Goal: Task Accomplishment & Management: Manage account settings

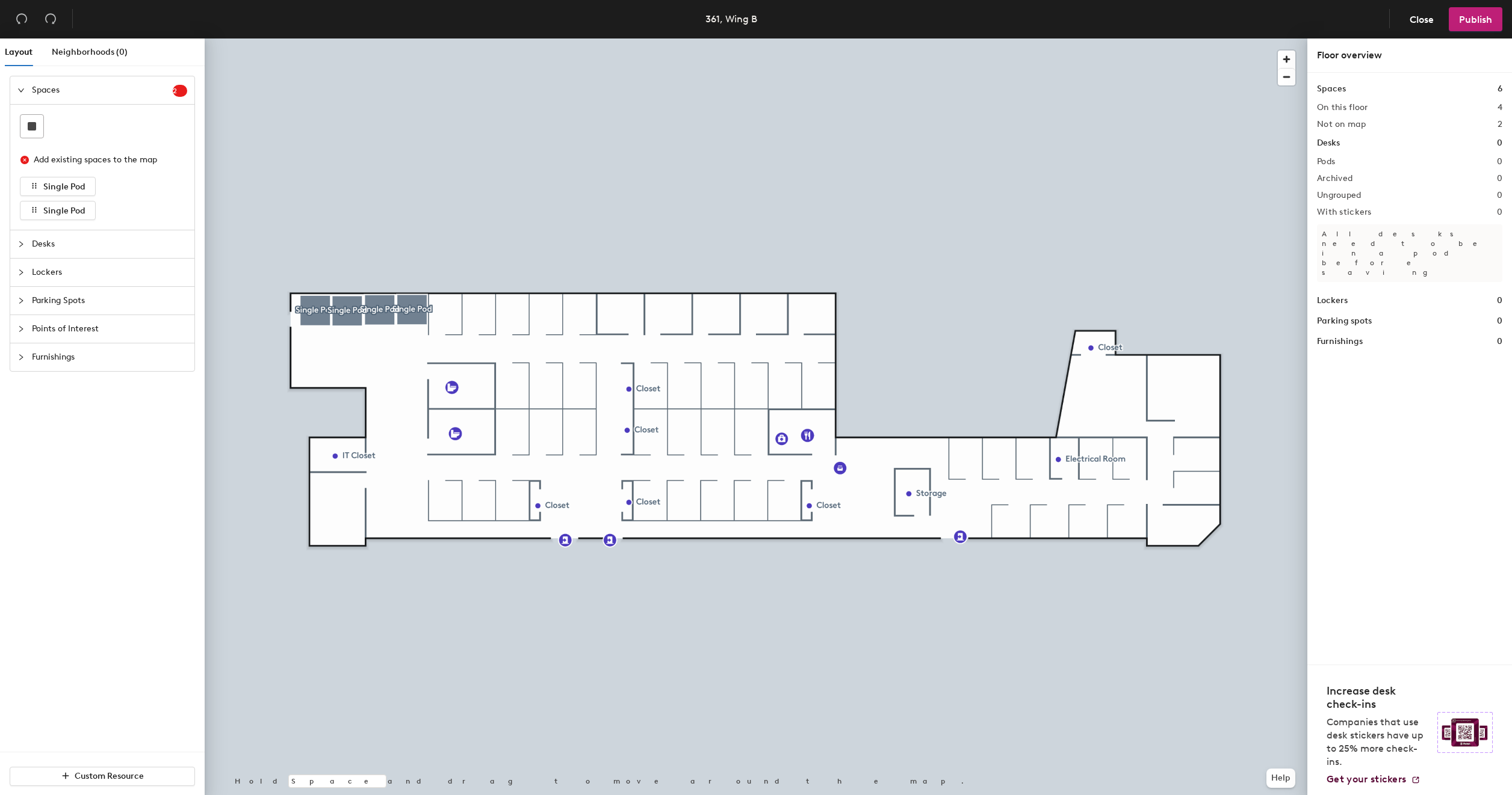
click at [24, 243] on icon "collapsed" at bounding box center [21, 244] width 7 height 7
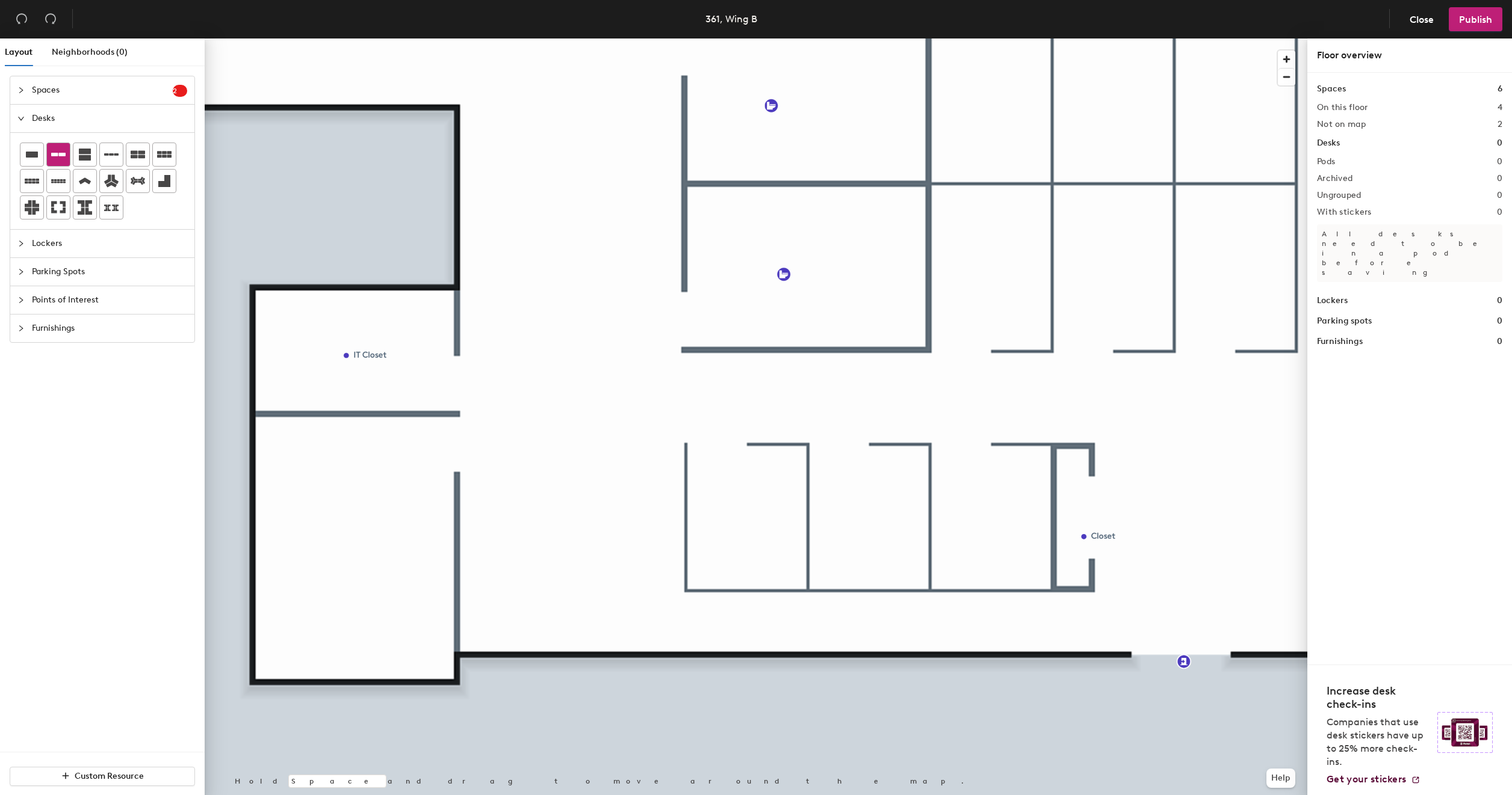
click at [59, 154] on icon at bounding box center [59, 155] width 15 height 4
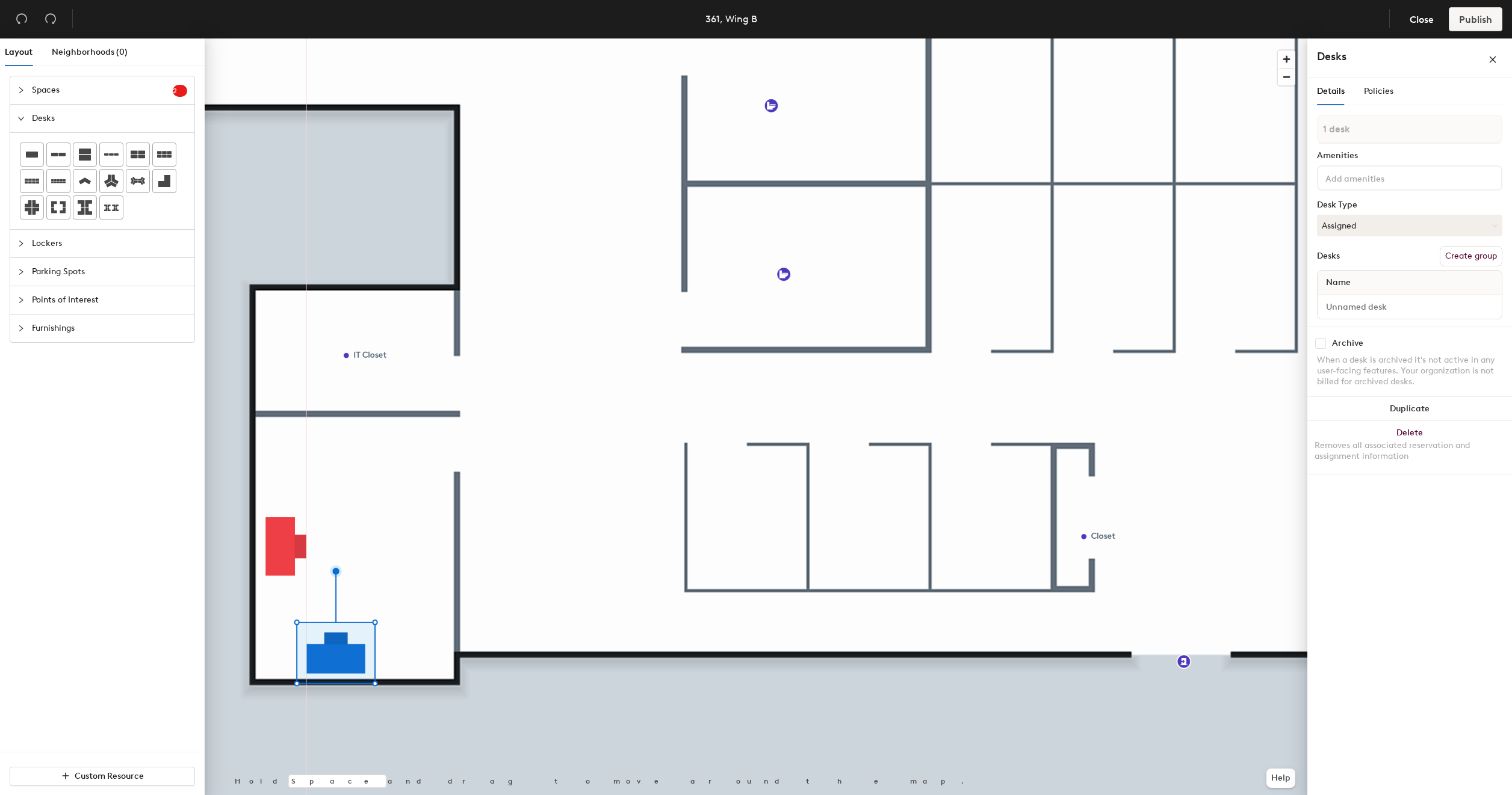
click at [419, 38] on div at bounding box center [756, 38] width 1102 height 0
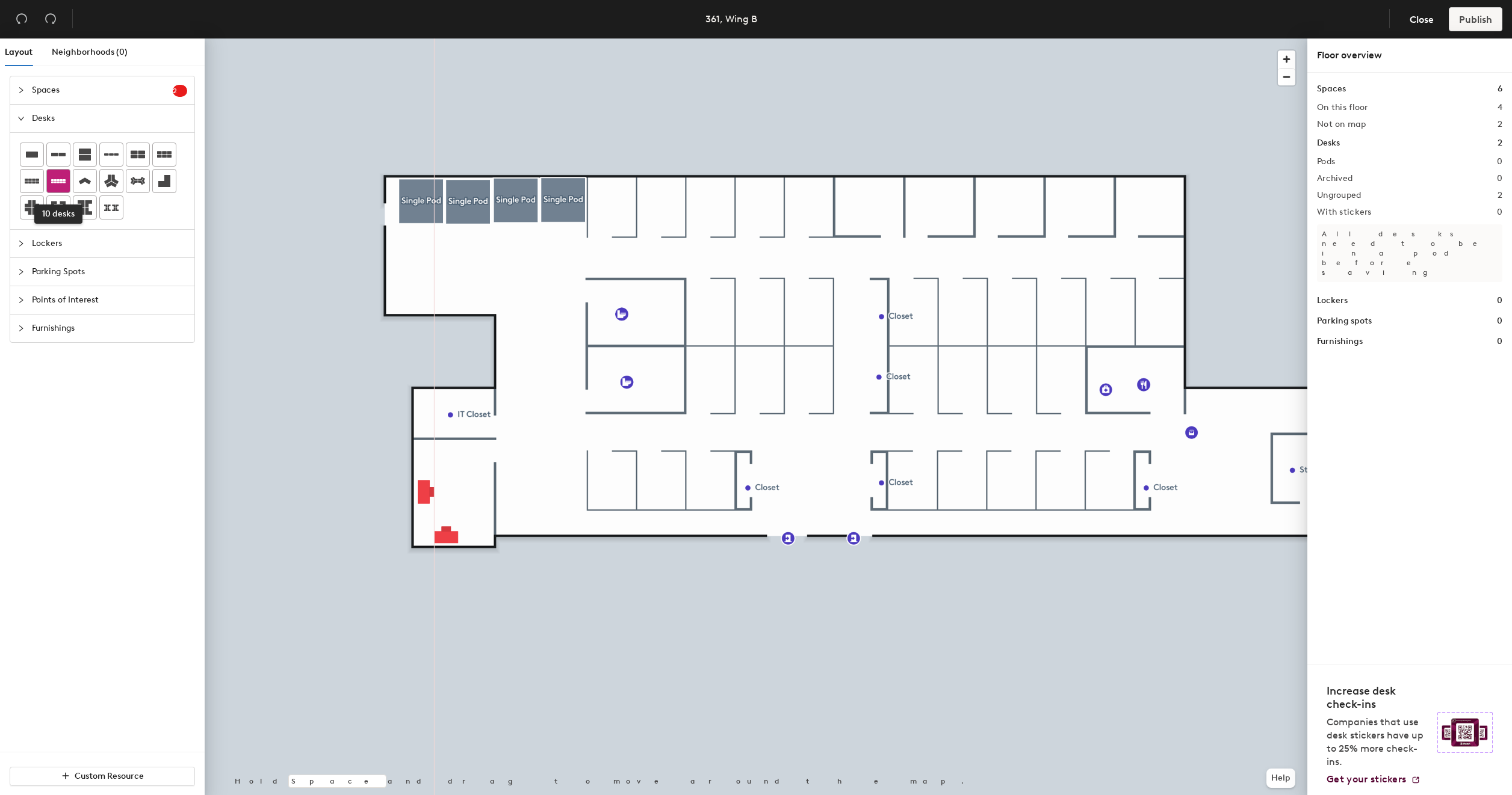
click at [63, 175] on icon at bounding box center [59, 181] width 15 height 15
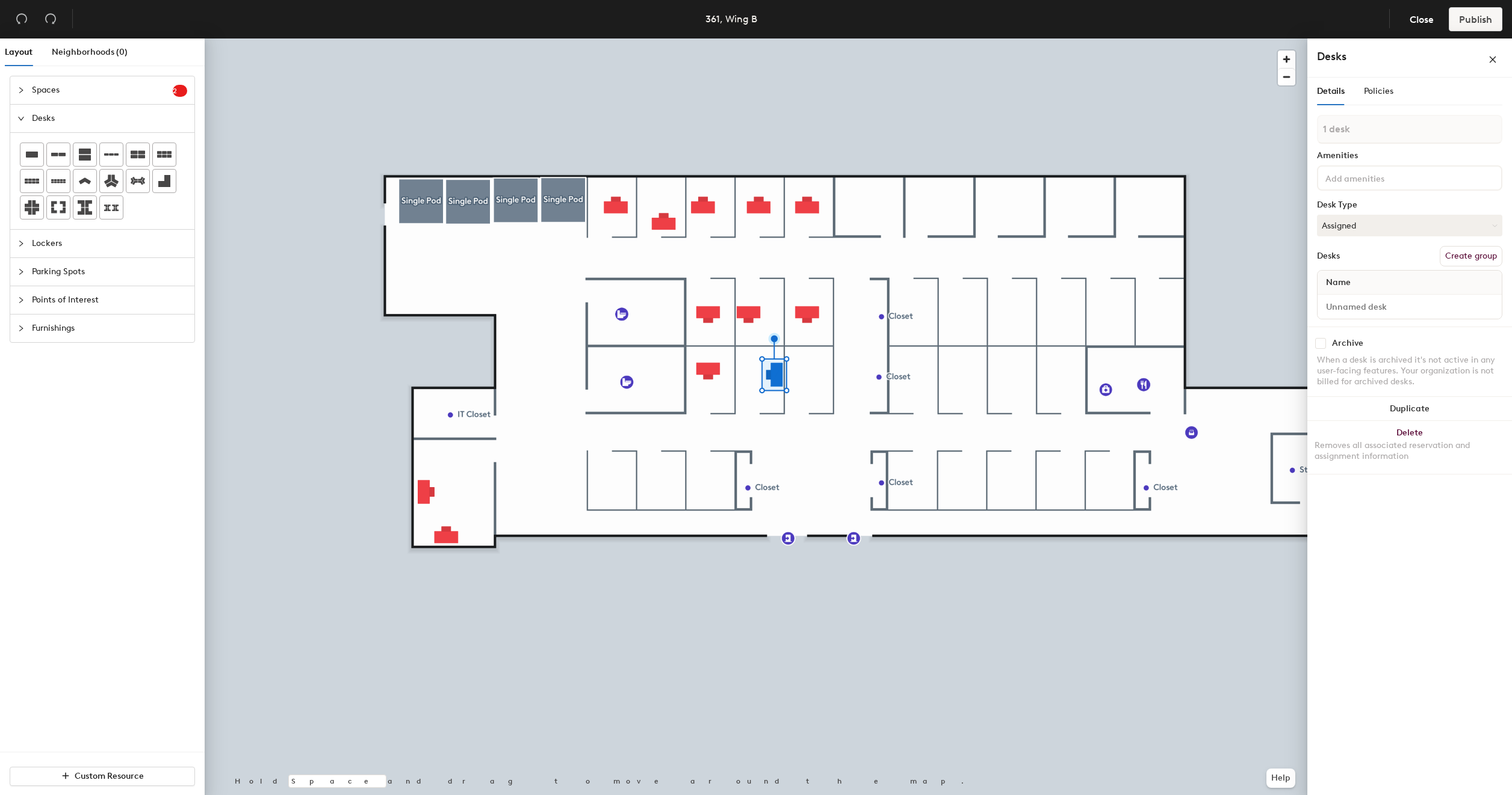
click at [708, 38] on div at bounding box center [756, 38] width 1102 height 0
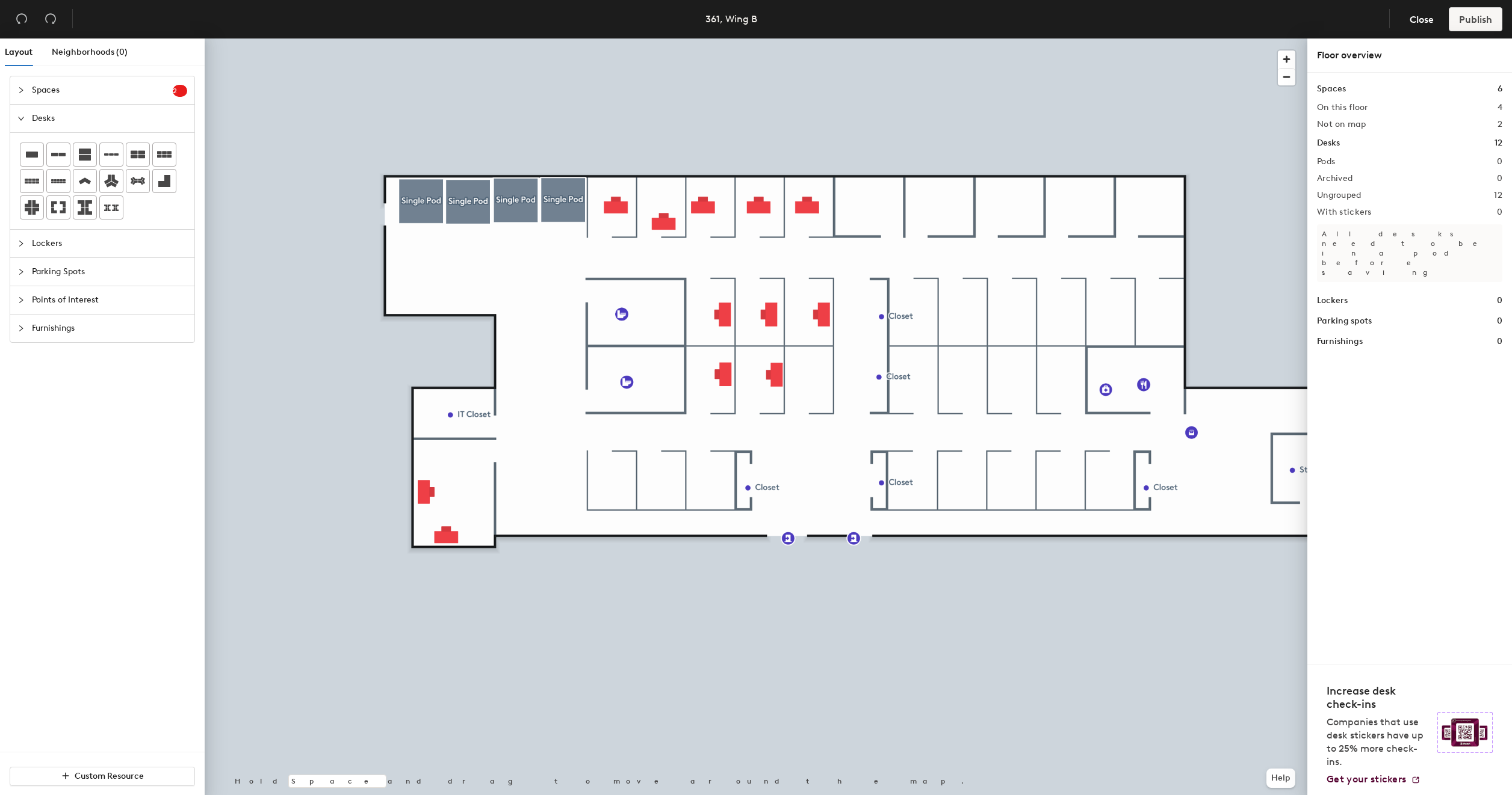
click at [619, 38] on div at bounding box center [756, 38] width 1102 height 0
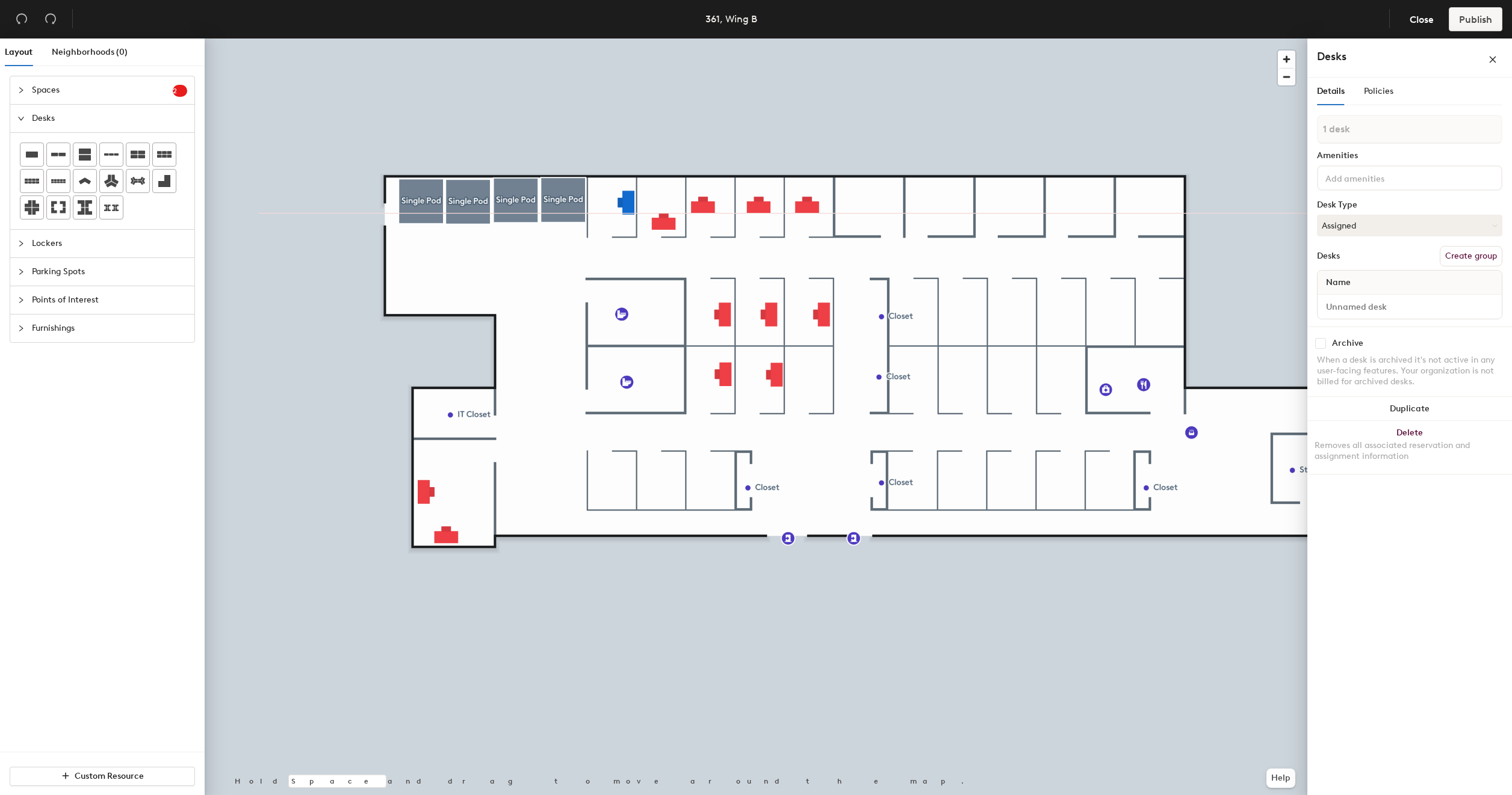
click at [666, 38] on div at bounding box center [756, 38] width 1102 height 0
click at [772, 38] on div at bounding box center [756, 38] width 1102 height 0
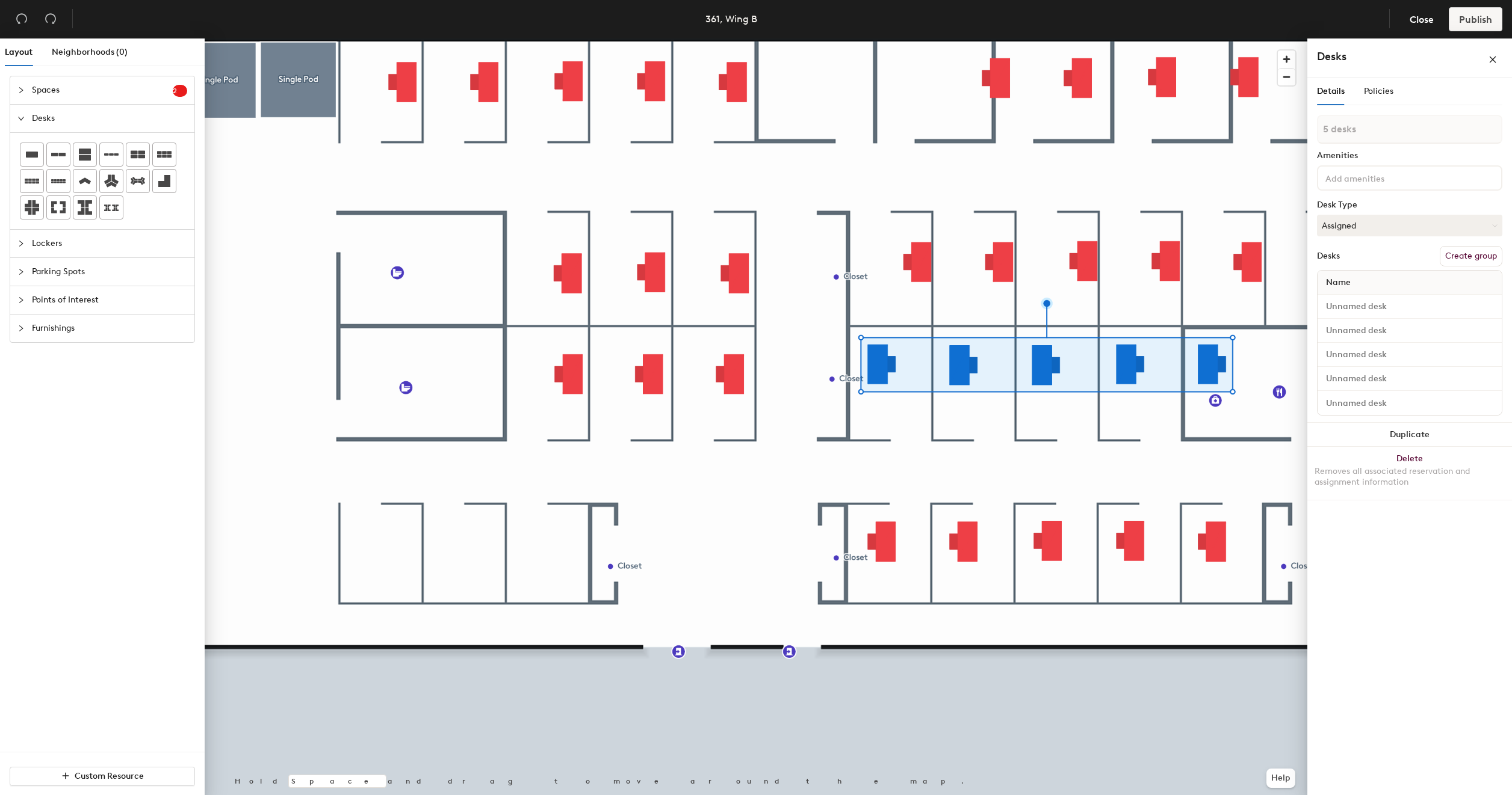
click at [1123, 38] on div at bounding box center [756, 38] width 1102 height 0
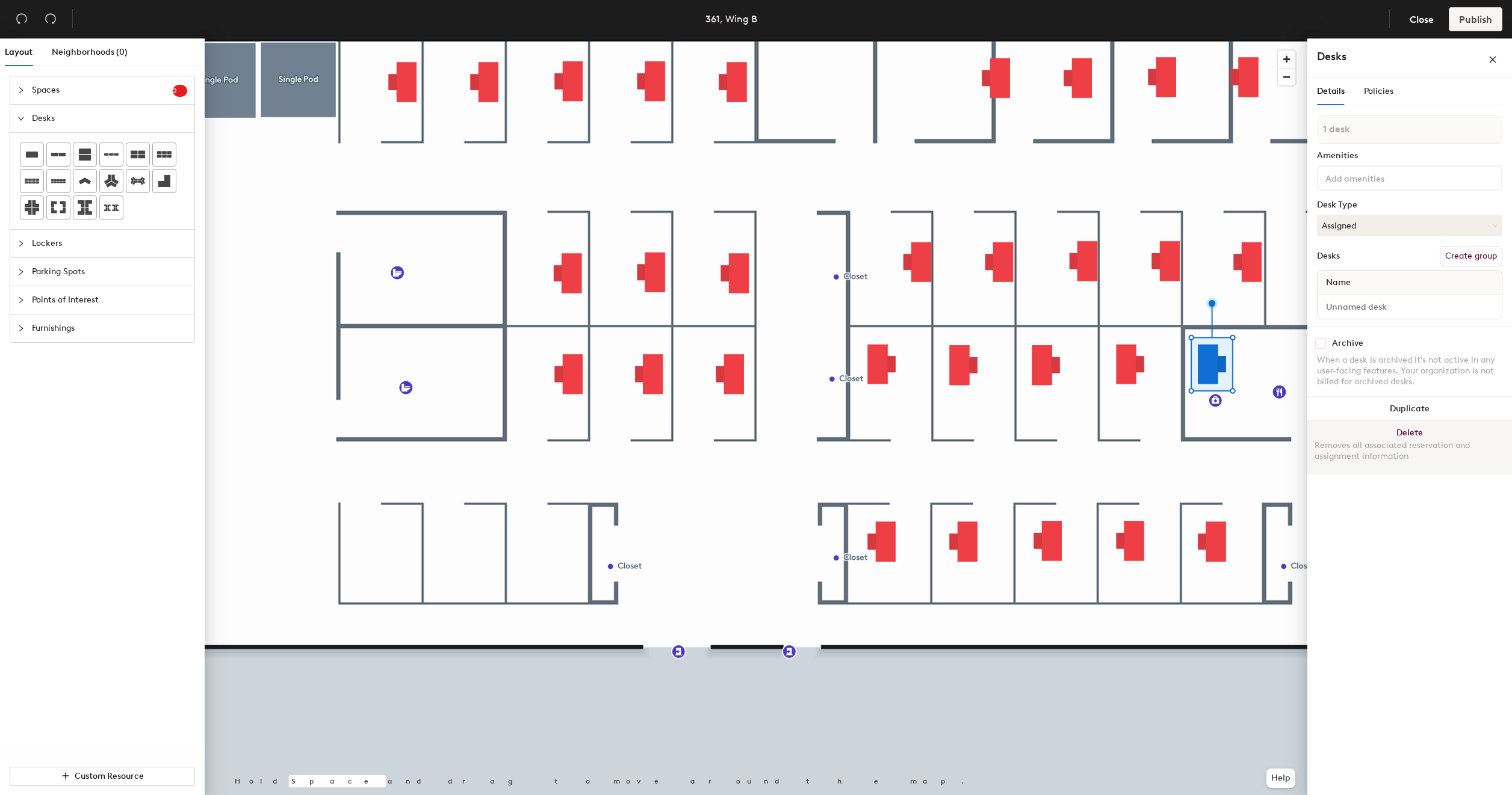
click at [1414, 428] on button "Delete Removes all associated reservation and assignment information" at bounding box center [1409, 447] width 205 height 53
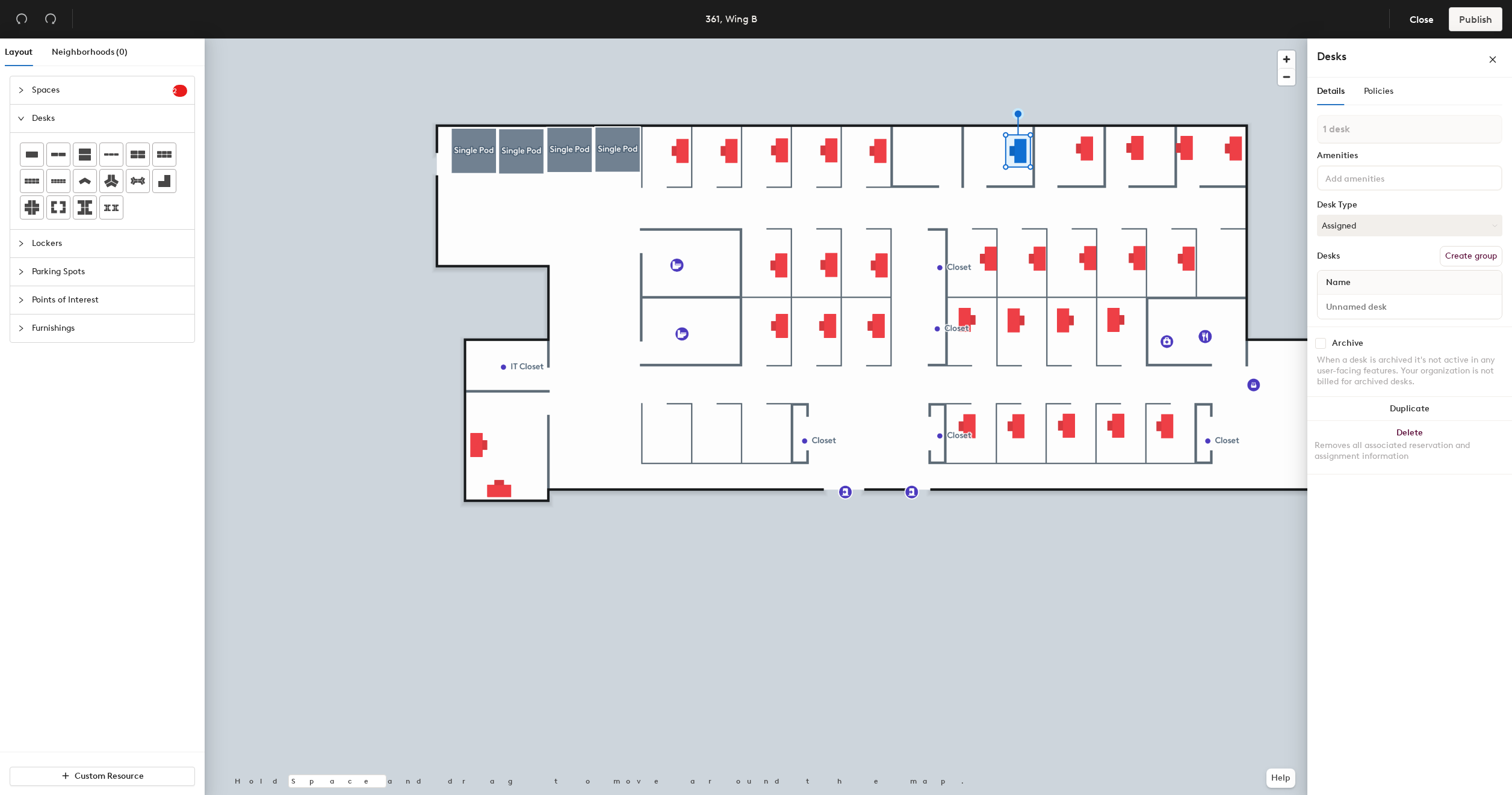
click at [1085, 38] on div at bounding box center [756, 38] width 1102 height 0
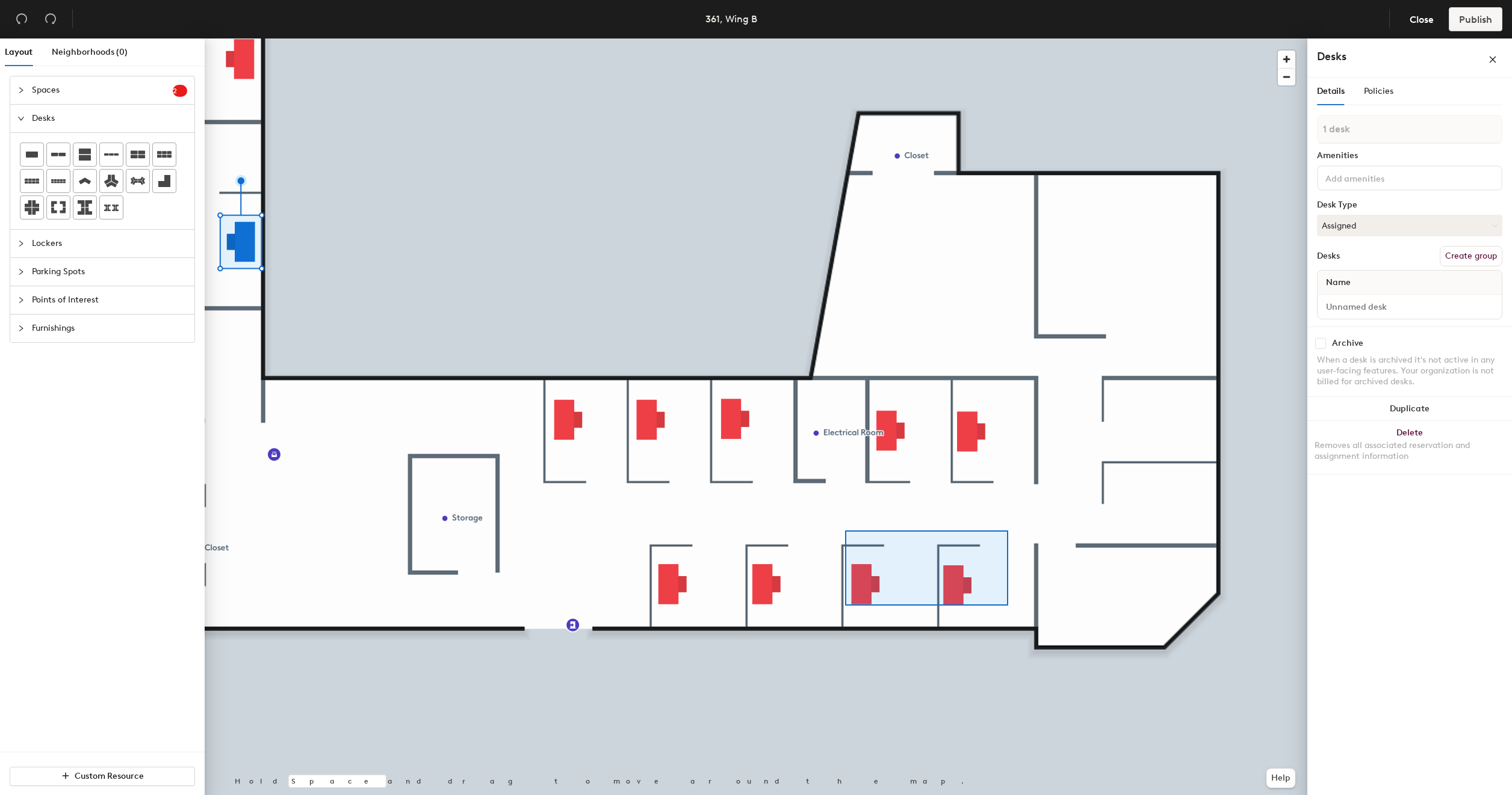
type input "2 desks"
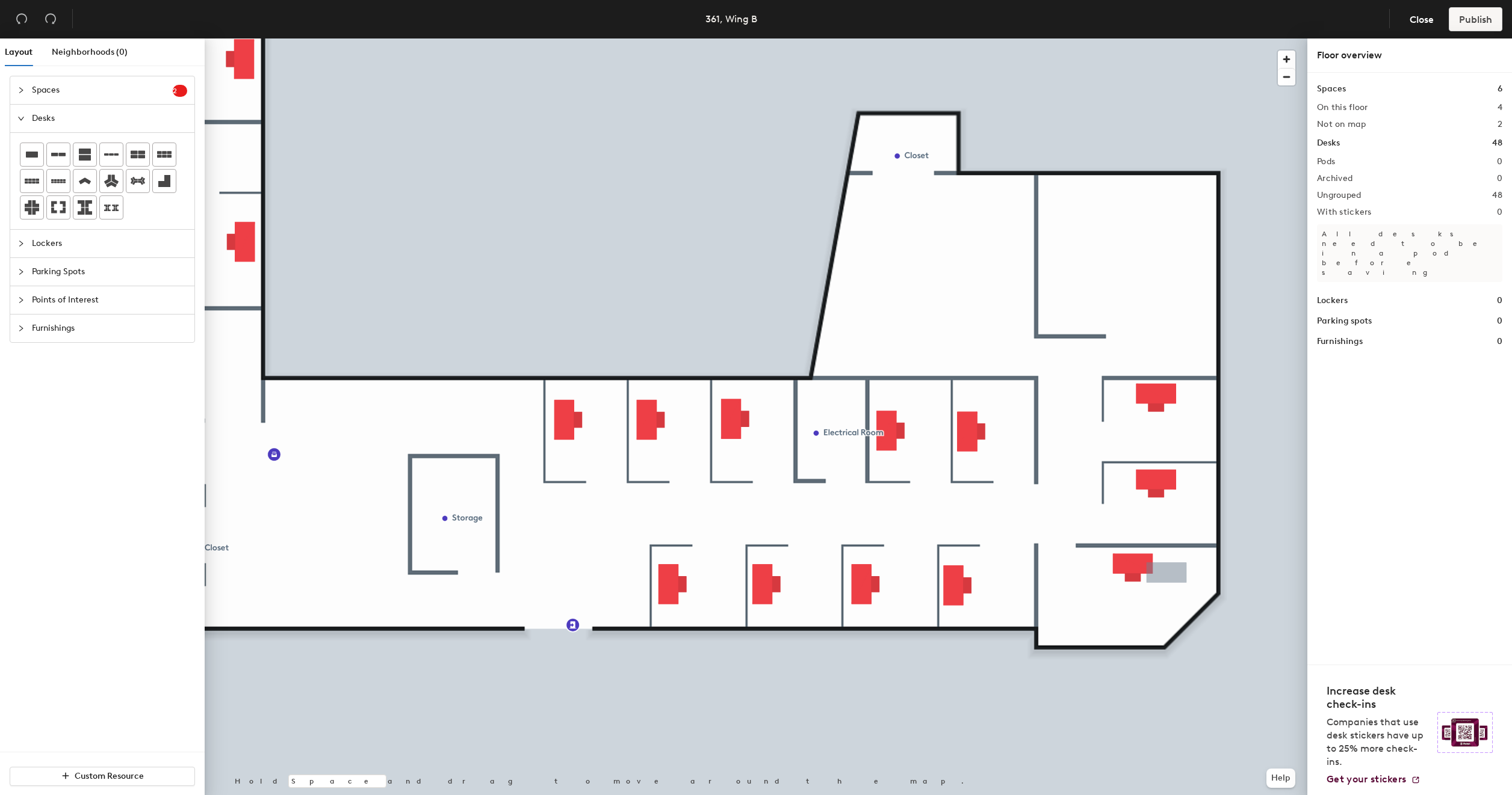
drag, startPoint x: 1341, startPoint y: 571, endPoint x: 1161, endPoint y: 575, distance: 180.0
click at [201, 35] on div at bounding box center [200, 34] width 2 height 2
click at [1161, 575] on div at bounding box center [1162, 576] width 2 height 2
click at [1168, 38] on div at bounding box center [756, 38] width 1102 height 0
drag, startPoint x: 1445, startPoint y: 590, endPoint x: 1169, endPoint y: 566, distance: 277.0
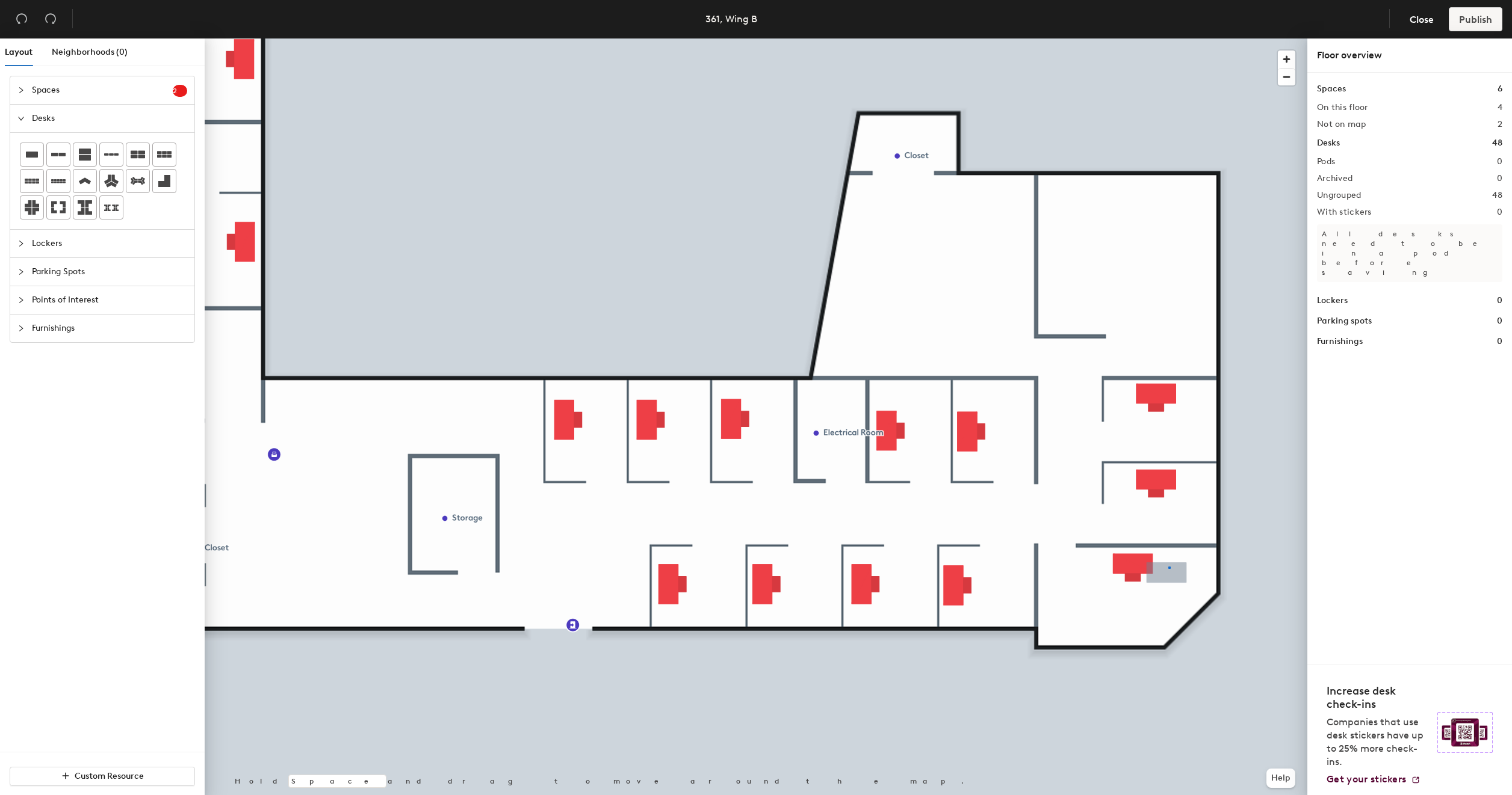
click at [1169, 566] on div at bounding box center [1170, 568] width 2 height 2
click at [1186, 38] on div at bounding box center [756, 38] width 1102 height 0
click at [20, 20] on icon "undo" at bounding box center [22, 19] width 12 height 12
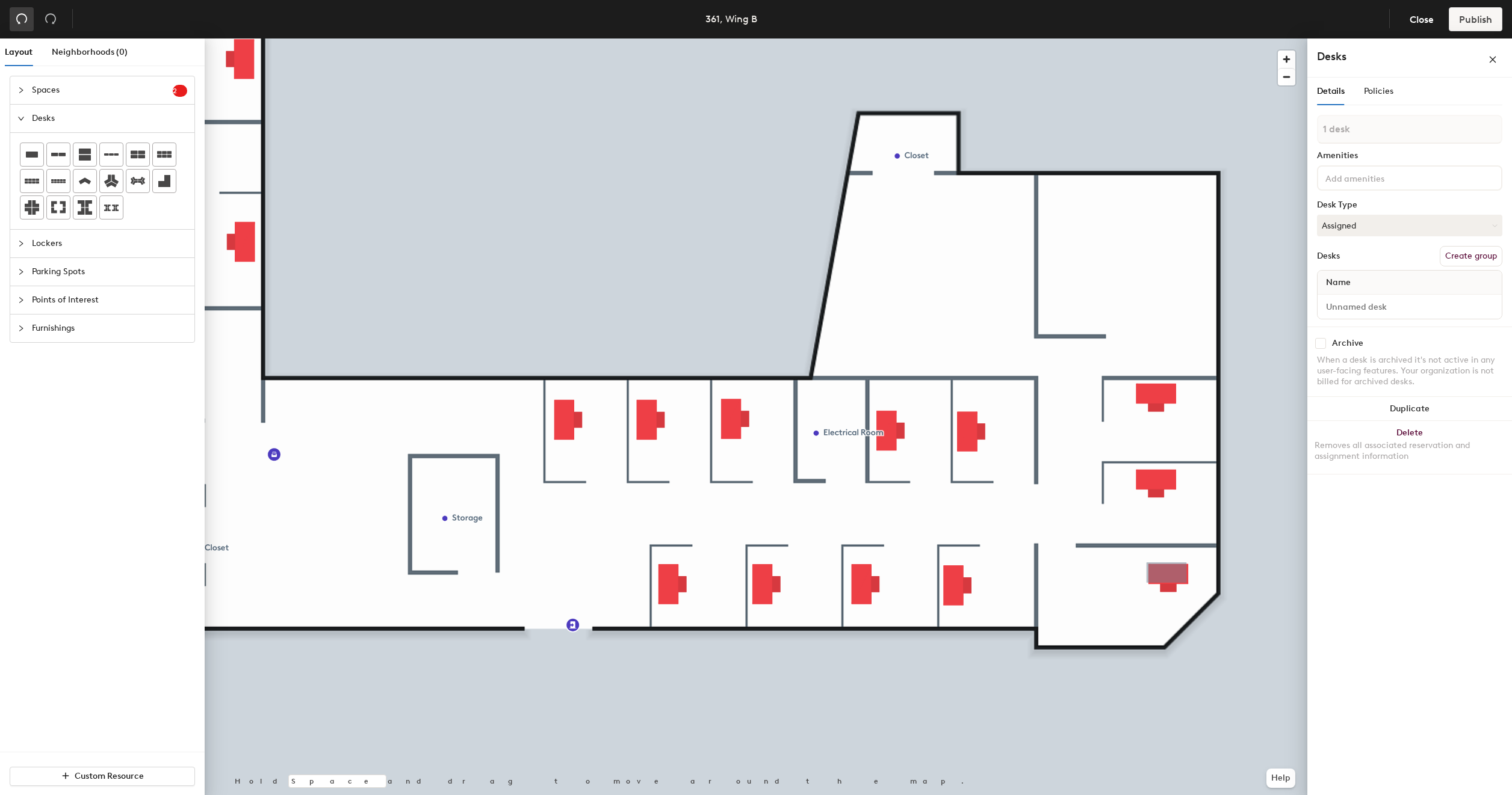
click at [20, 20] on icon "undo" at bounding box center [22, 19] width 12 height 12
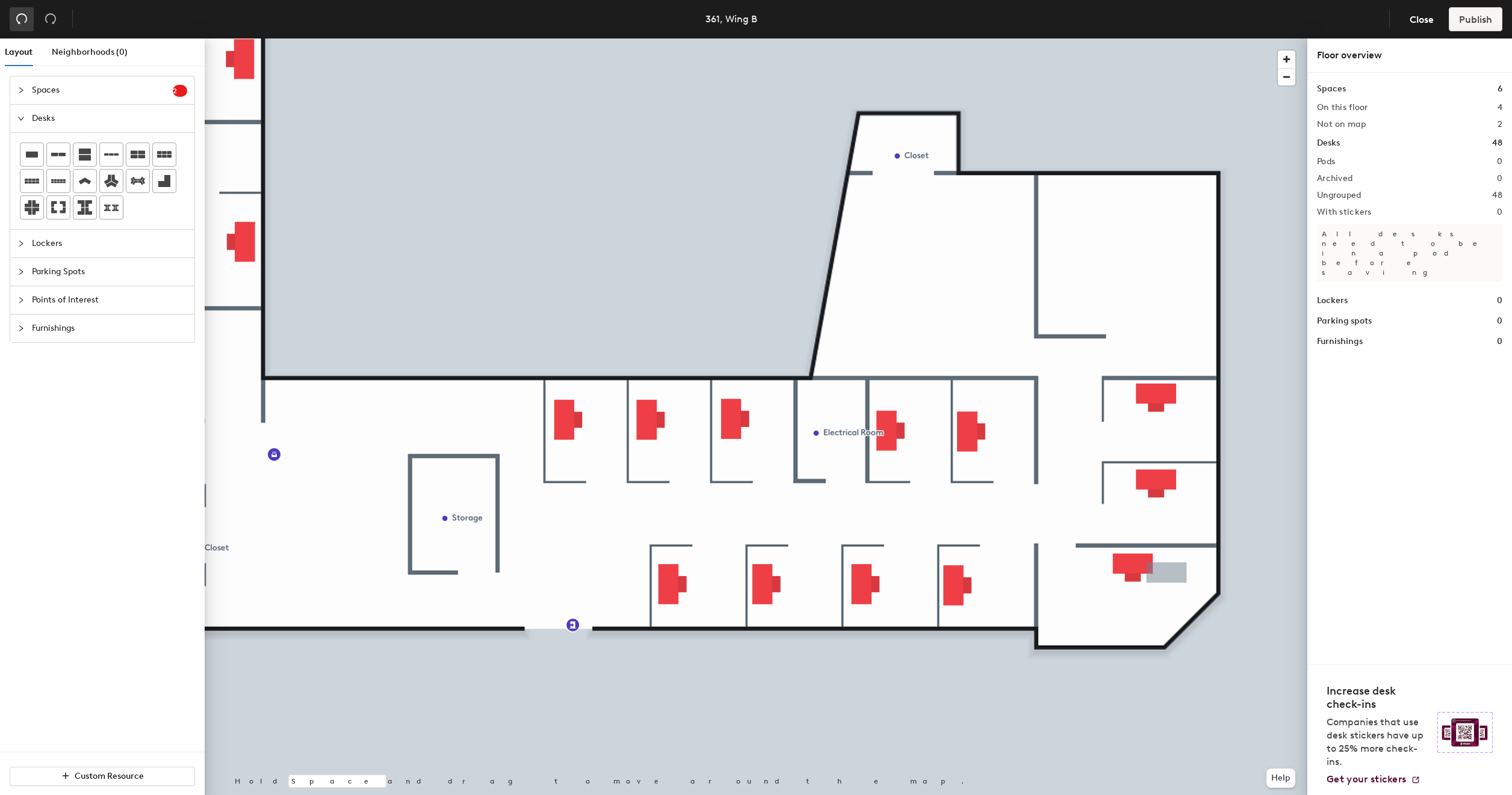
click at [20, 20] on icon "undo" at bounding box center [22, 19] width 12 height 12
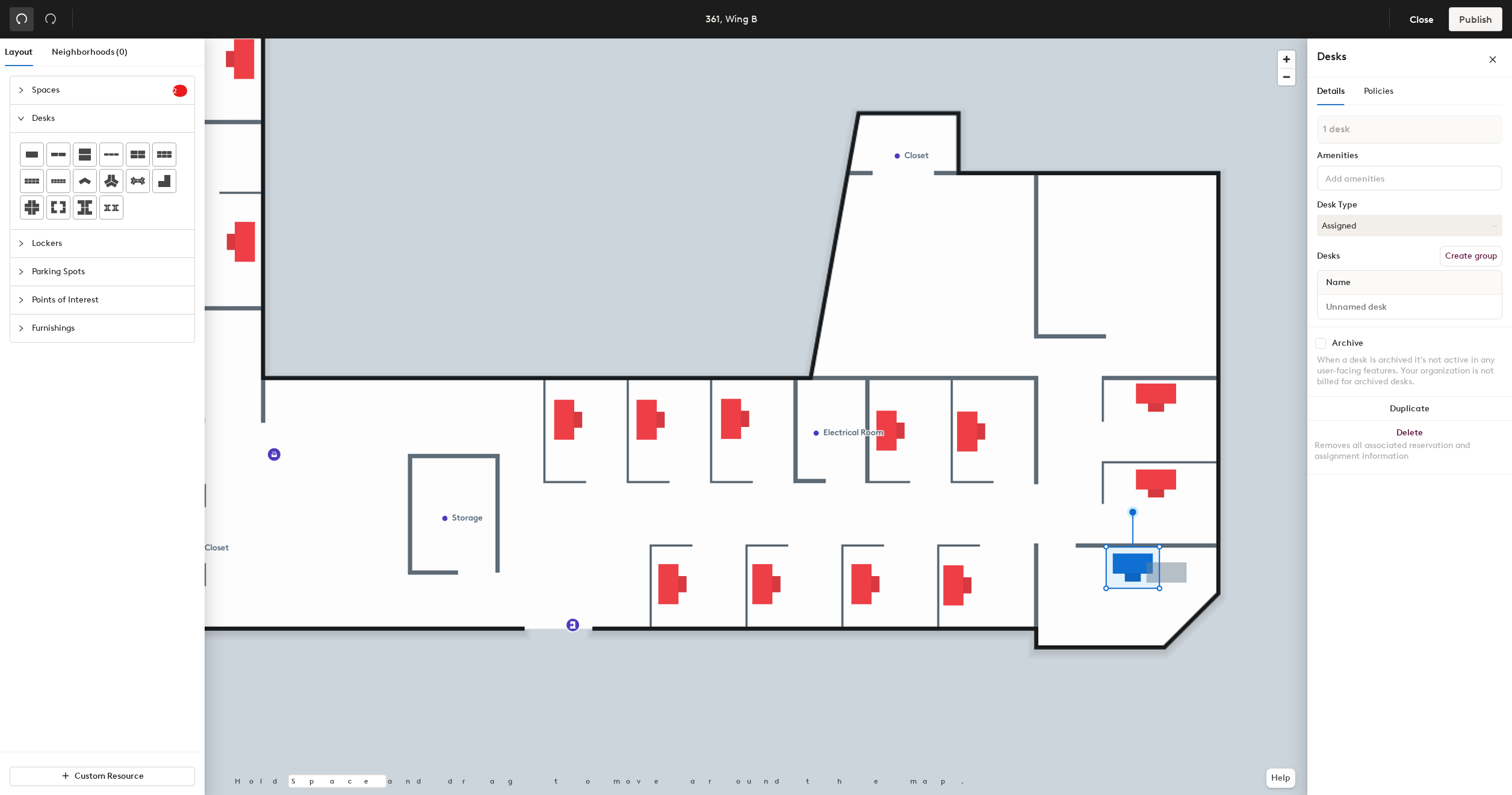
click at [20, 20] on icon "undo" at bounding box center [22, 19] width 12 height 12
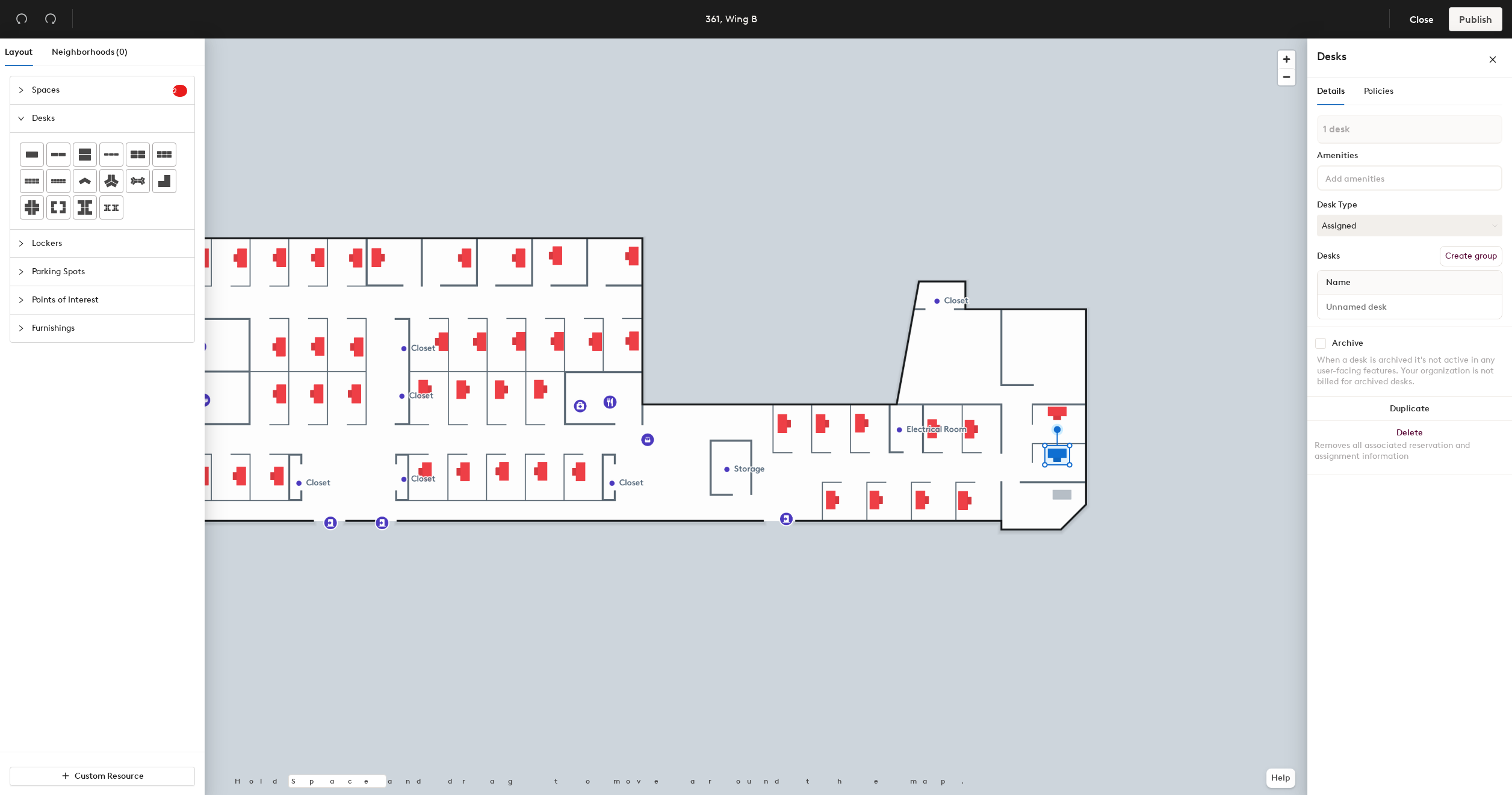
click at [509, 38] on div at bounding box center [756, 38] width 1102 height 0
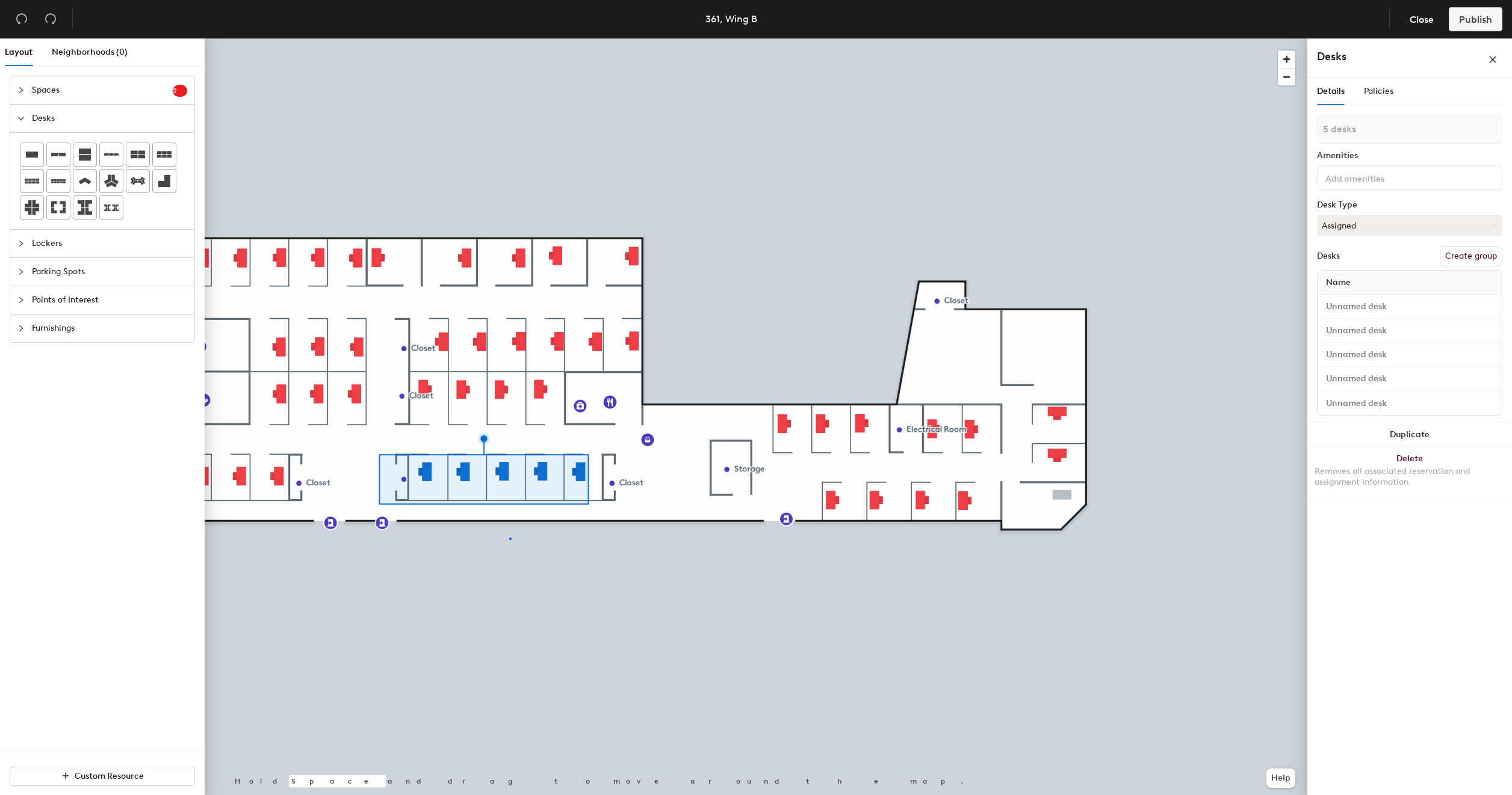
click at [509, 38] on div at bounding box center [756, 38] width 1102 height 0
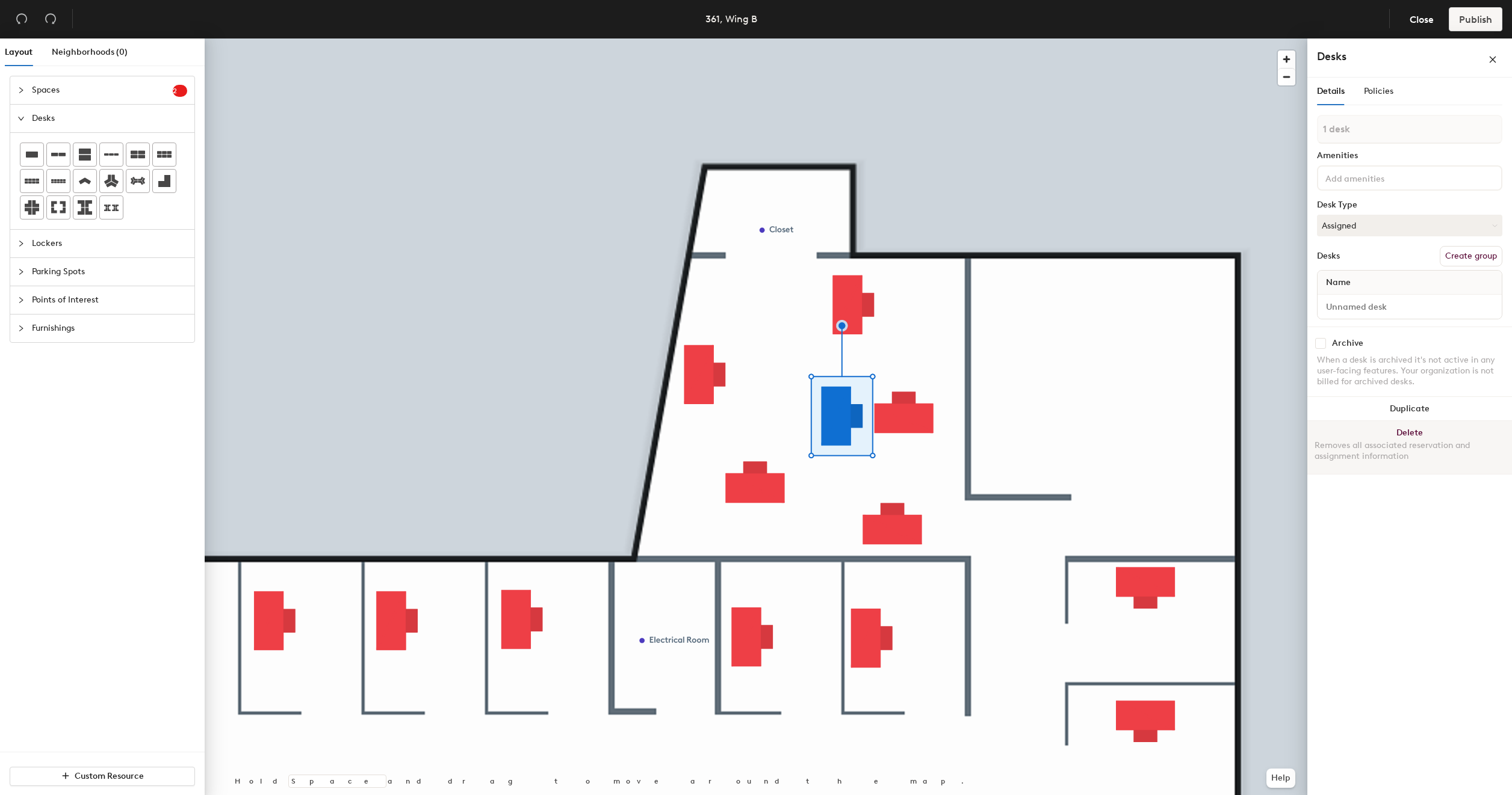
click at [1413, 430] on button "Delete Removes all associated reservation and assignment information" at bounding box center [1409, 447] width 205 height 53
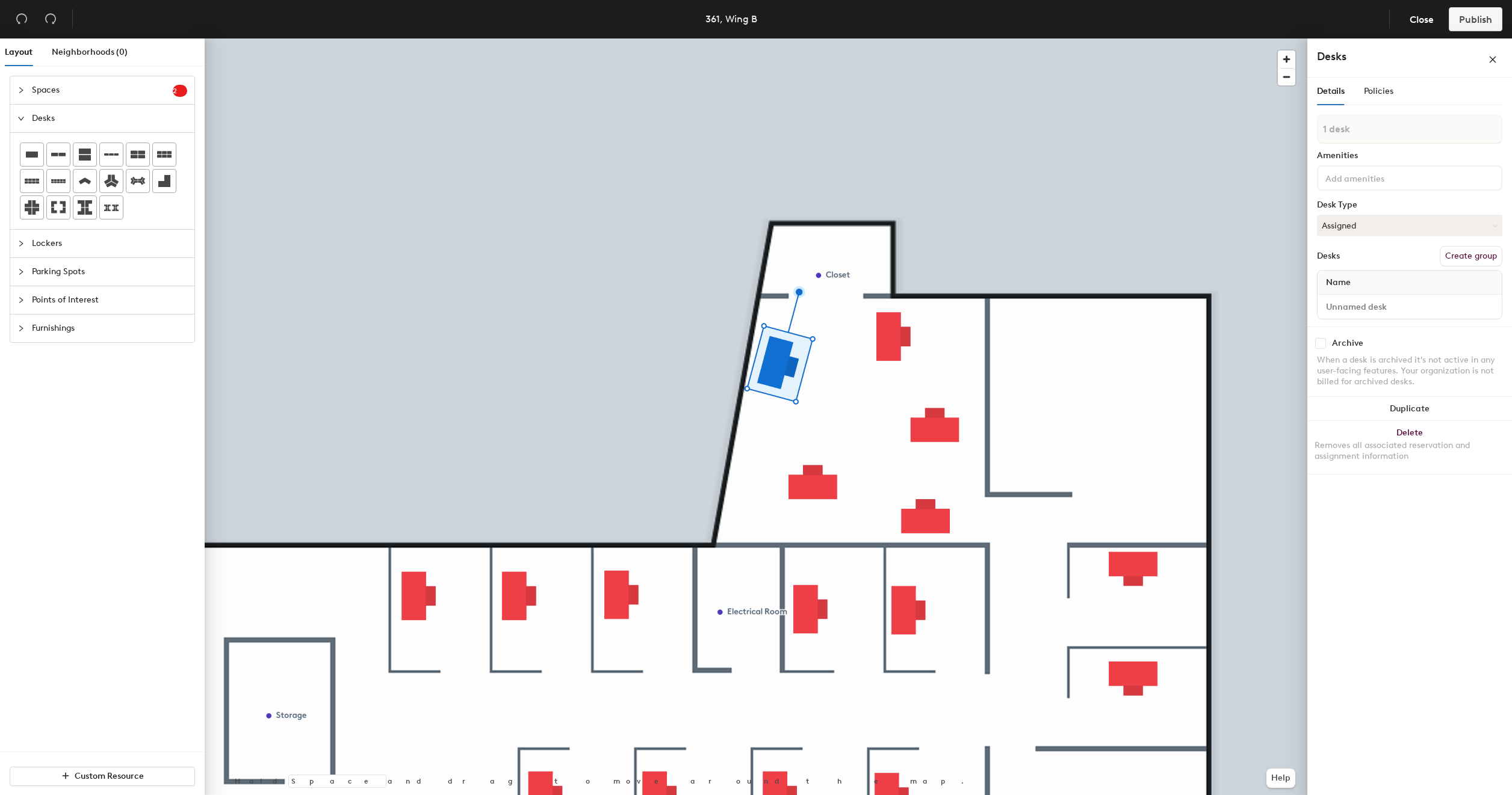
click at [832, 38] on div at bounding box center [756, 38] width 1102 height 0
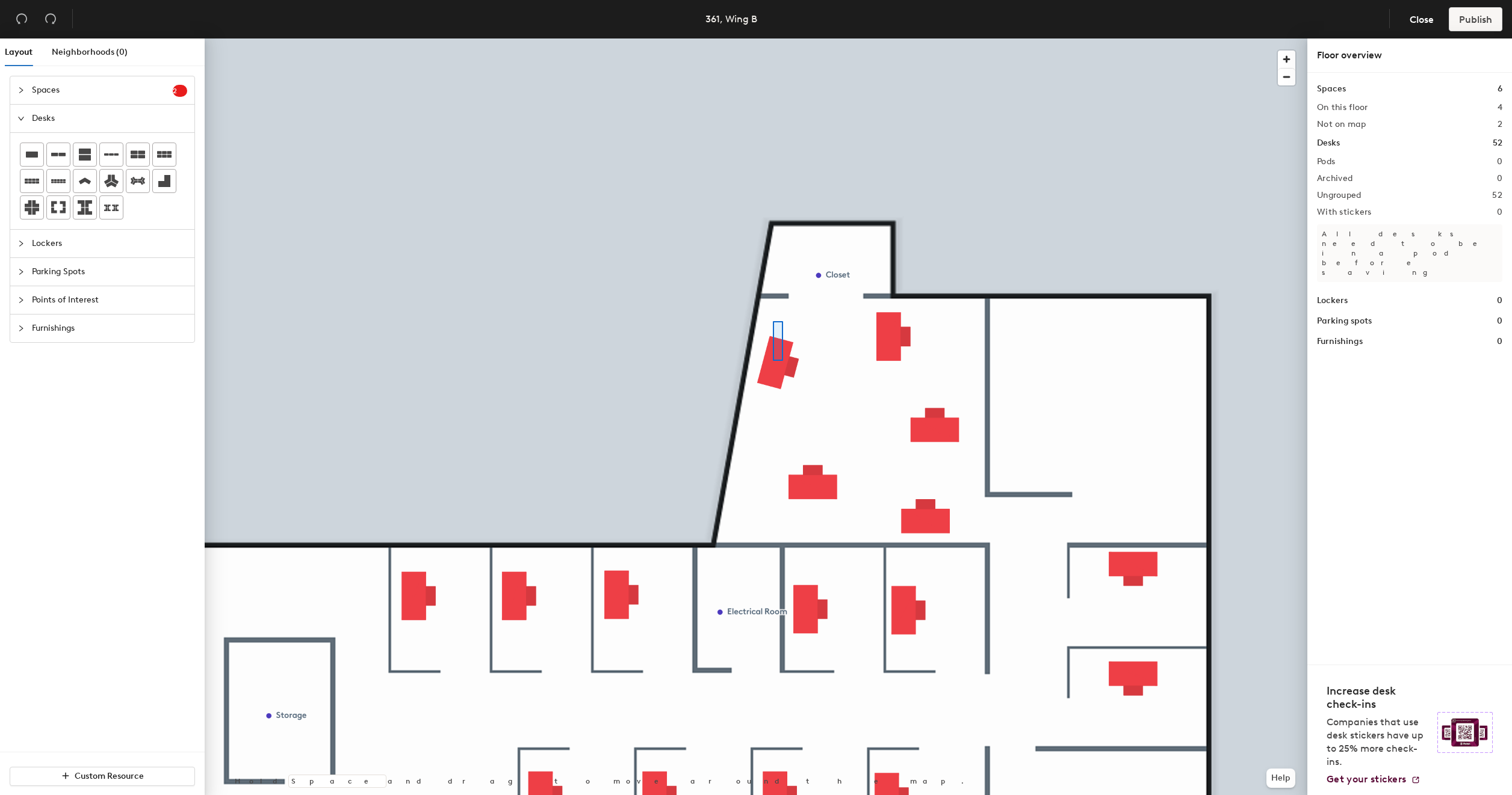
click at [773, 38] on div at bounding box center [756, 38] width 1102 height 0
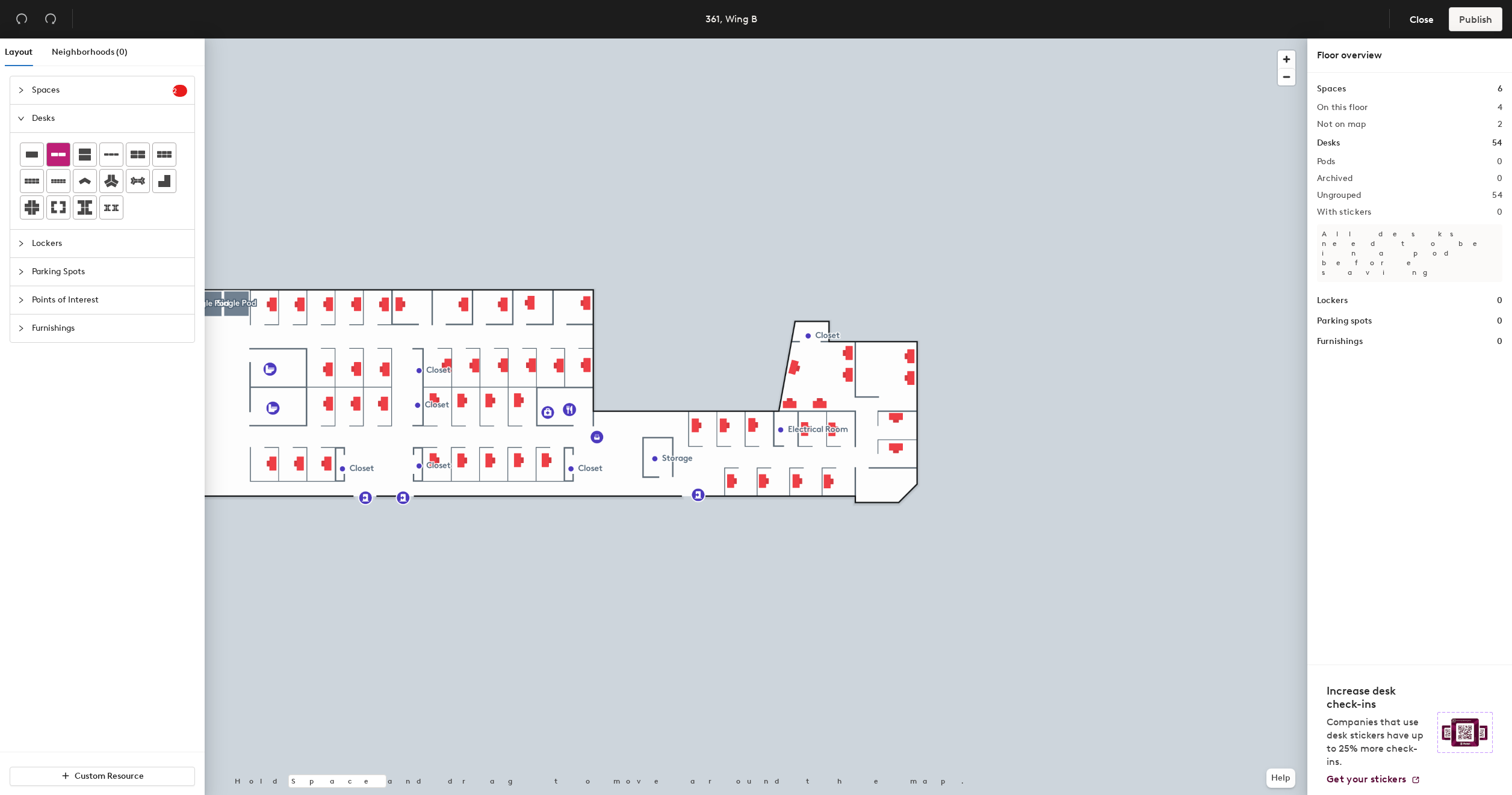
click at [54, 159] on icon at bounding box center [59, 155] width 15 height 15
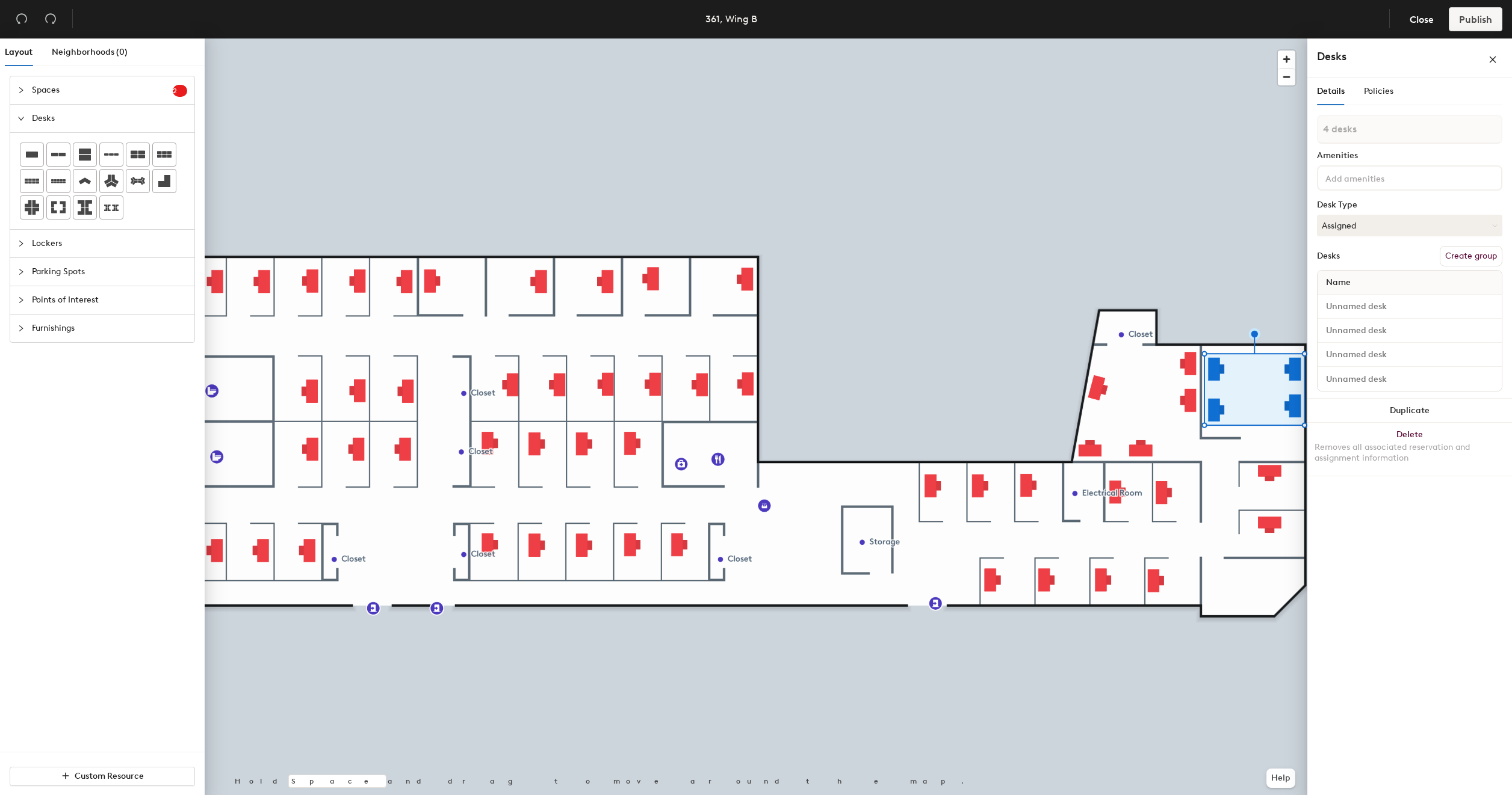
click at [1466, 255] on button "Create group" at bounding box center [1471, 256] width 62 height 20
click at [1366, 141] on input "Pod 1" at bounding box center [1409, 141] width 185 height 29
type input "361 - Shared 17"
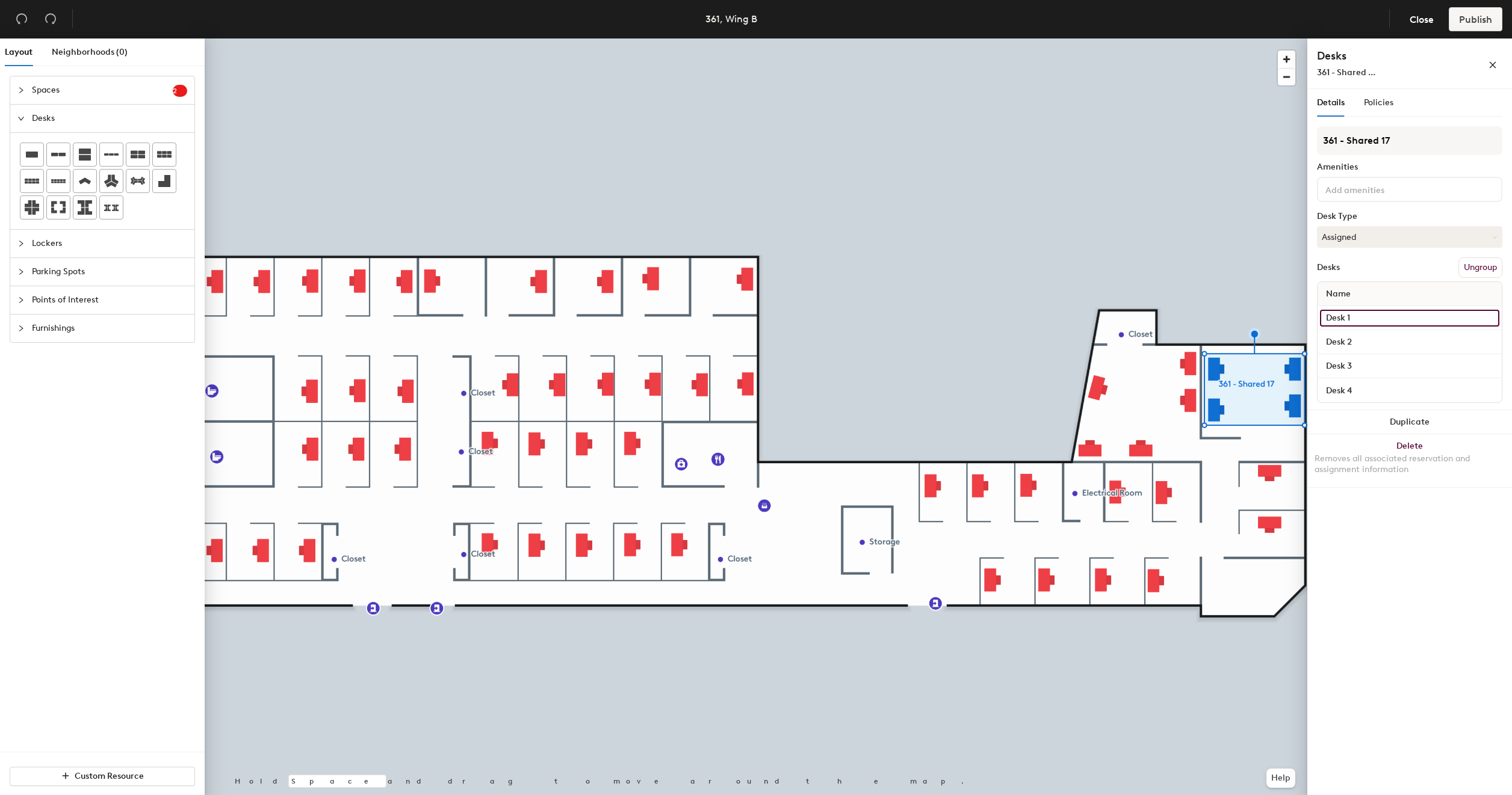
click at [1348, 315] on input "Desk 1" at bounding box center [1409, 318] width 179 height 17
drag, startPoint x: 1396, startPoint y: 139, endPoint x: 1317, endPoint y: 141, distance: 79.0
click at [1316, 141] on div "Details Policies 361 - Shared 17 Amenities Desk Type Assigned Desks Ungroup Nam…" at bounding box center [1409, 444] width 205 height 711
click at [1349, 320] on input "Desk 1" at bounding box center [1409, 318] width 179 height 17
paste input "361 - Shared 17"
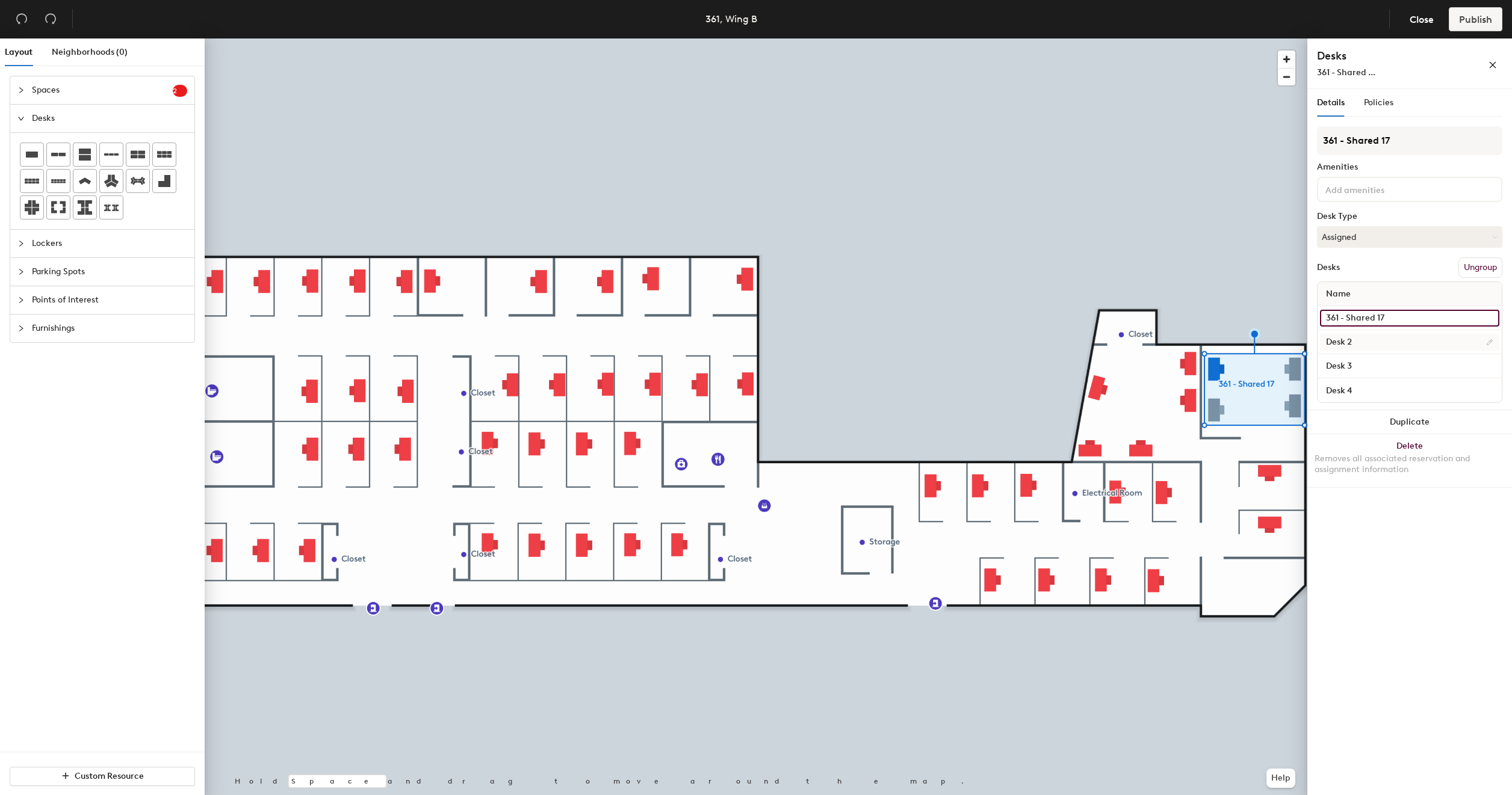
type input "361 - Shared 17"
click at [1339, 339] on input "Desk 2" at bounding box center [1409, 342] width 179 height 17
paste input "361 - Shared 17"
type input "361 - Shared 17"
click at [1343, 364] on input "Desk 3" at bounding box center [1409, 367] width 179 height 17
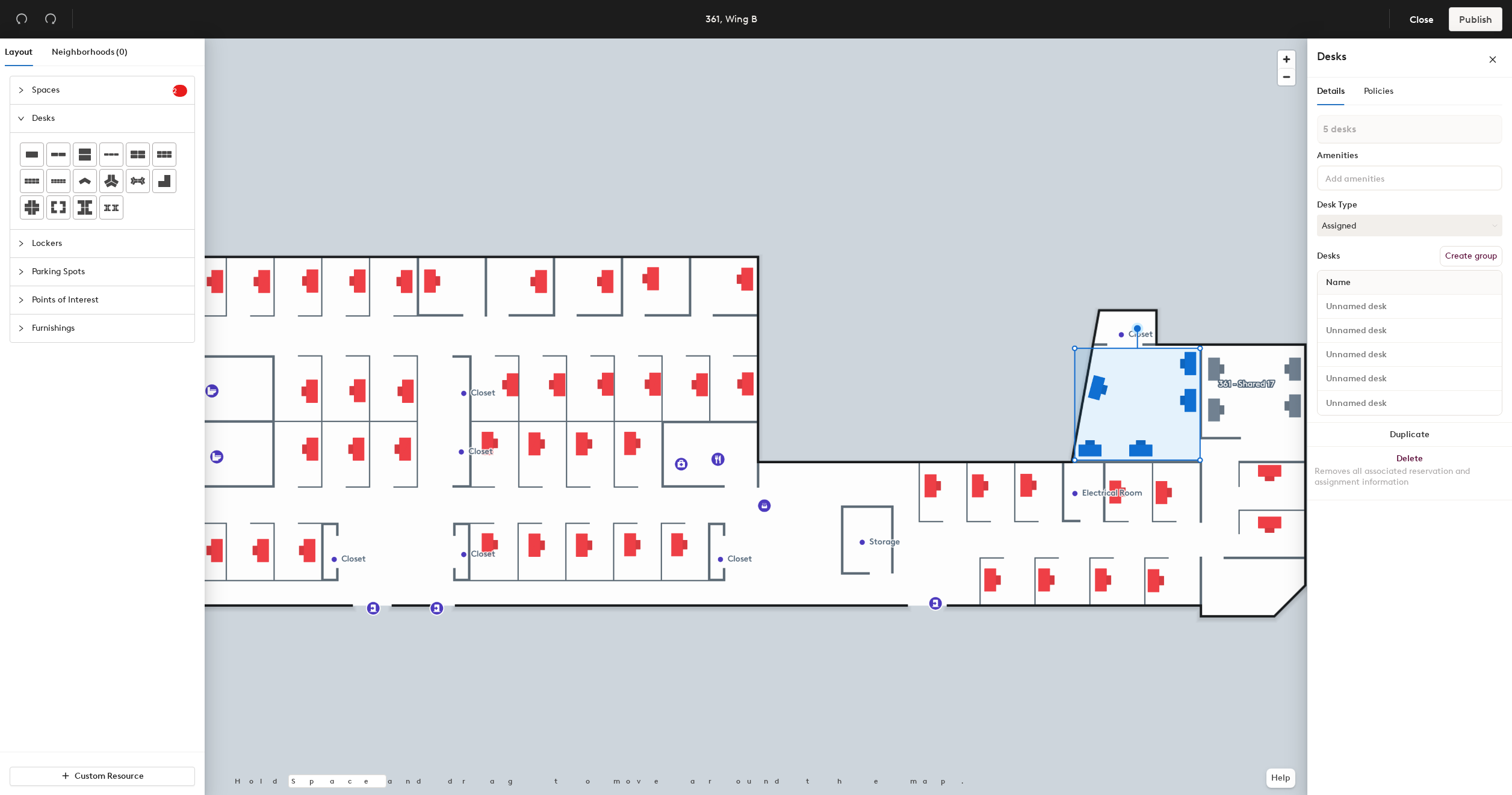
click at [1478, 256] on button "Create group" at bounding box center [1471, 256] width 62 height 20
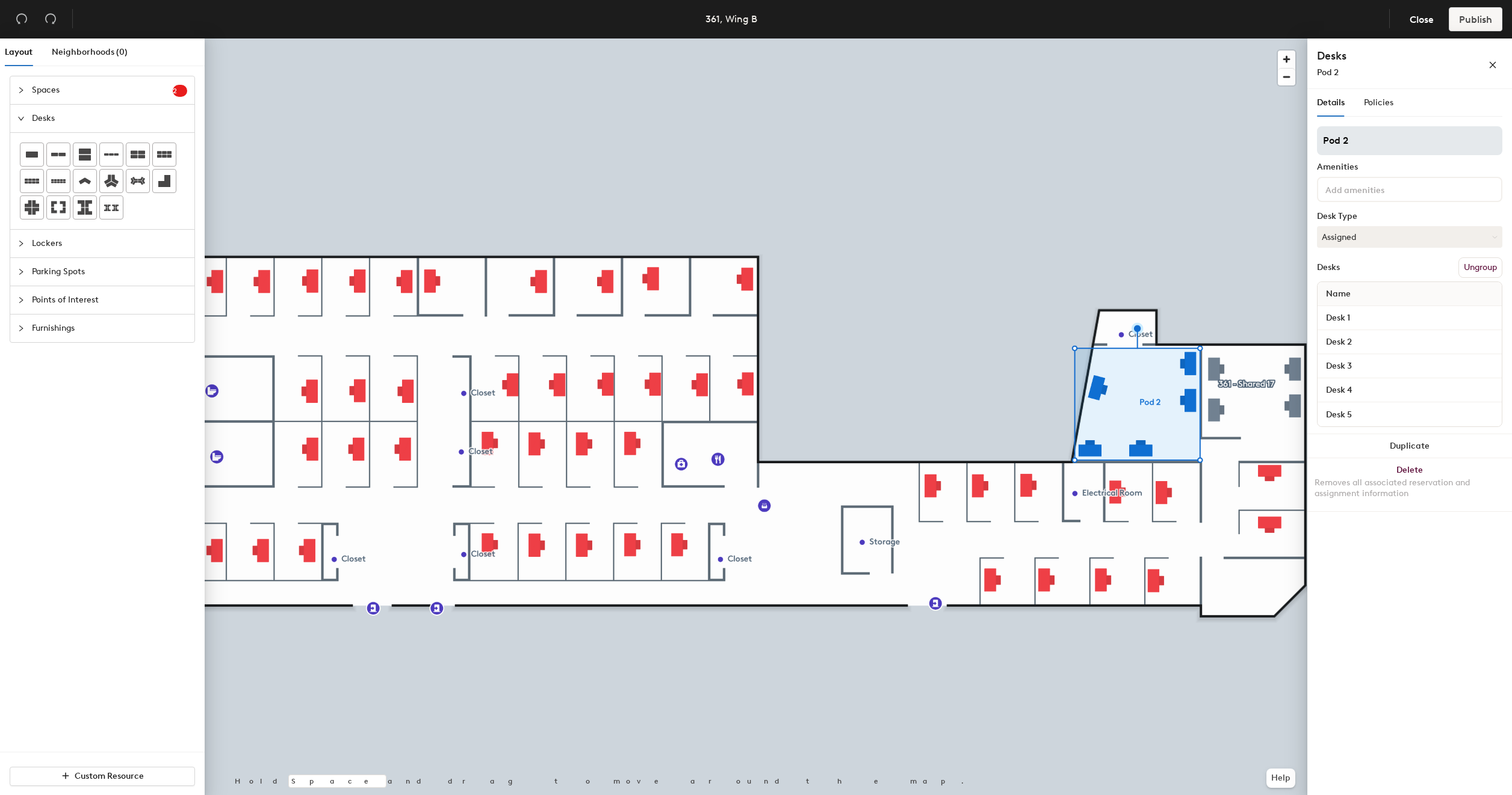
click at [1392, 142] on input "Pod 2" at bounding box center [1409, 141] width 185 height 29
click at [1391, 142] on input "Pod 2" at bounding box center [1409, 141] width 185 height 29
click at [1400, 141] on input "361 - Shard" at bounding box center [1409, 141] width 185 height 29
drag, startPoint x: 1402, startPoint y: 141, endPoint x: 1322, endPoint y: 145, distance: 80.1
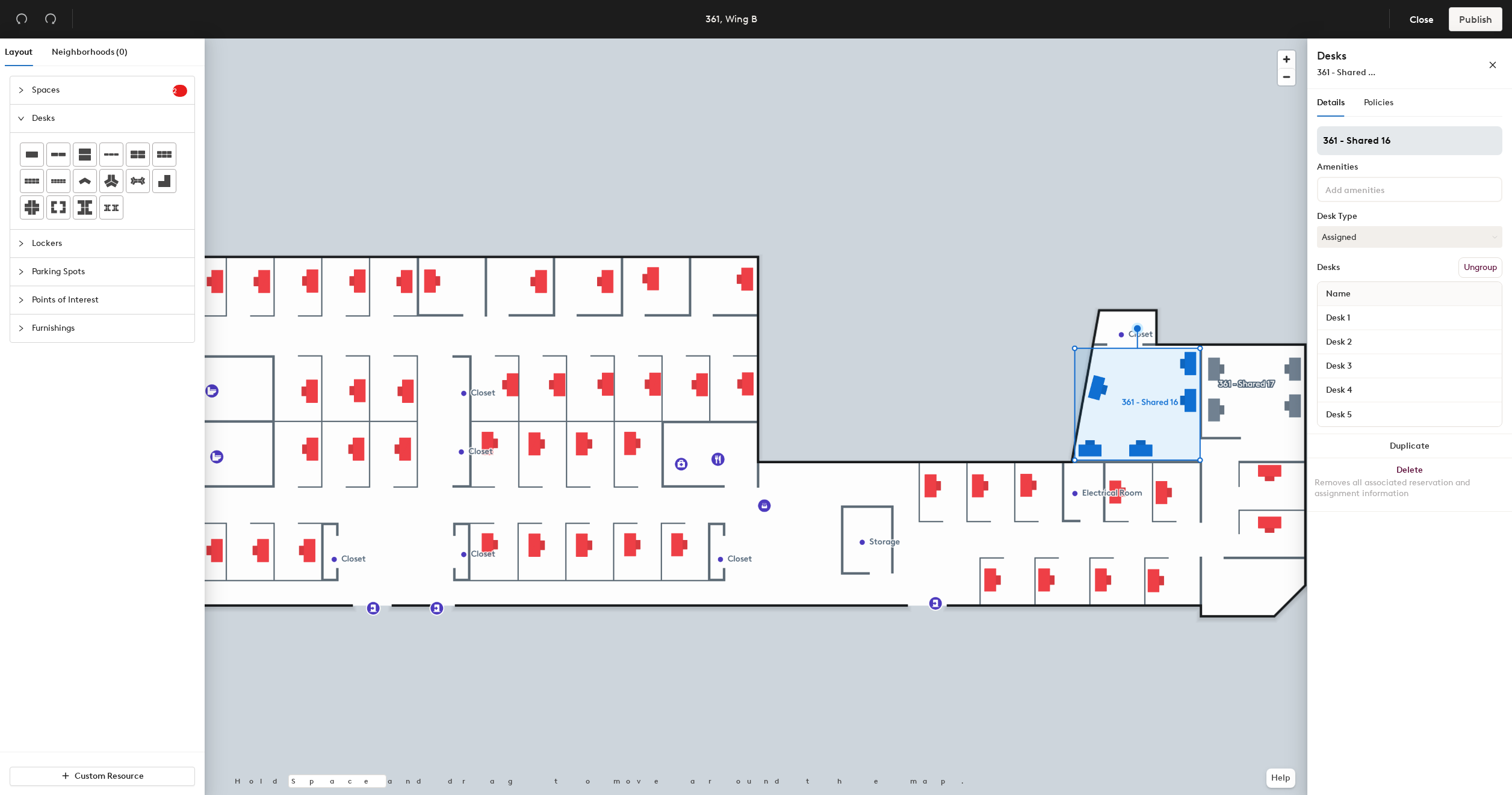
click at [1322, 145] on input "361 - Shared 16" at bounding box center [1409, 141] width 185 height 29
type input "361 - Shared 16"
click at [1347, 317] on input "Desk 1" at bounding box center [1409, 318] width 179 height 17
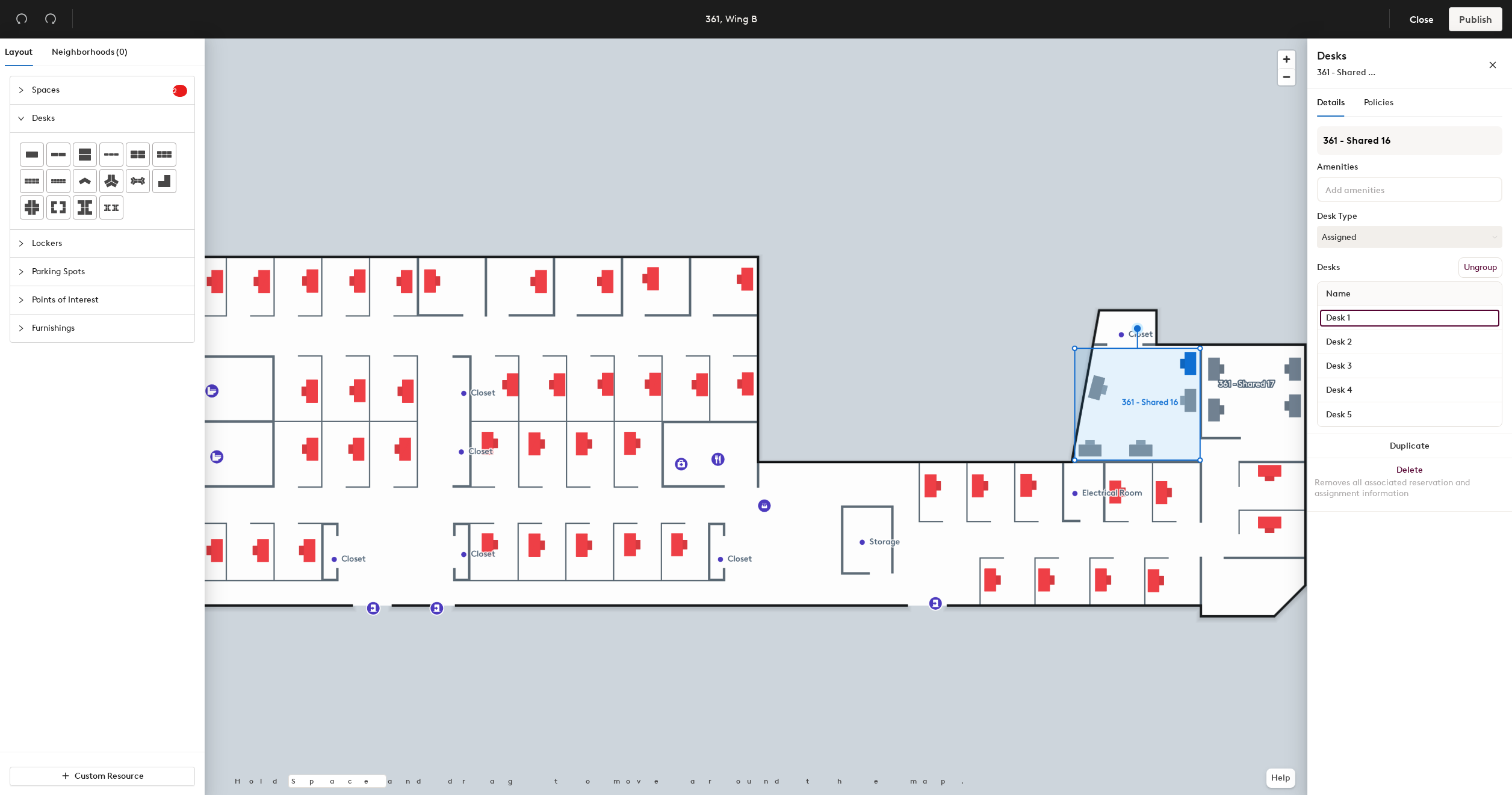
paste input "361 - Shared 16"
type input "361 - Shared 16"
click at [1357, 345] on input "Desk 2" at bounding box center [1409, 342] width 179 height 17
paste input "361 - Shared 16"
type input "361 - Shared 16"
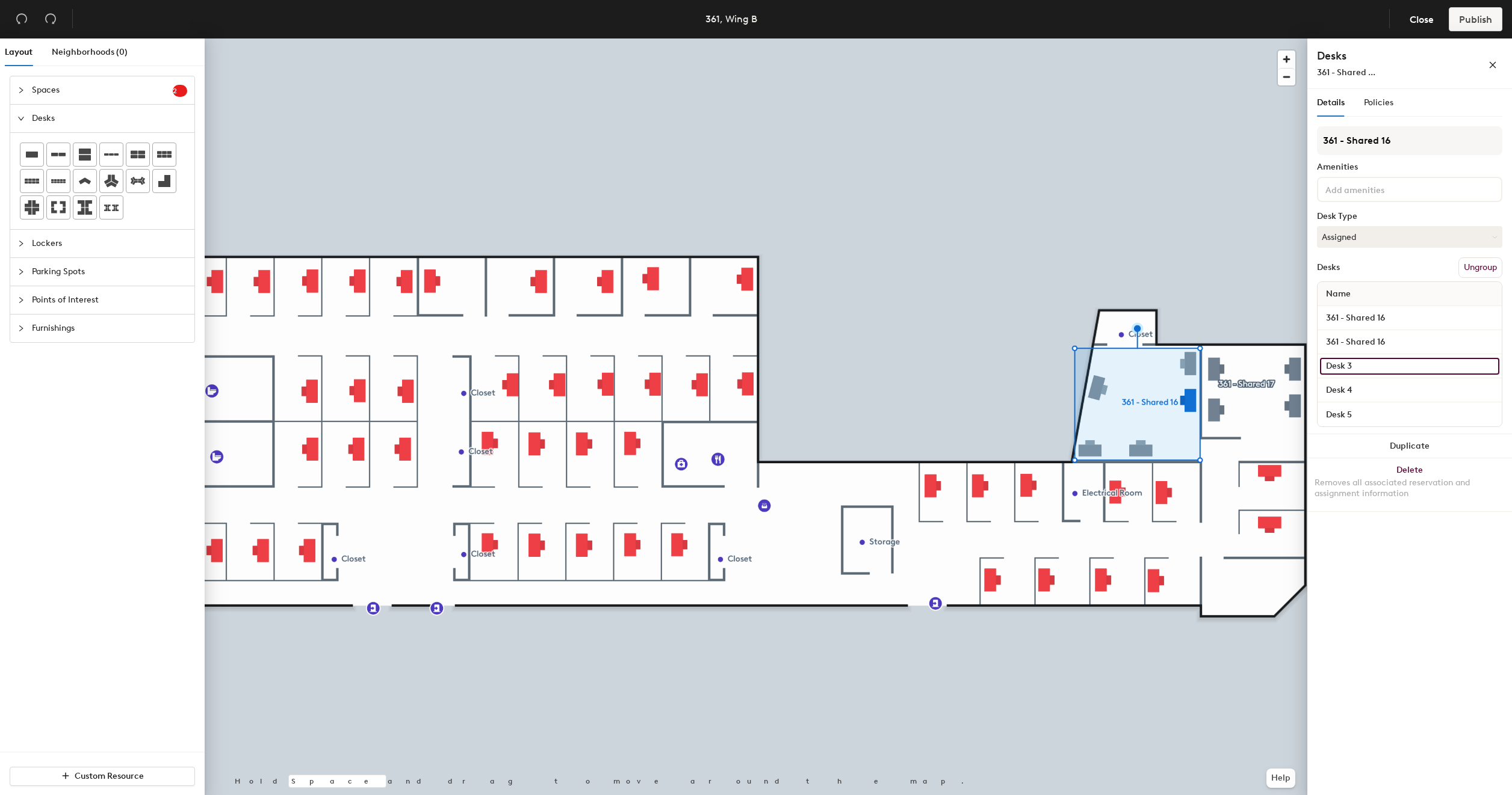
click at [1351, 365] on input "Desk 3" at bounding box center [1409, 367] width 179 height 17
paste input "361 - Shared 16"
type input "361 - Shared 16"
click at [1355, 393] on input "Desk 4" at bounding box center [1409, 390] width 179 height 17
paste input "361 - Shared 16"
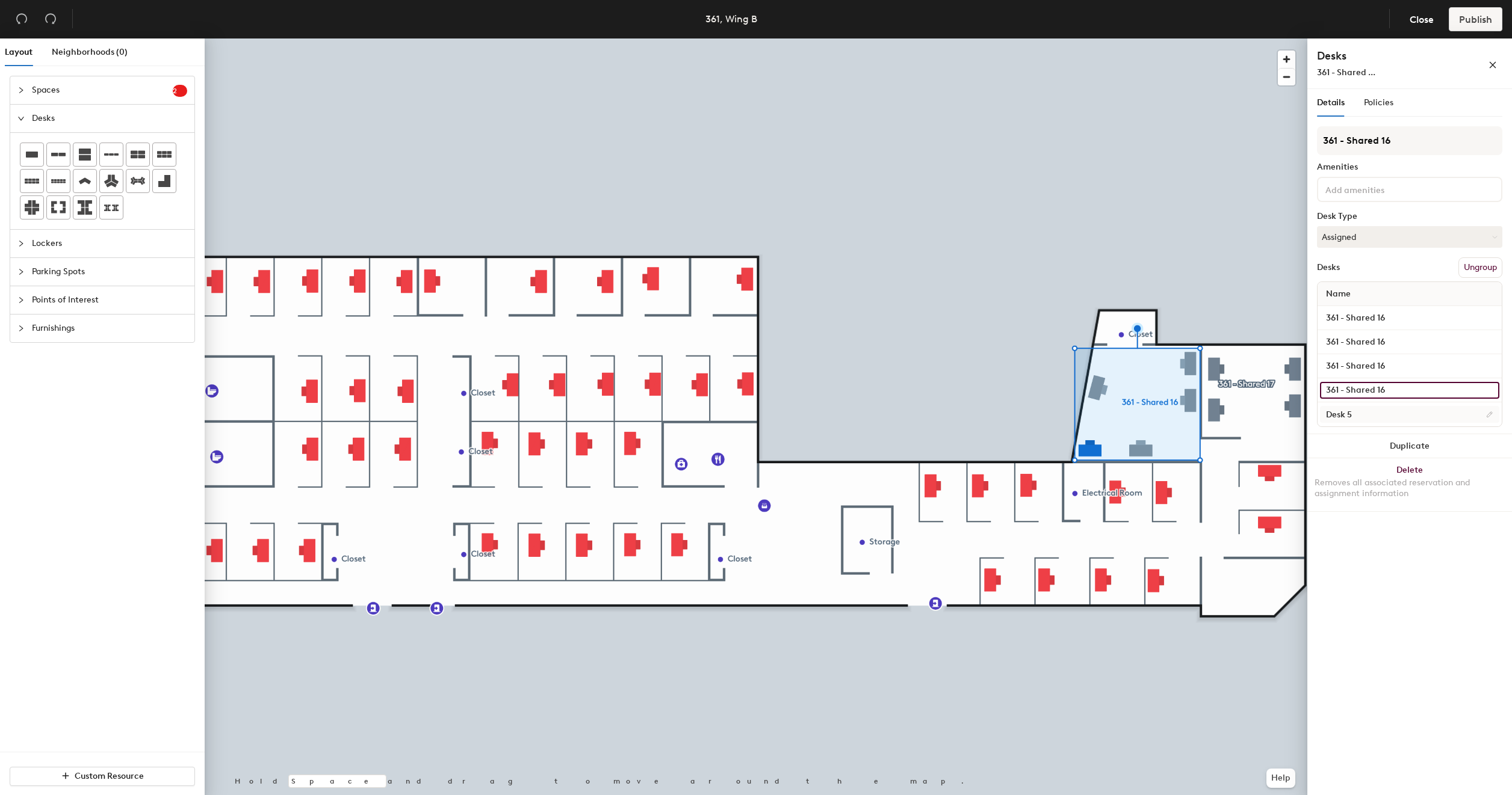
type input "361 - Shared 16"
click at [1348, 414] on input "Desk 5" at bounding box center [1409, 414] width 179 height 17
paste input "361 - Shared 16"
type input "361 - Shared 16"
click at [1400, 319] on input "361 - Shared 16" at bounding box center [1409, 318] width 179 height 17
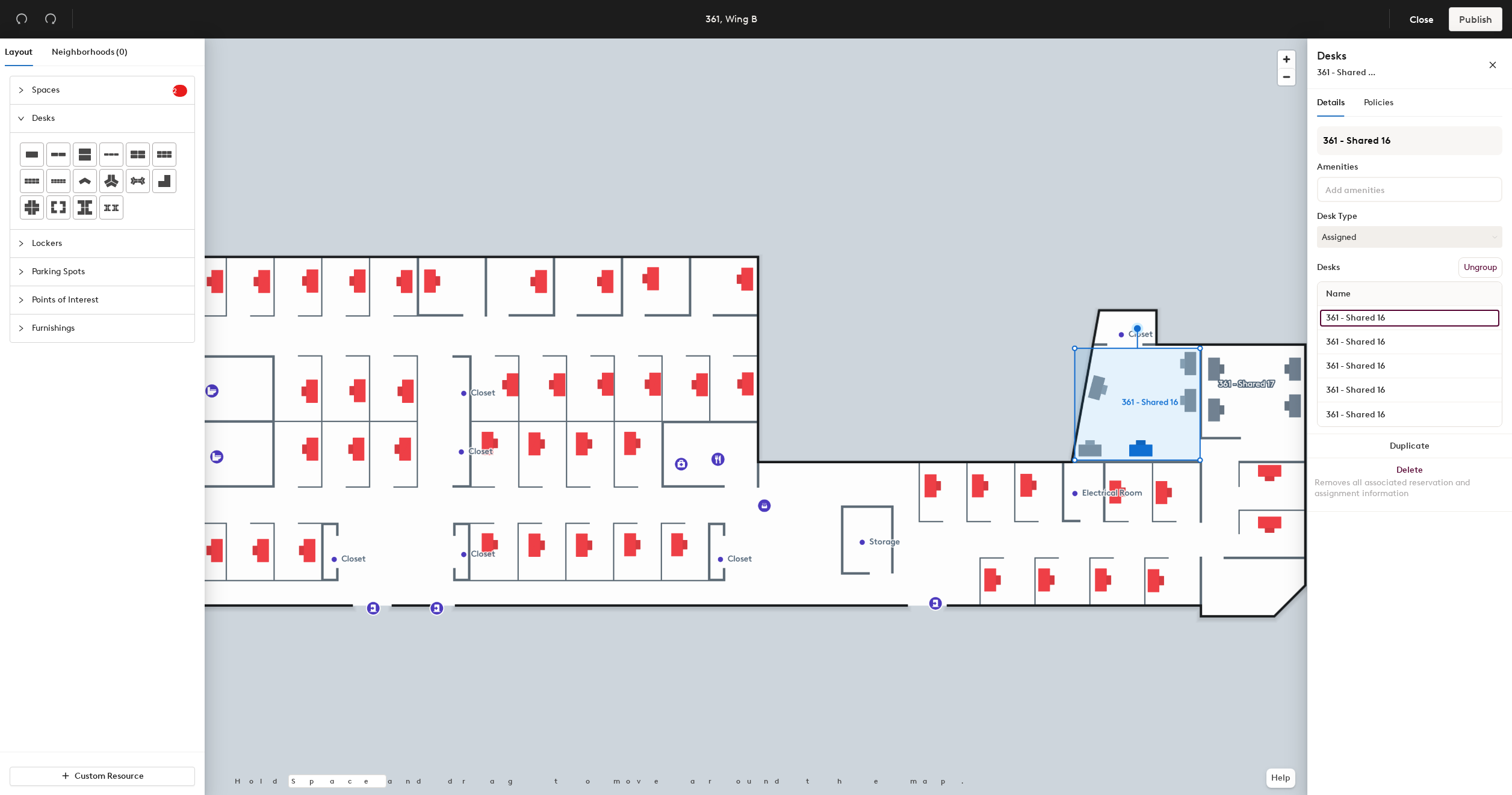
click at [1400, 319] on input "361 - Shared 16" at bounding box center [1409, 318] width 179 height 17
type input "361 - Shared 16A"
click at [1398, 340] on input "361 - Shared 16" at bounding box center [1409, 342] width 179 height 17
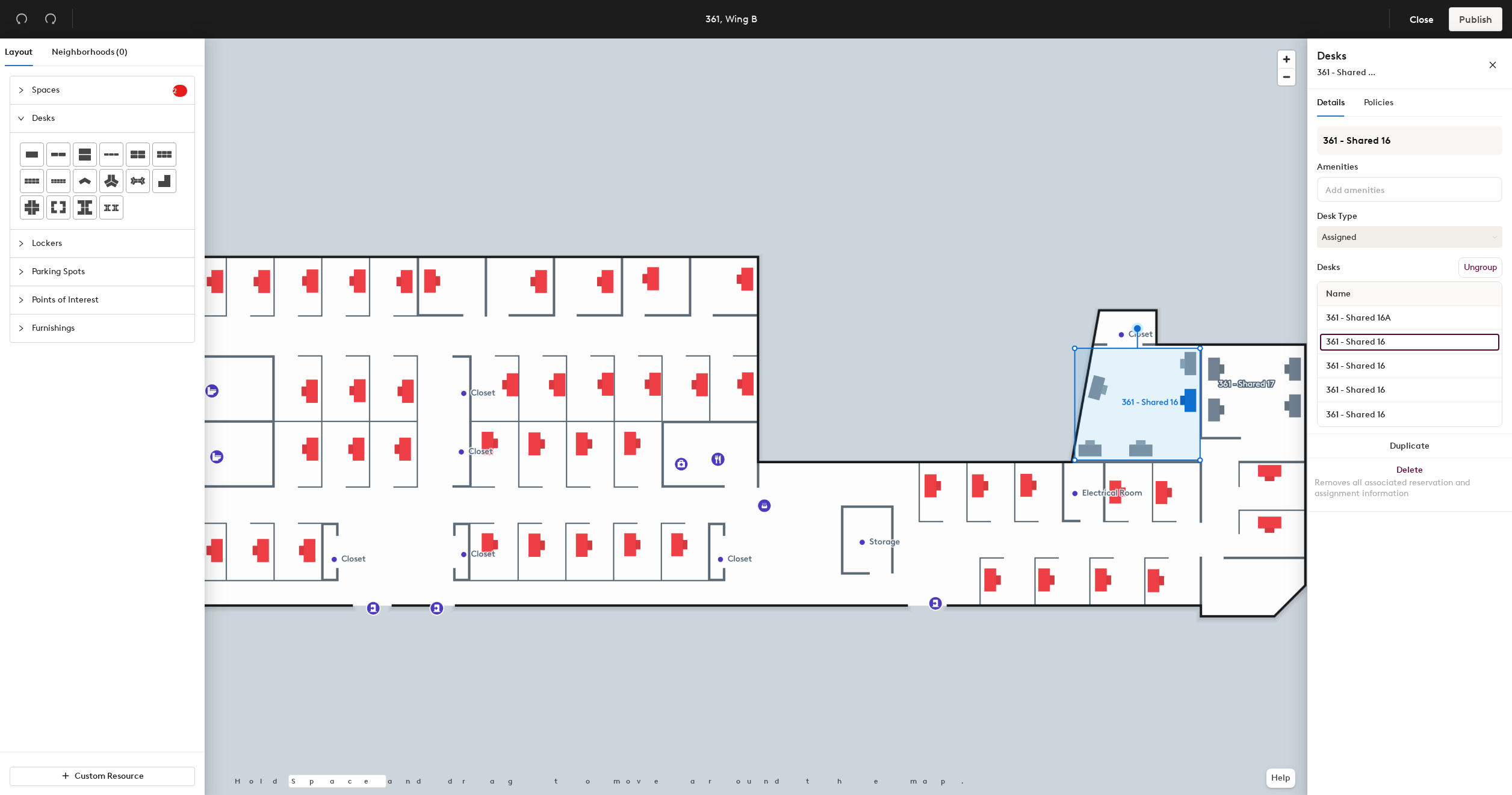
click at [1398, 340] on input "361 - Shared 16" at bounding box center [1409, 342] width 179 height 17
type input "361 - Shared 16B"
click at [1398, 363] on input "361 - Shared 16" at bounding box center [1409, 367] width 179 height 17
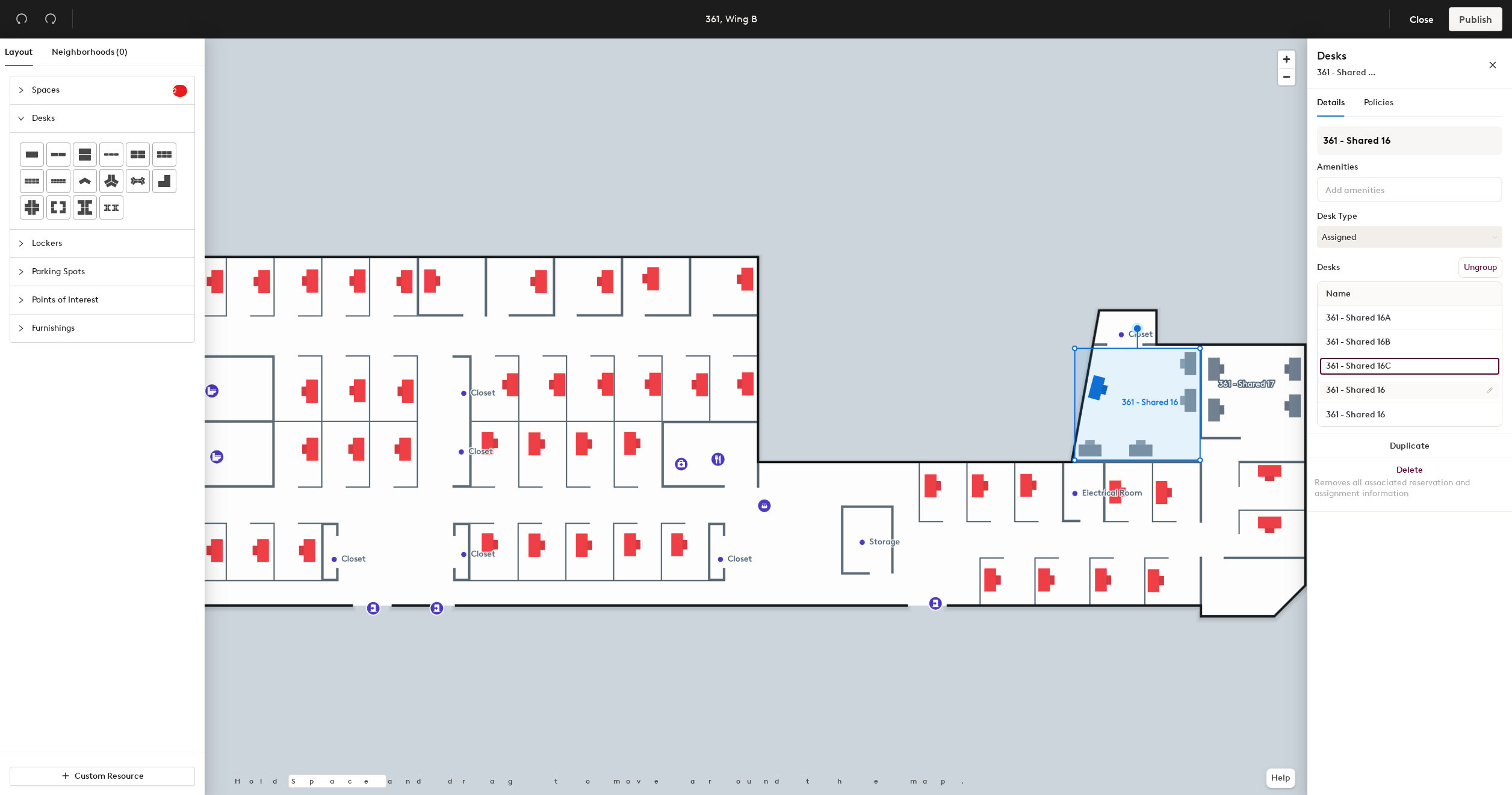
type input "361 - Shared 16C"
click at [1400, 390] on input "361 - Shared 16" at bounding box center [1409, 390] width 179 height 17
type input "361 - Shared 16D"
click at [1396, 412] on input "361 - Shared 16" at bounding box center [1409, 414] width 179 height 17
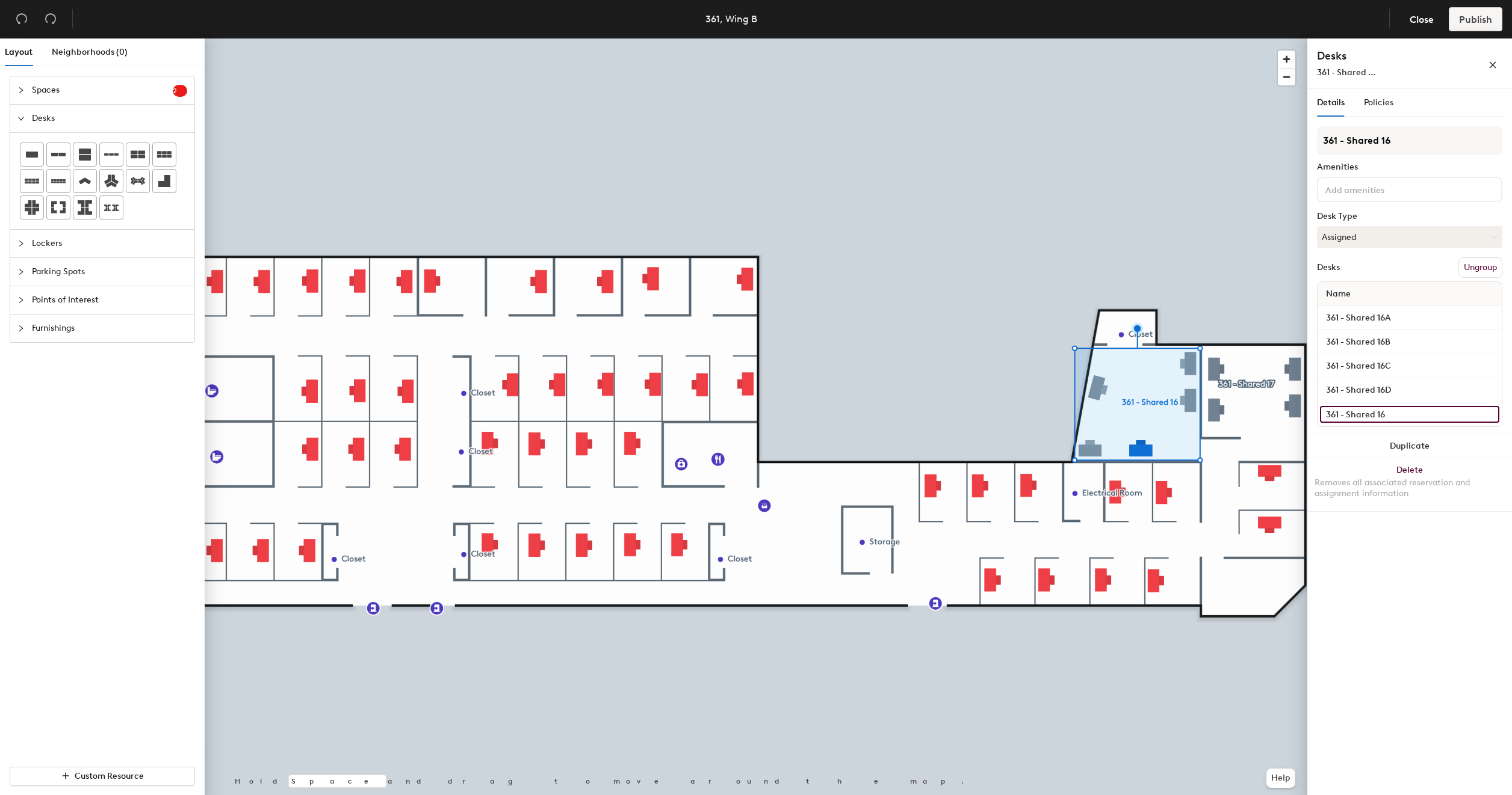
click at [1396, 412] on input "361 - Shared 16" at bounding box center [1409, 414] width 179 height 17
type input "361 - Shared 16E"
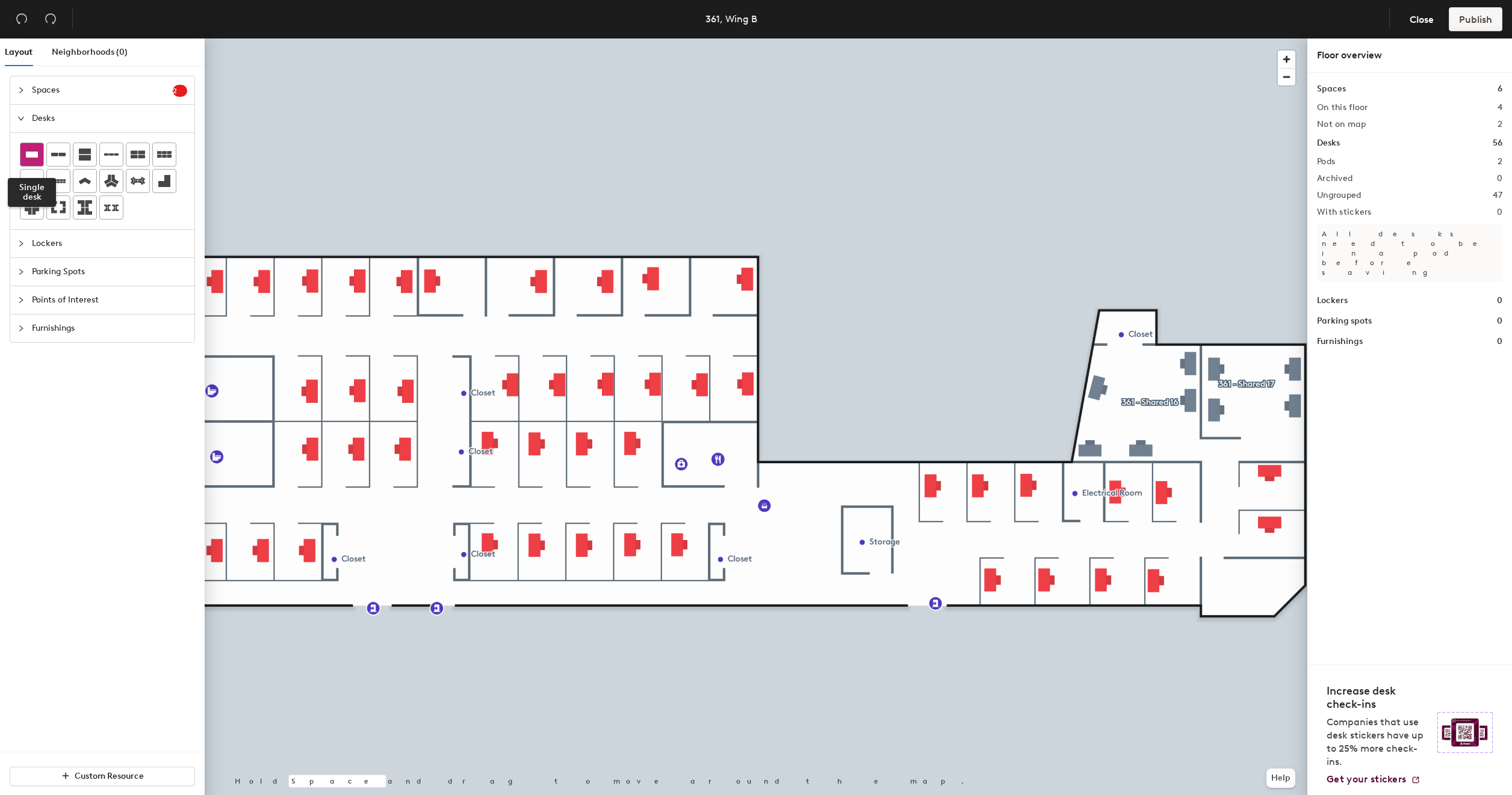
click at [39, 158] on icon at bounding box center [32, 155] width 15 height 15
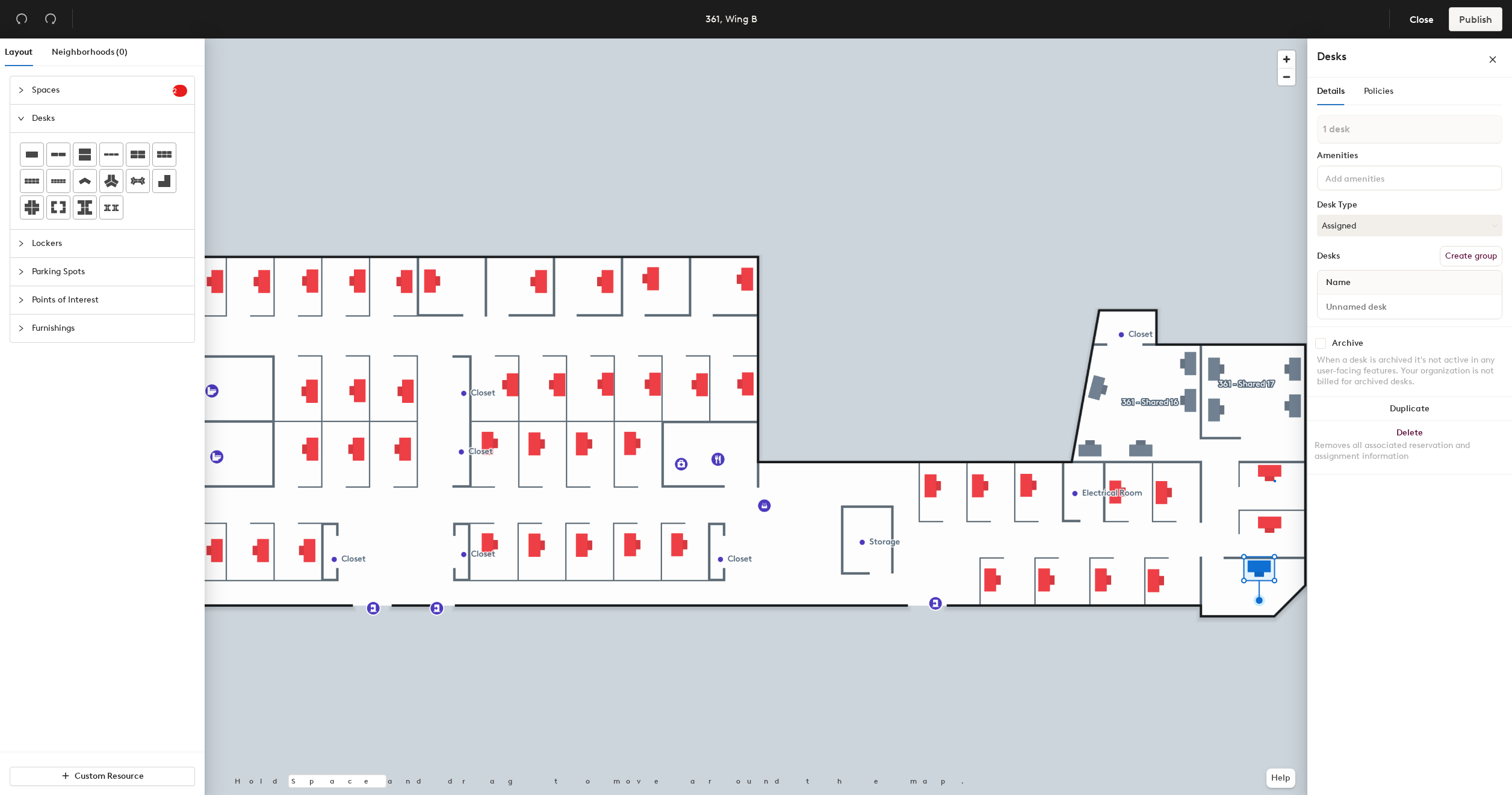
click at [1274, 38] on div at bounding box center [756, 38] width 1102 height 0
click at [1451, 257] on button "Create group" at bounding box center [1471, 256] width 62 height 20
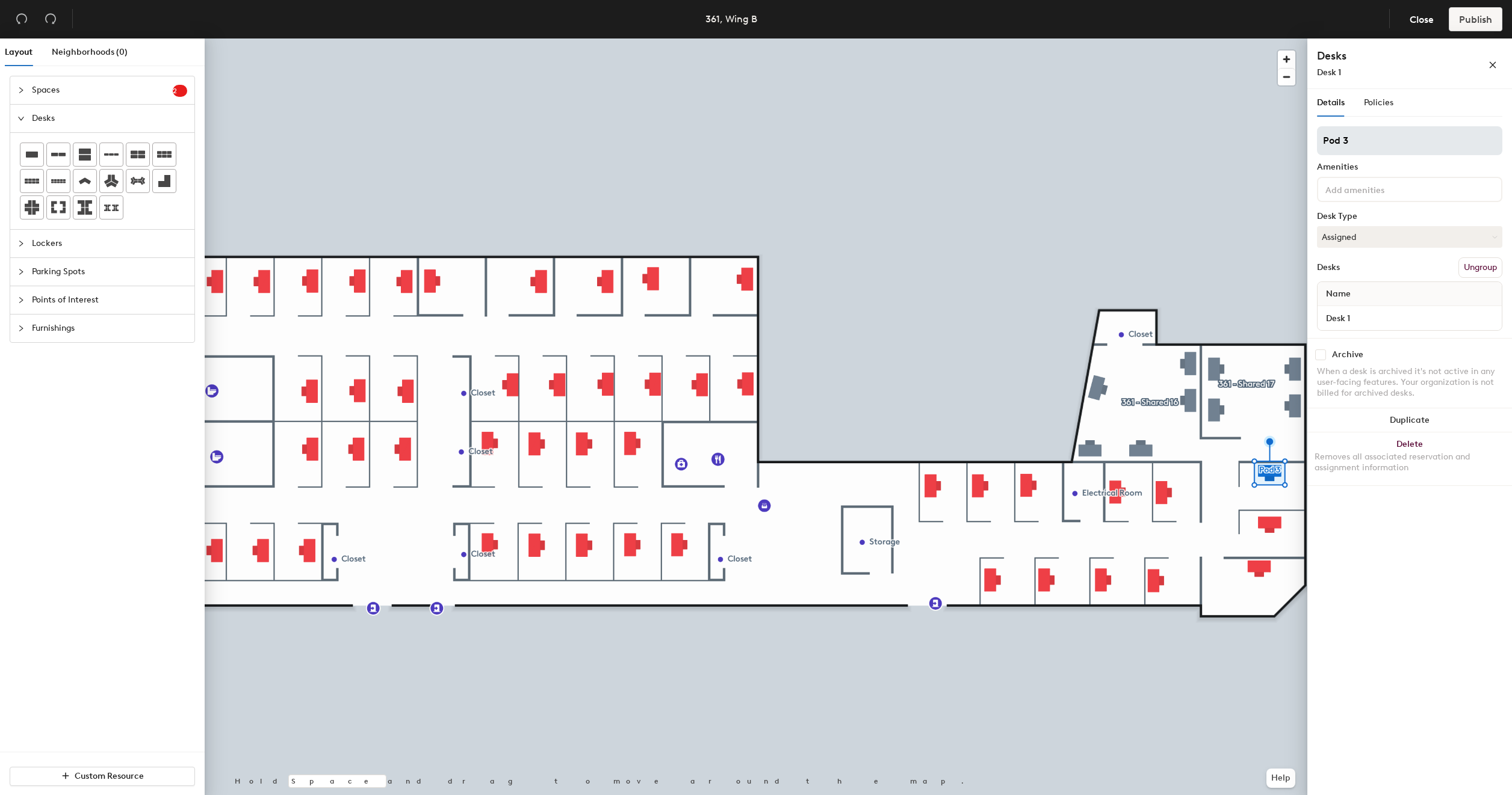
click at [1373, 143] on input "Pod 3" at bounding box center [1409, 141] width 185 height 29
type input "Cube 73"
click at [1366, 316] on input "Desk 1" at bounding box center [1409, 318] width 179 height 17
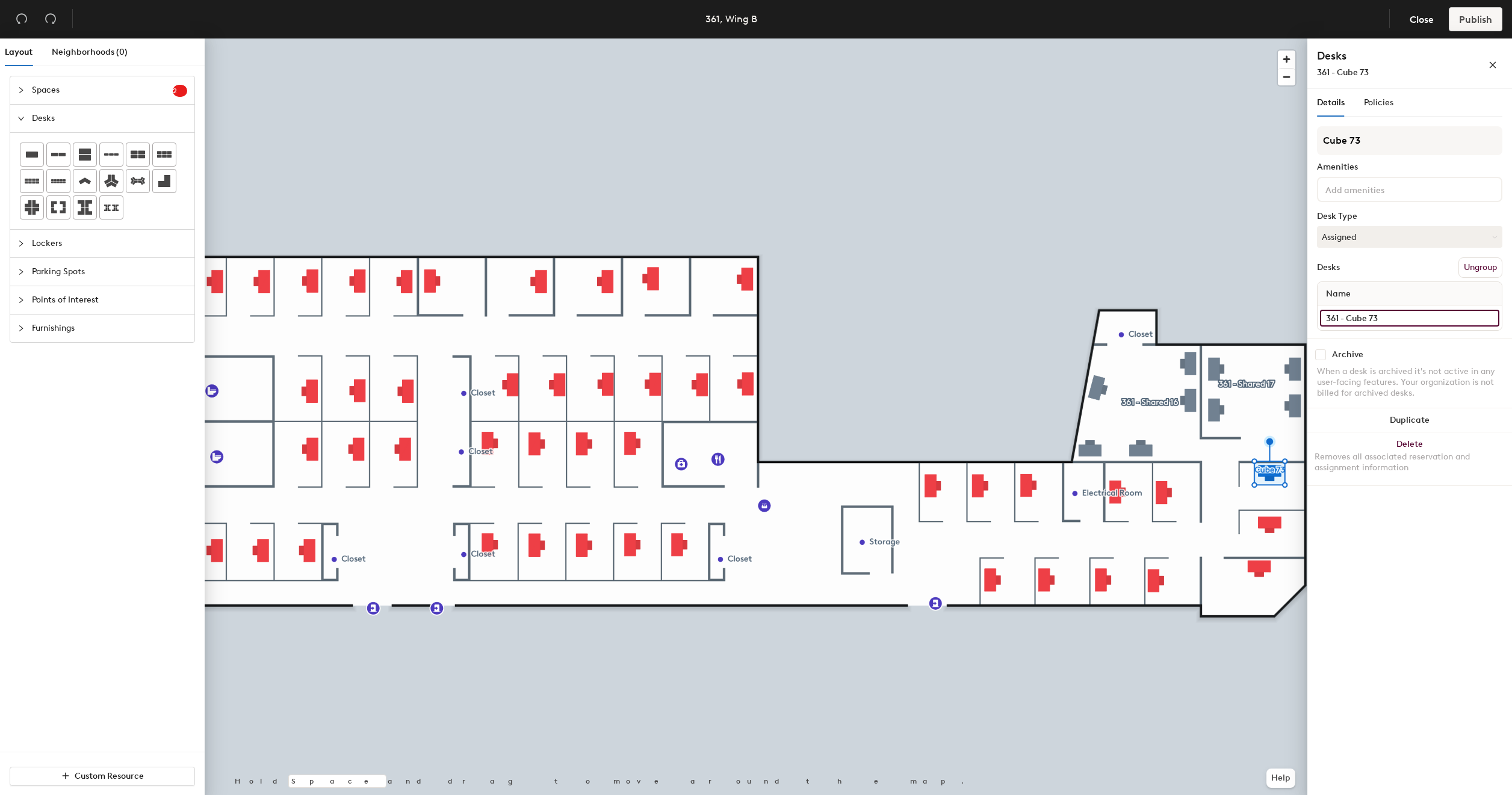
type input "361 - Cube 73"
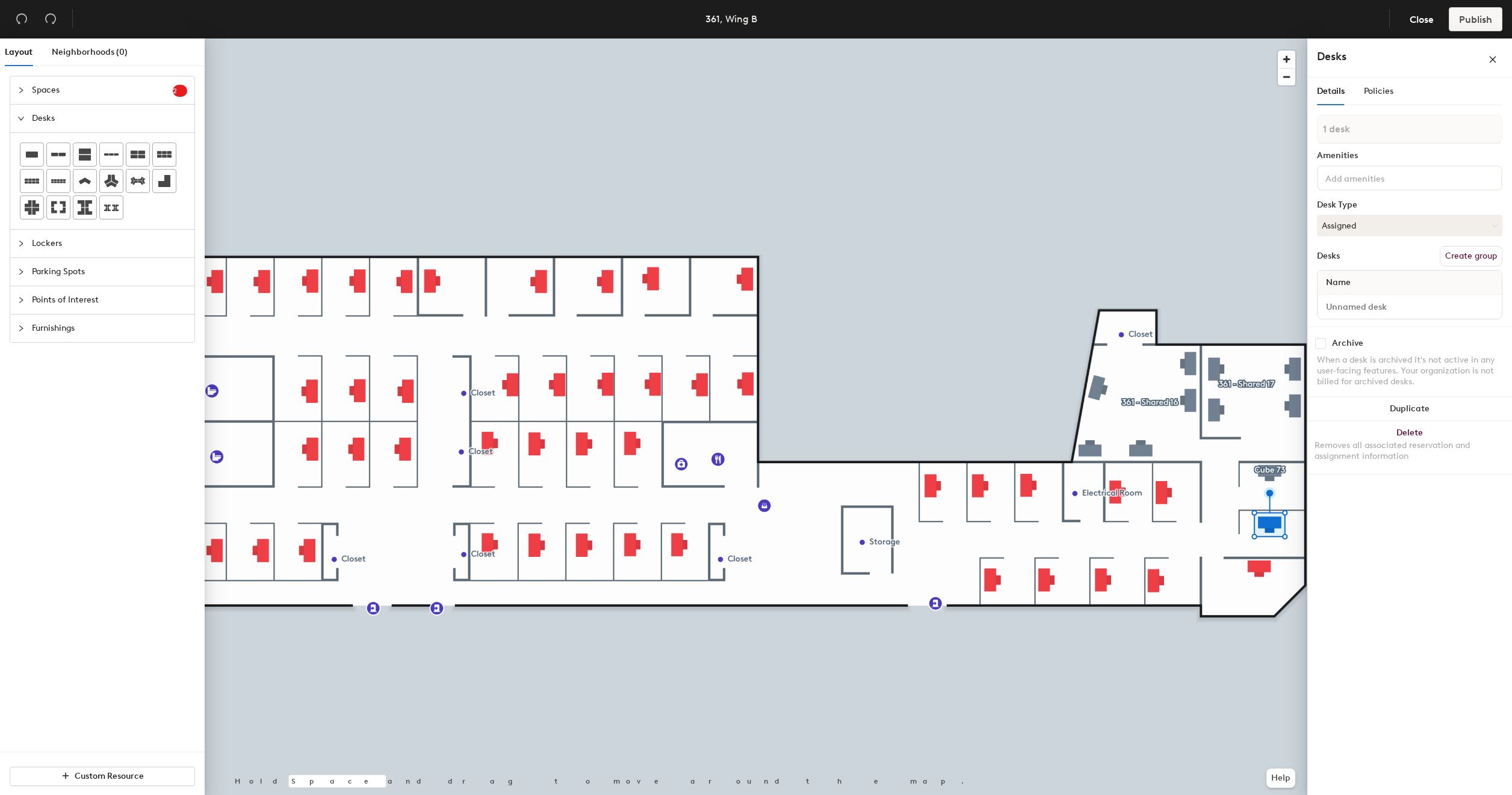
click at [1466, 255] on button "Create group" at bounding box center [1471, 256] width 62 height 20
click at [1384, 145] on input "Pod 4" at bounding box center [1409, 141] width 185 height 29
type input "Cube 67"
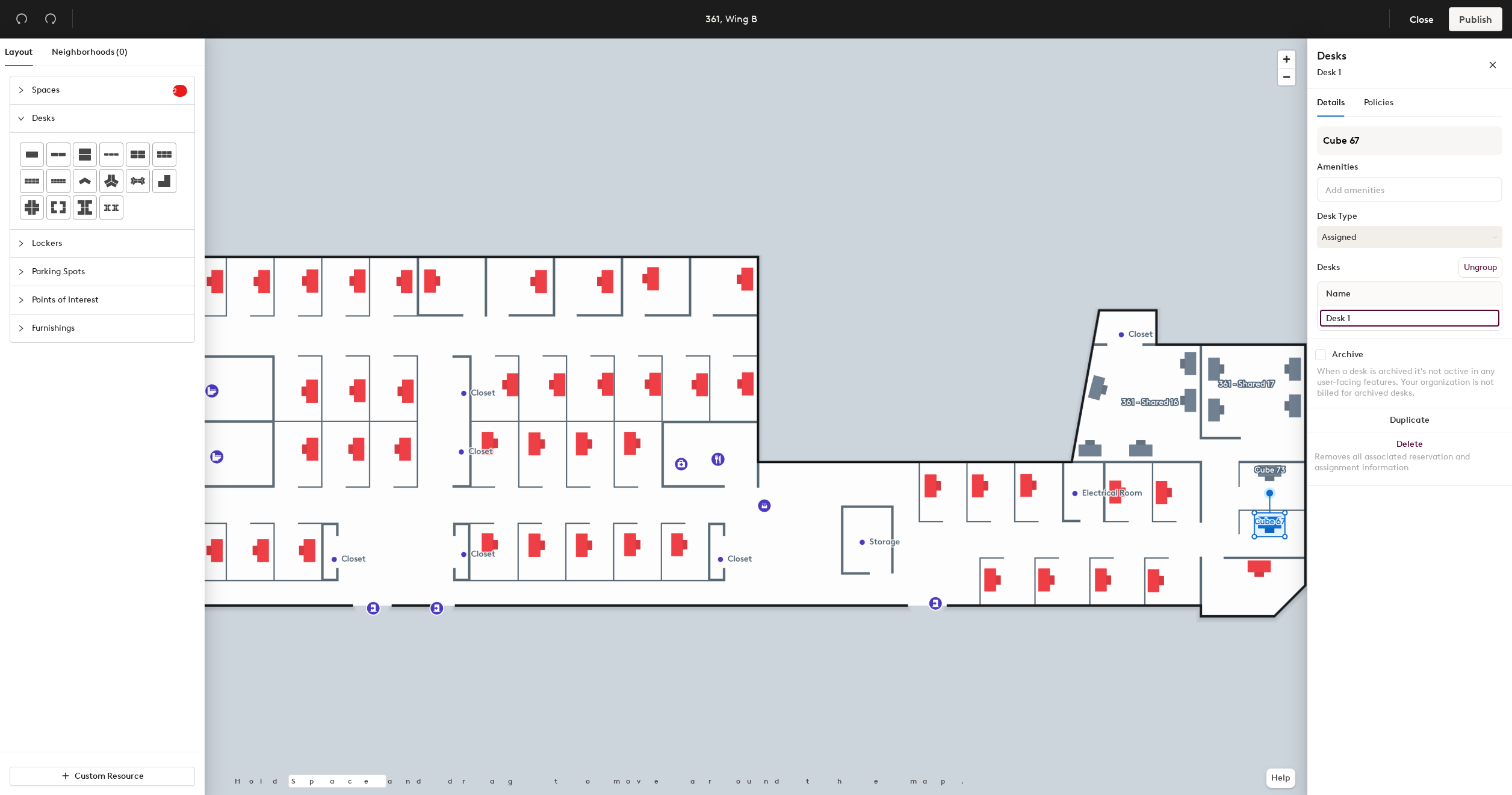
click at [1362, 320] on input "Desk 1" at bounding box center [1409, 318] width 179 height 17
type input "361 - Cube 67"
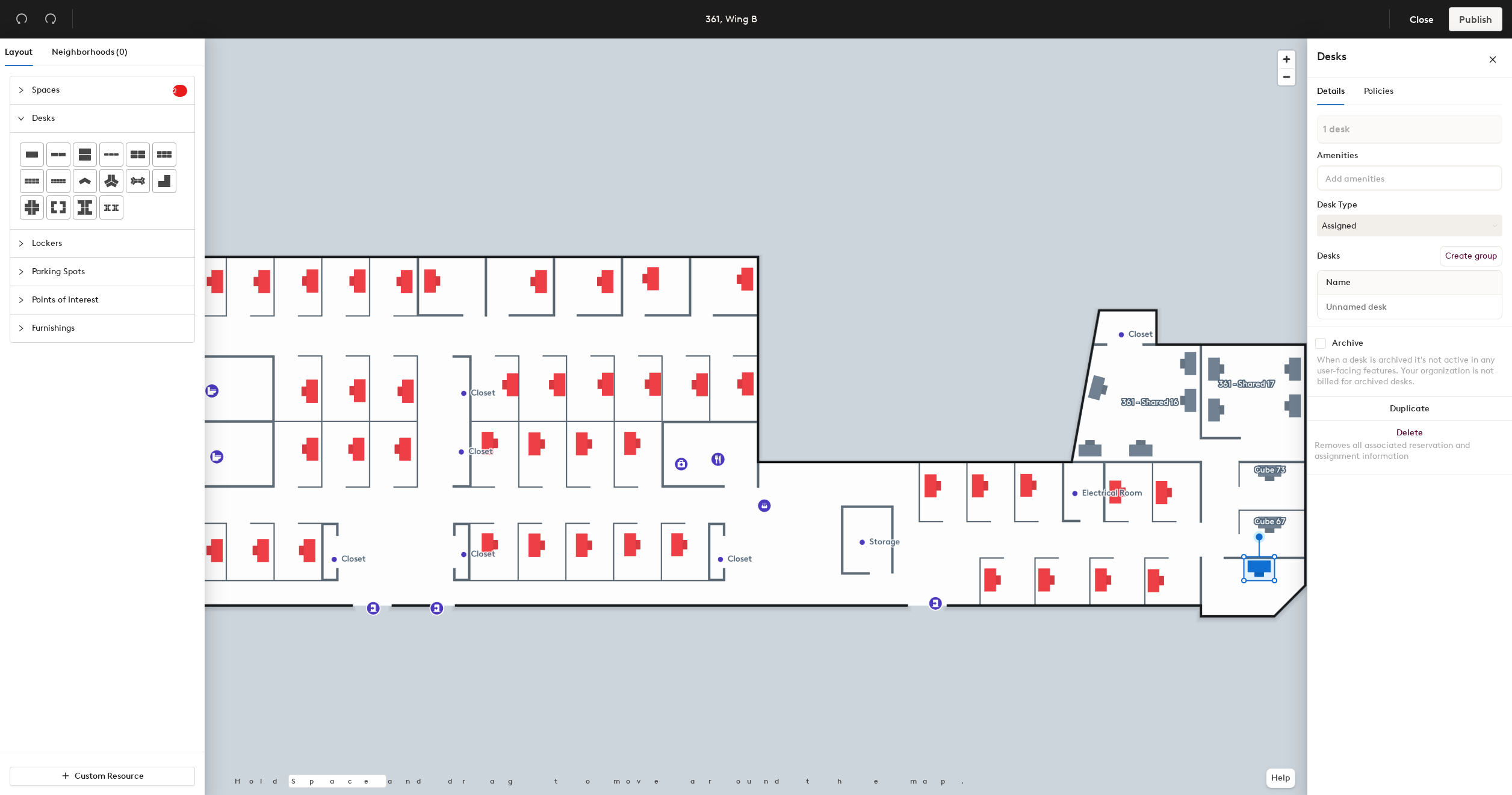
click at [1464, 256] on button "Create group" at bounding box center [1471, 256] width 62 height 20
click at [1372, 134] on input "Pod 5" at bounding box center [1409, 141] width 185 height 29
type input "361 - Office 1"
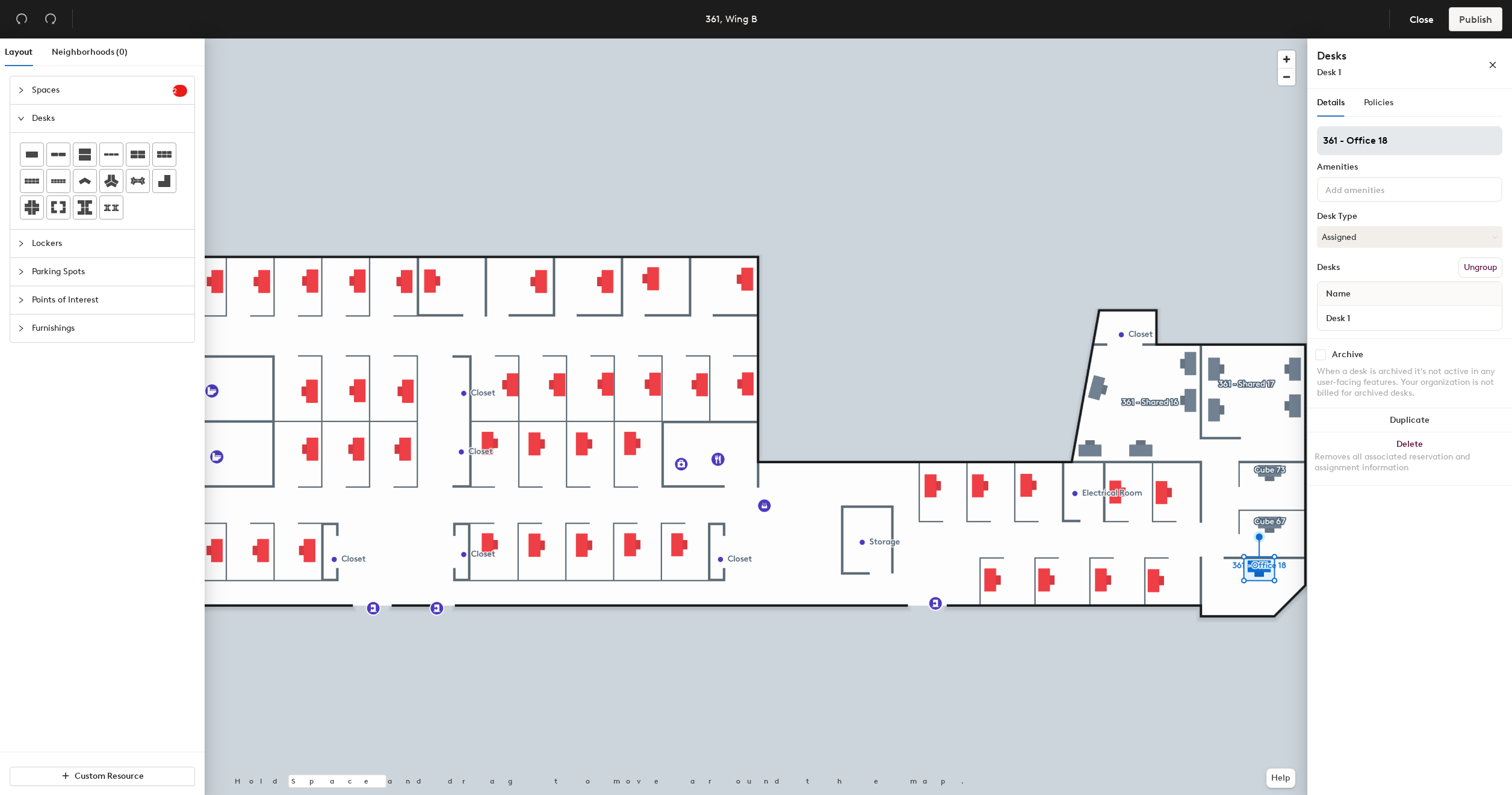
click at [1346, 139] on input "361 - Office 18" at bounding box center [1409, 141] width 185 height 29
type input "Office 18"
click at [1363, 320] on input "Desk 1" at bounding box center [1409, 318] width 179 height 17
type input "361 - Office 18"
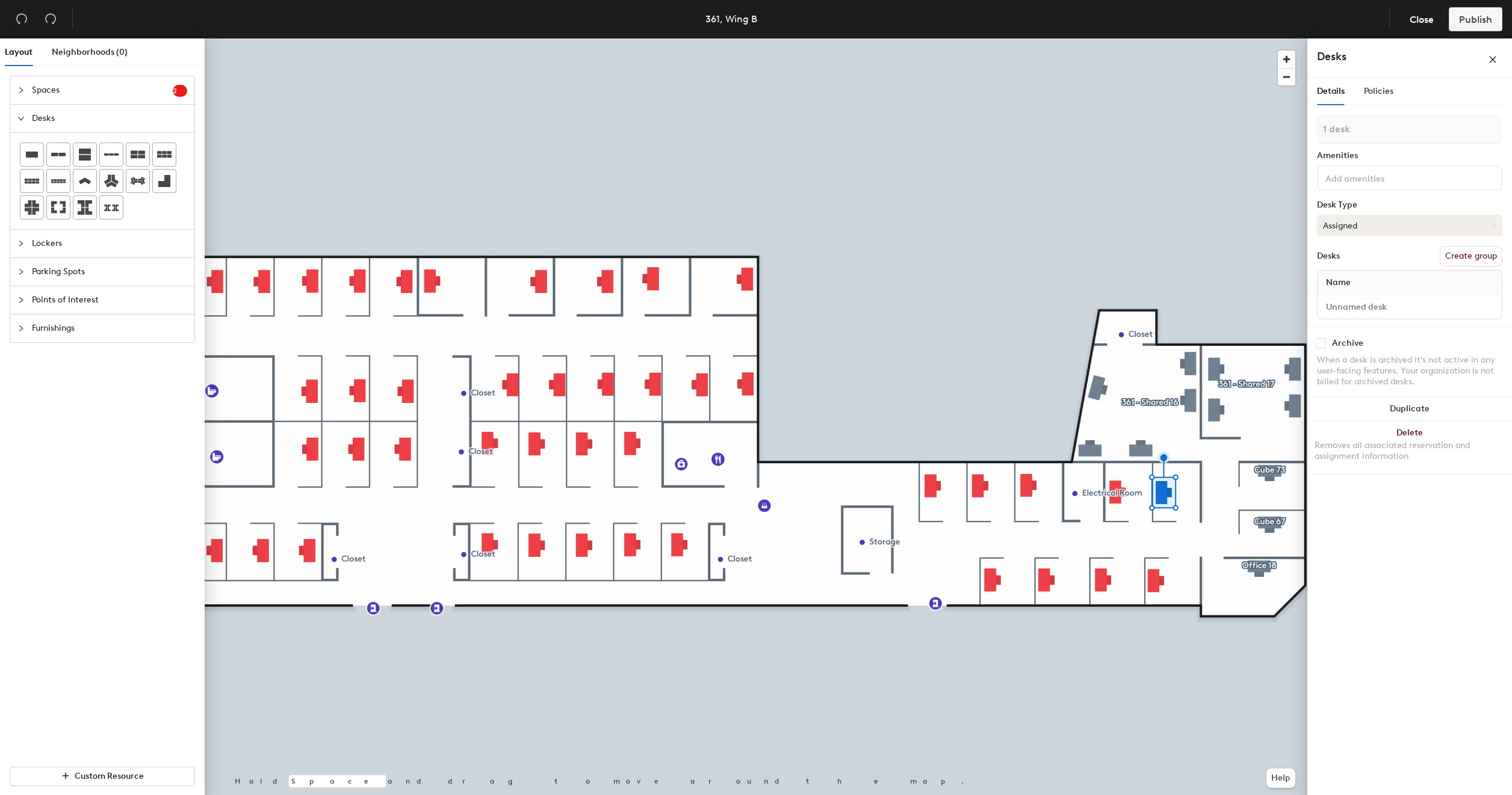
drag, startPoint x: 1475, startPoint y: 260, endPoint x: 1469, endPoint y: 240, distance: 20.9
click at [1475, 260] on button "Create group" at bounding box center [1471, 256] width 62 height 20
click at [1409, 134] on input "Pod 6" at bounding box center [1409, 141] width 185 height 29
click at [1408, 134] on input "Pod 6" at bounding box center [1409, 141] width 185 height 29
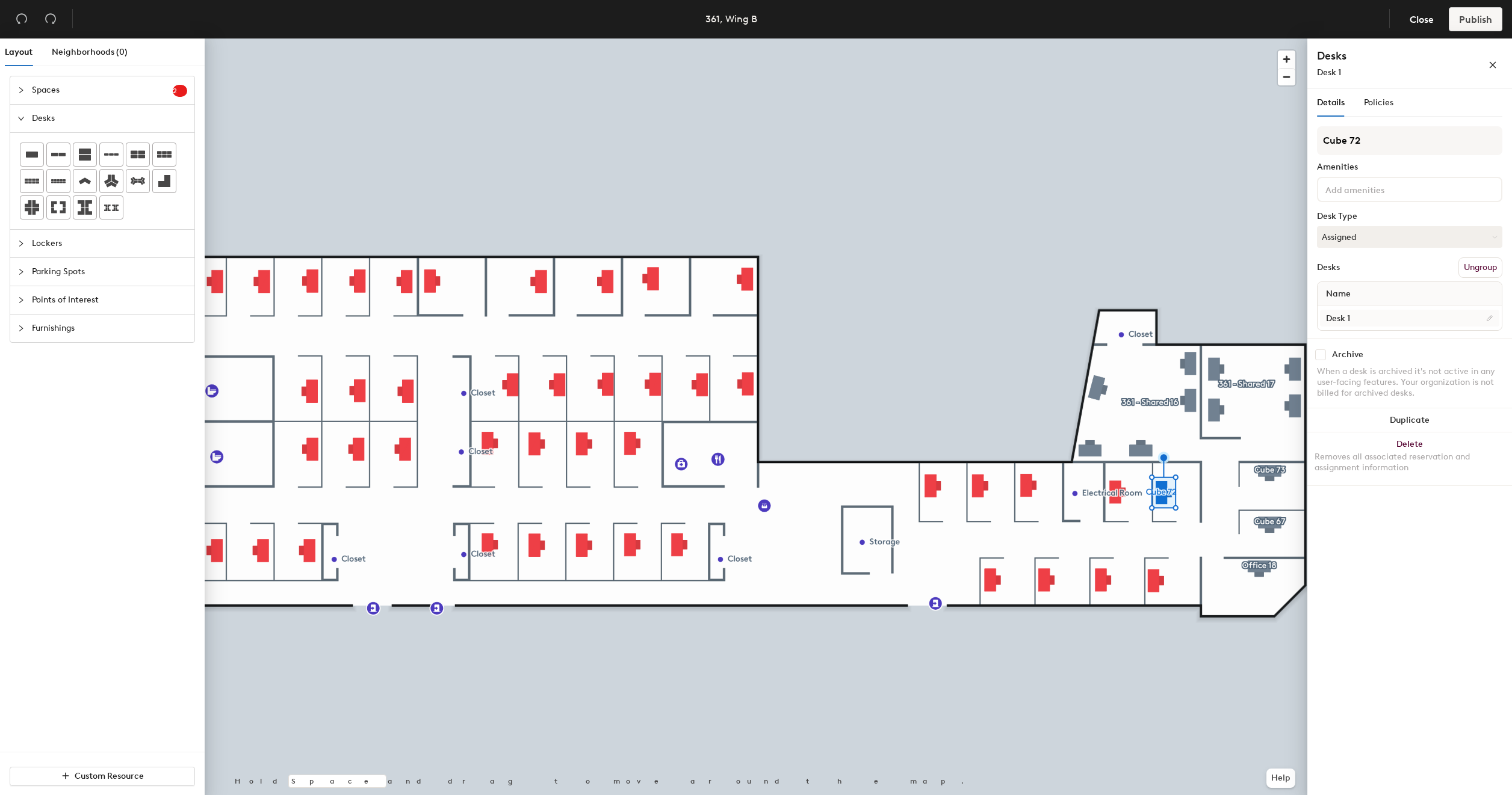
type input "Cube 72"
click at [1366, 316] on input "Desk 1" at bounding box center [1409, 318] width 179 height 17
type input "361 - Cube 72"
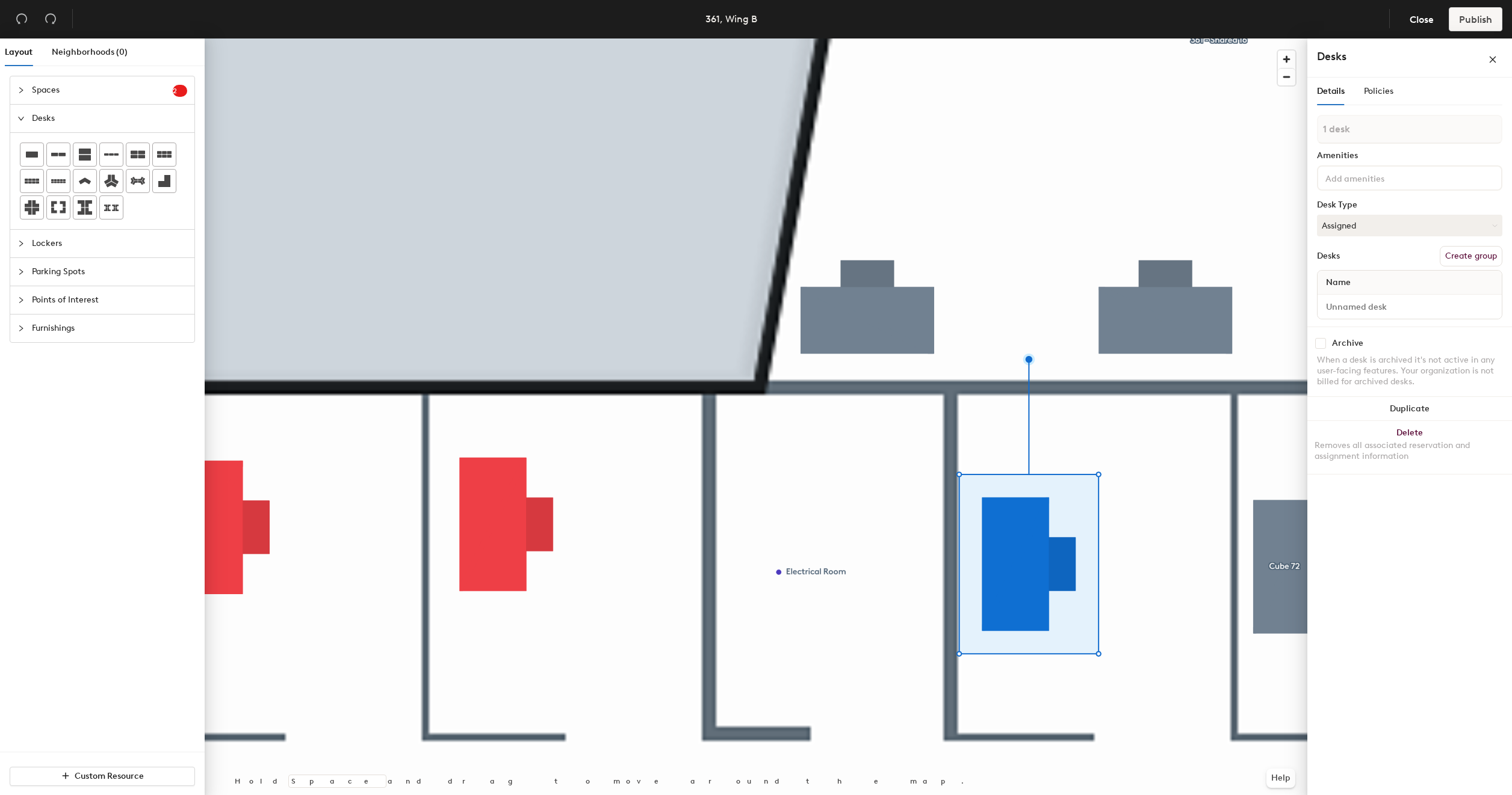
click at [1456, 254] on button "Create group" at bounding box center [1471, 256] width 62 height 20
click at [1376, 143] on input "Pod 7" at bounding box center [1409, 141] width 185 height 29
type input "Cube 71"
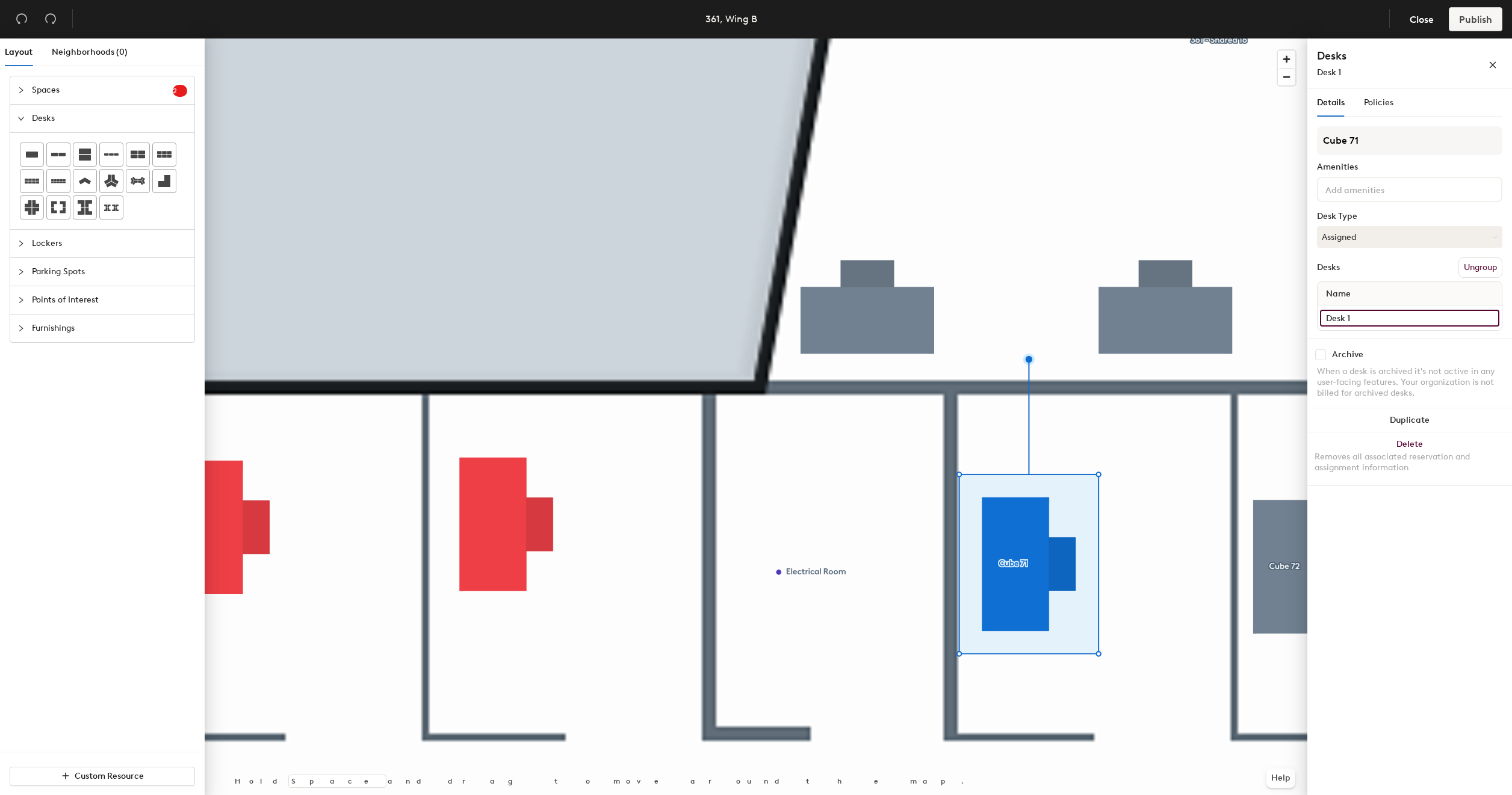
click at [1332, 314] on input "Desk 1" at bounding box center [1409, 318] width 179 height 17
type input "361 - Cube 71"
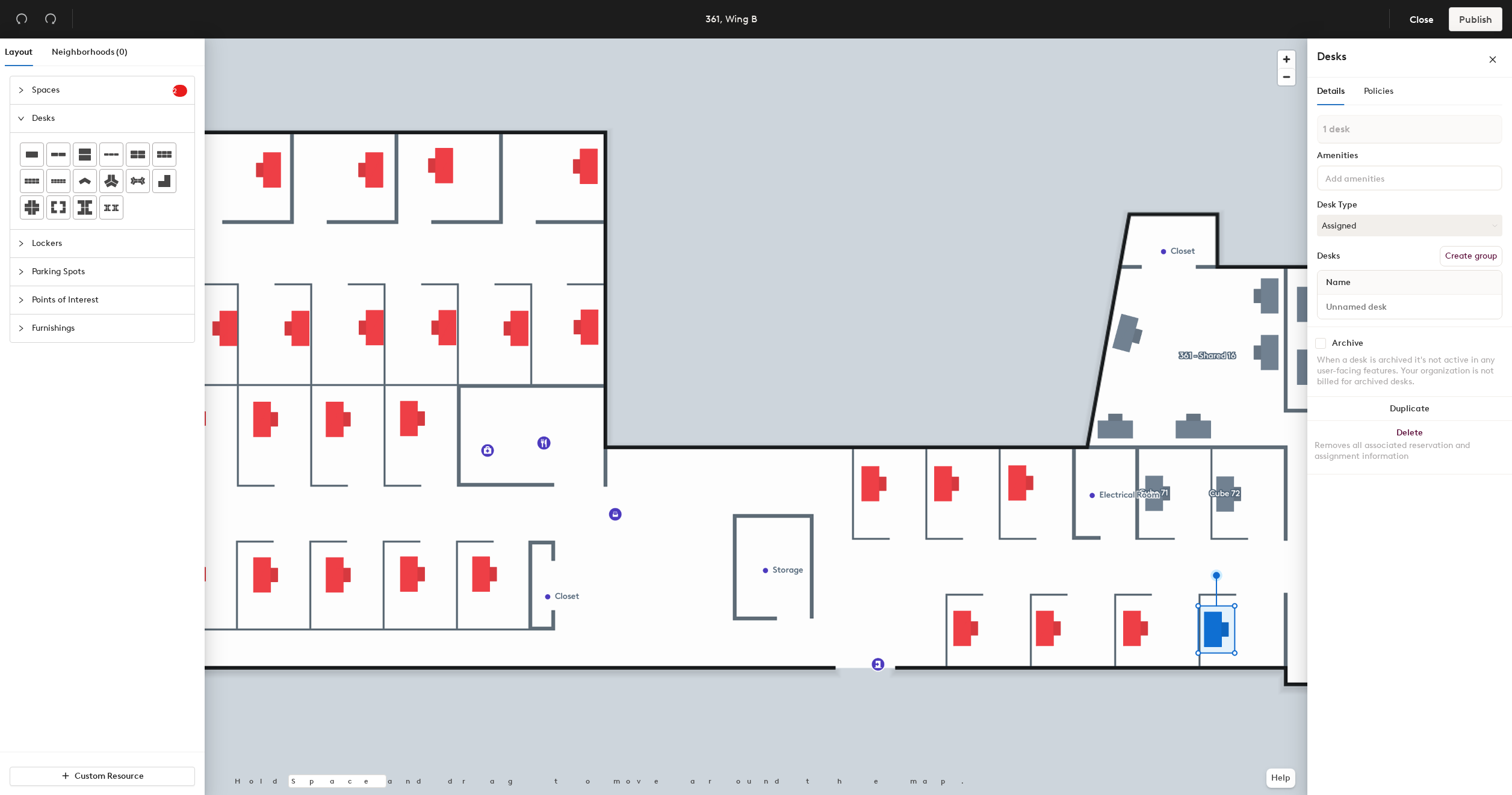
click at [1470, 254] on button "Create group" at bounding box center [1471, 256] width 62 height 20
click at [1369, 137] on input "Pod 8" at bounding box center [1409, 141] width 185 height 29
type input "Cube 66"
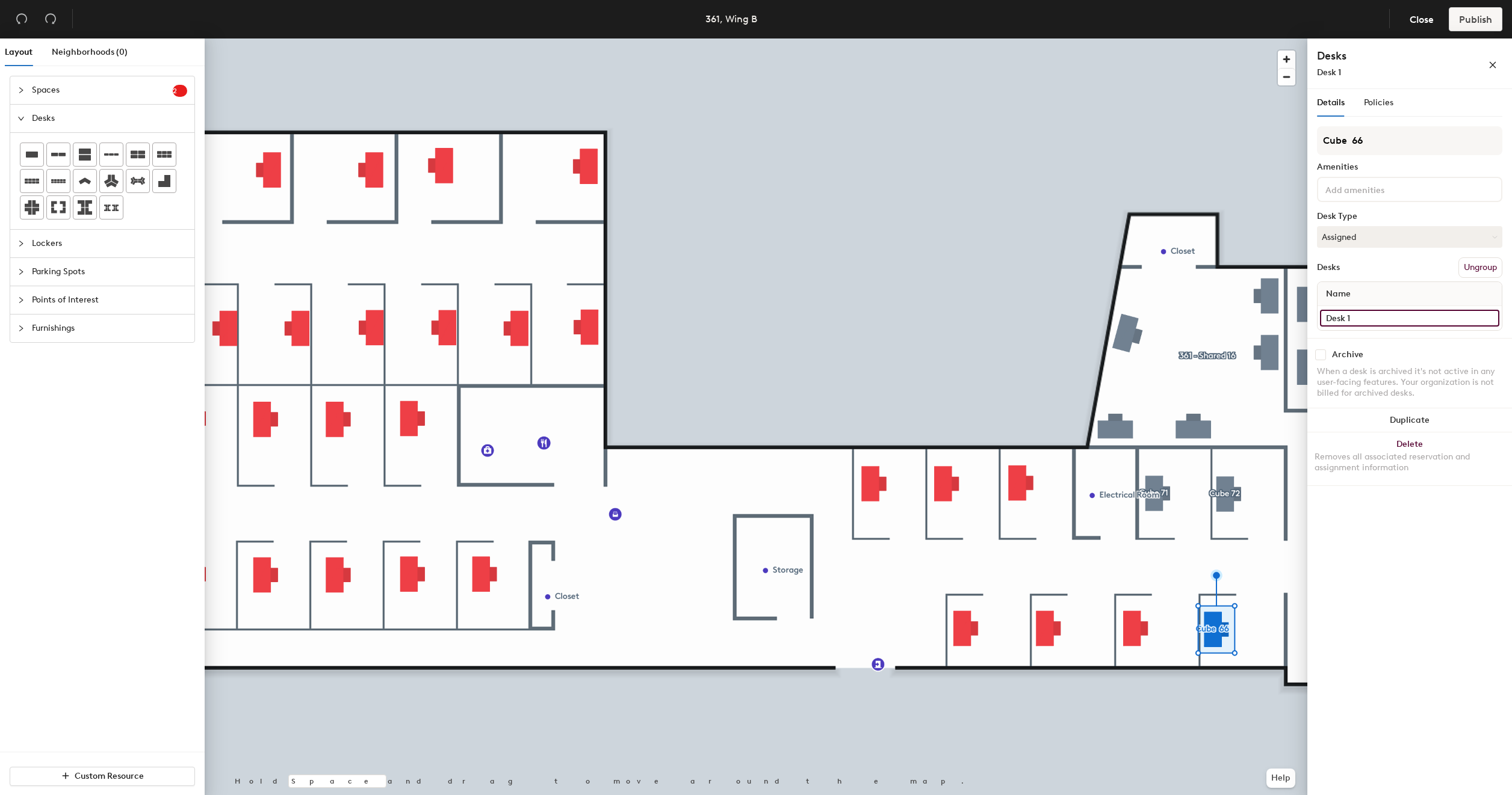
click at [1360, 315] on input "Desk 1" at bounding box center [1409, 318] width 179 height 17
type input "361 - Cube 66"
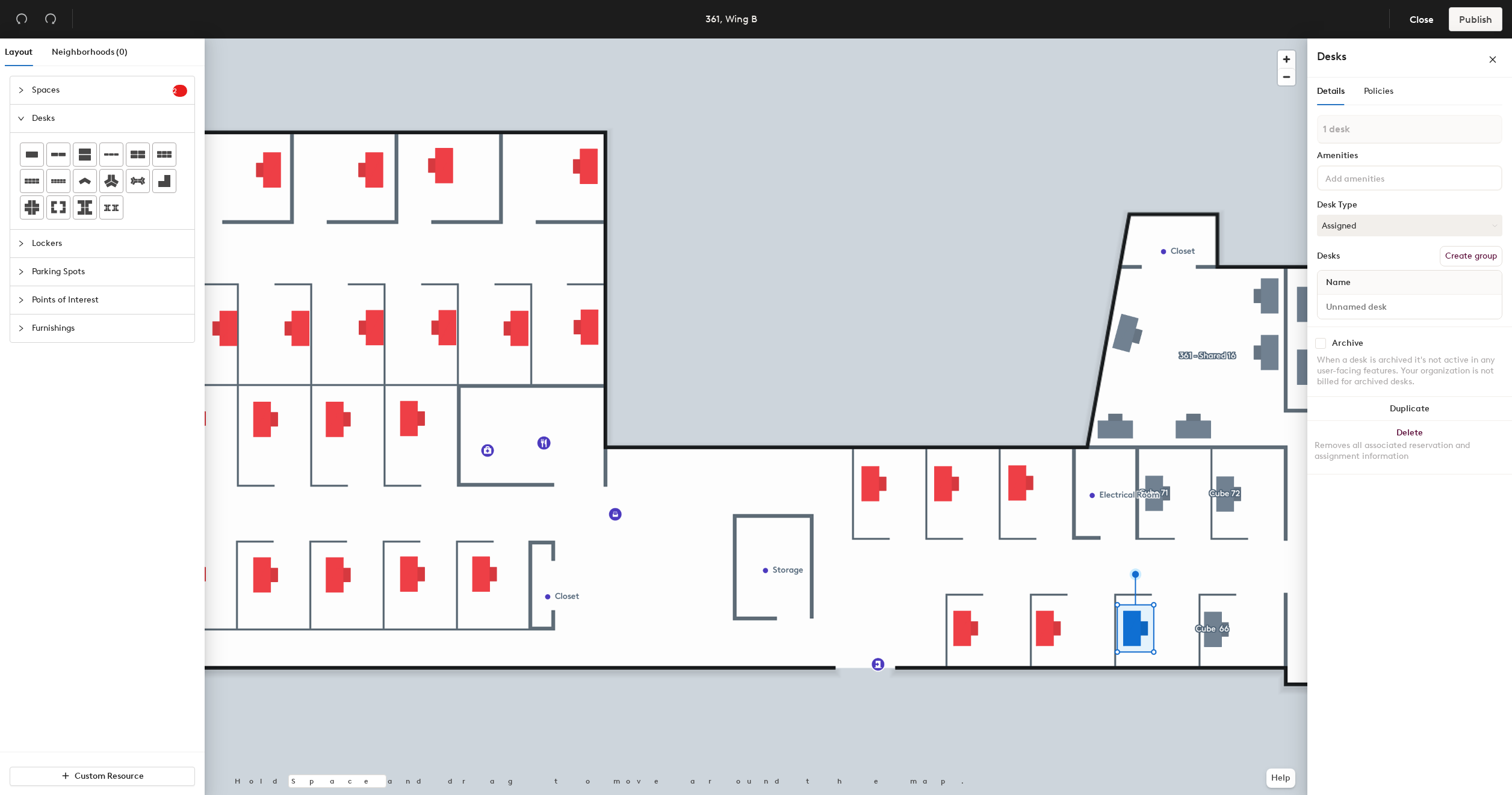
click at [1469, 255] on button "Create group" at bounding box center [1471, 256] width 62 height 20
click at [1366, 142] on input "Pod 9" at bounding box center [1409, 141] width 185 height 29
type input "Cube 65"
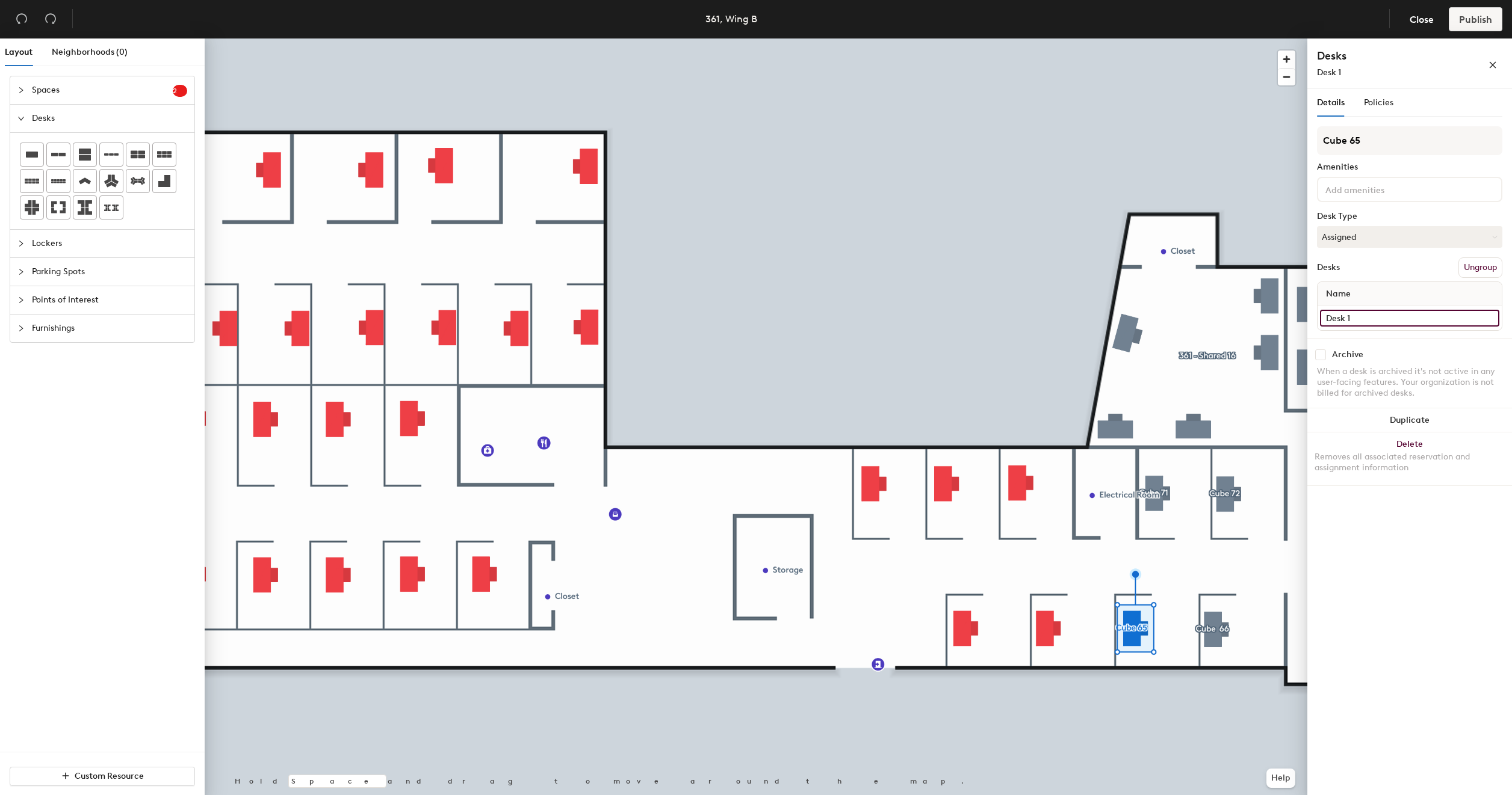
click at [1348, 310] on input "Desk 1" at bounding box center [1409, 318] width 179 height 17
type input "361 - Cube 65"
click at [1028, 38] on div at bounding box center [756, 38] width 1102 height 0
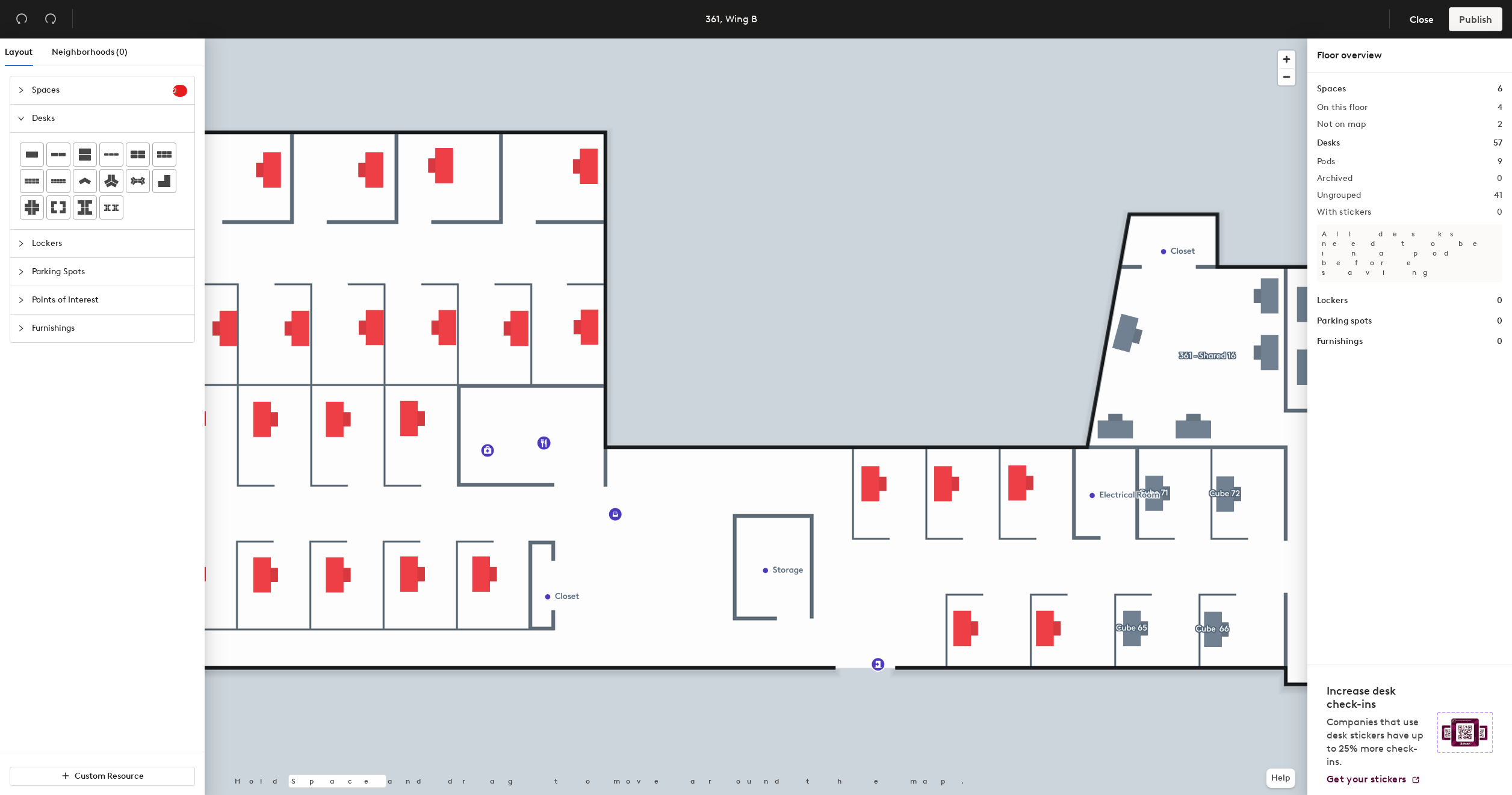
click at [1047, 38] on div at bounding box center [756, 38] width 1102 height 0
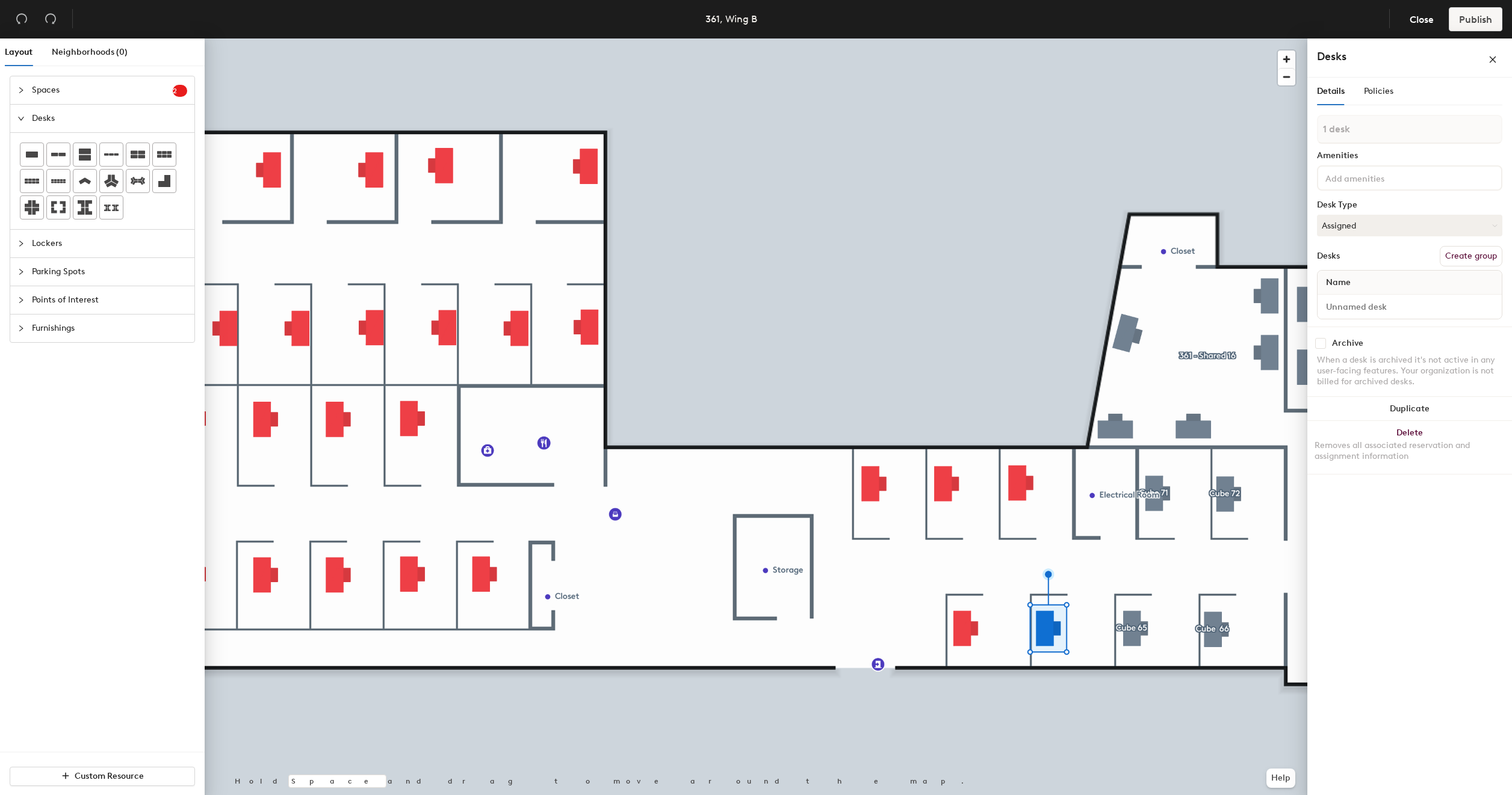
click at [1481, 260] on button "Create group" at bounding box center [1471, 256] width 62 height 20
click at [1375, 143] on input "Pod 10" at bounding box center [1409, 141] width 185 height 29
click at [1376, 143] on input "Pod 10" at bounding box center [1409, 141] width 185 height 29
type input "Cube 64"
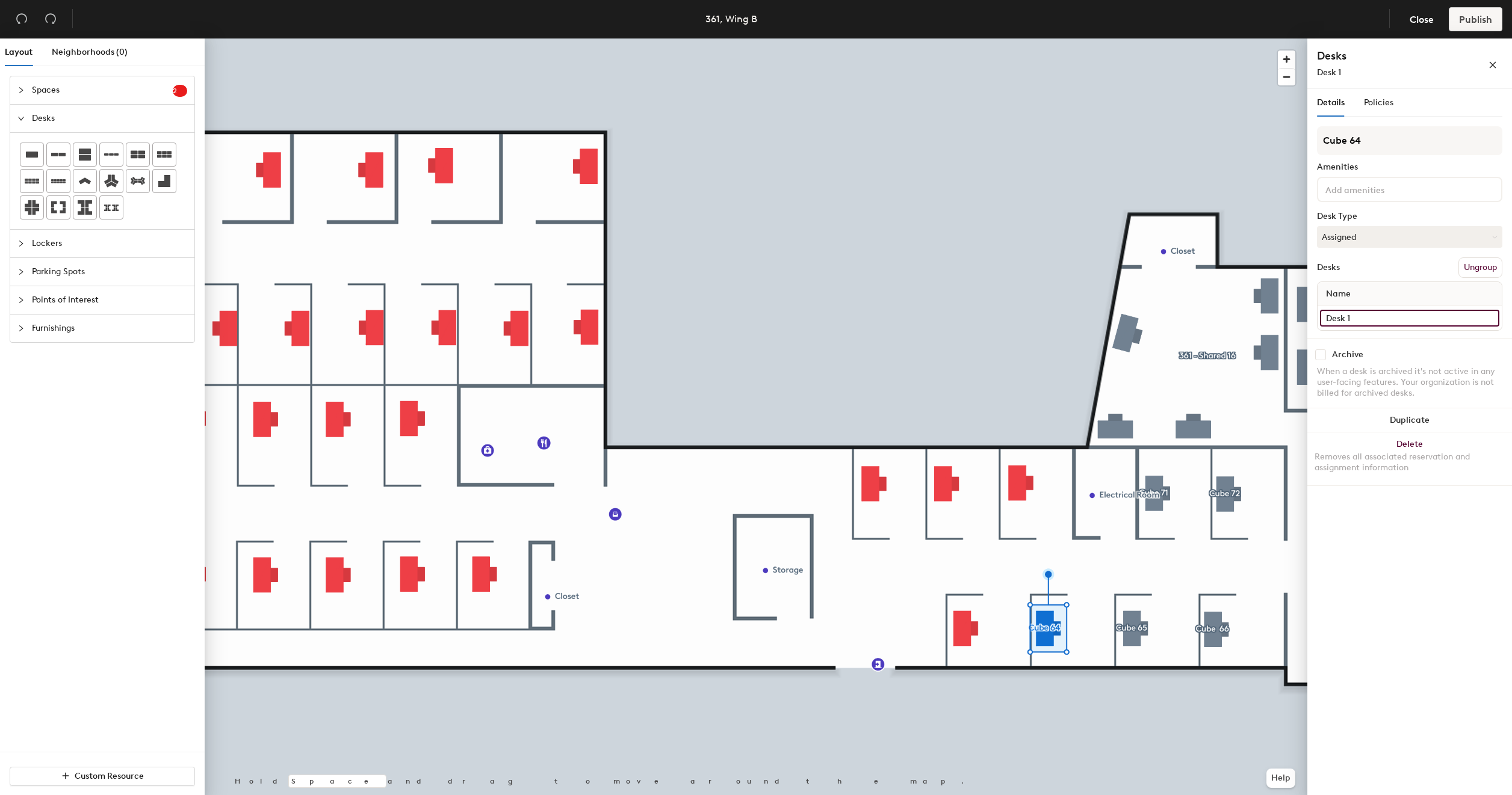
click at [1365, 321] on input "Desk 1" at bounding box center [1409, 318] width 179 height 17
type input "361 - Cube 64"
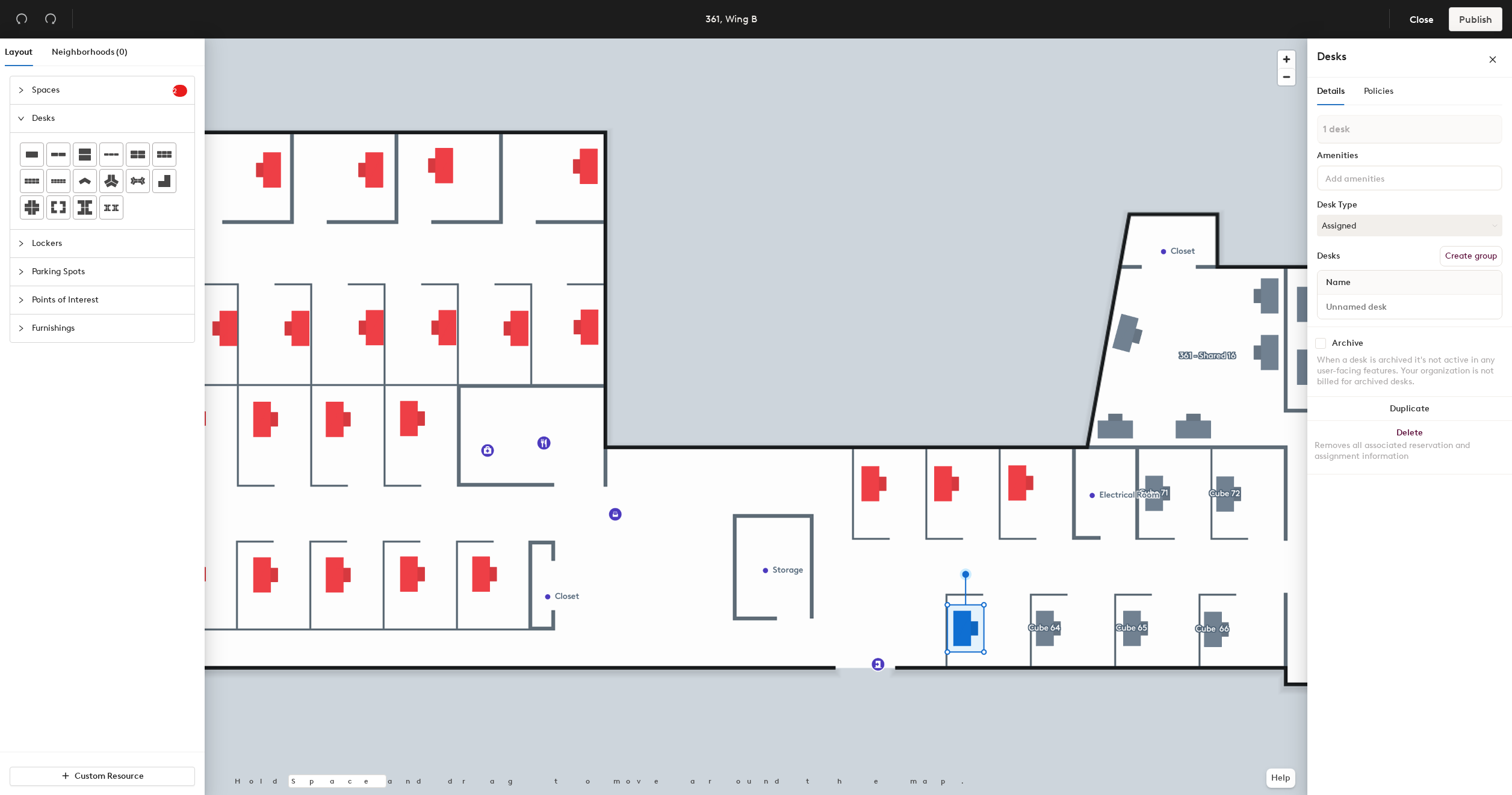
click at [1488, 255] on button "Create group" at bounding box center [1471, 256] width 62 height 20
click at [1388, 142] on input "Pod 11" at bounding box center [1409, 141] width 185 height 29
type input "Cube 63"
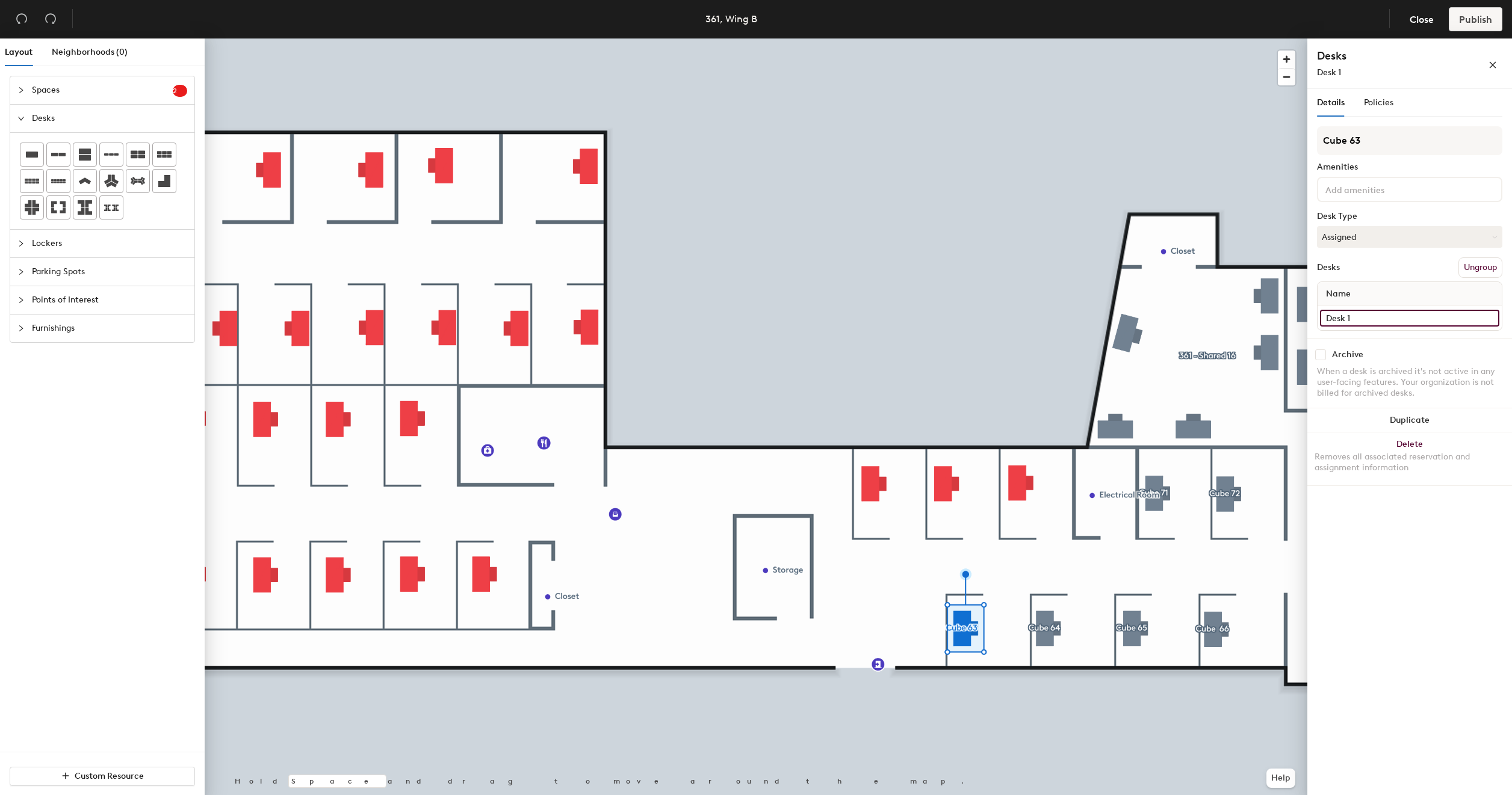
click at [1395, 324] on input "Desk 1" at bounding box center [1409, 318] width 179 height 17
type input "361 - Cube 63"
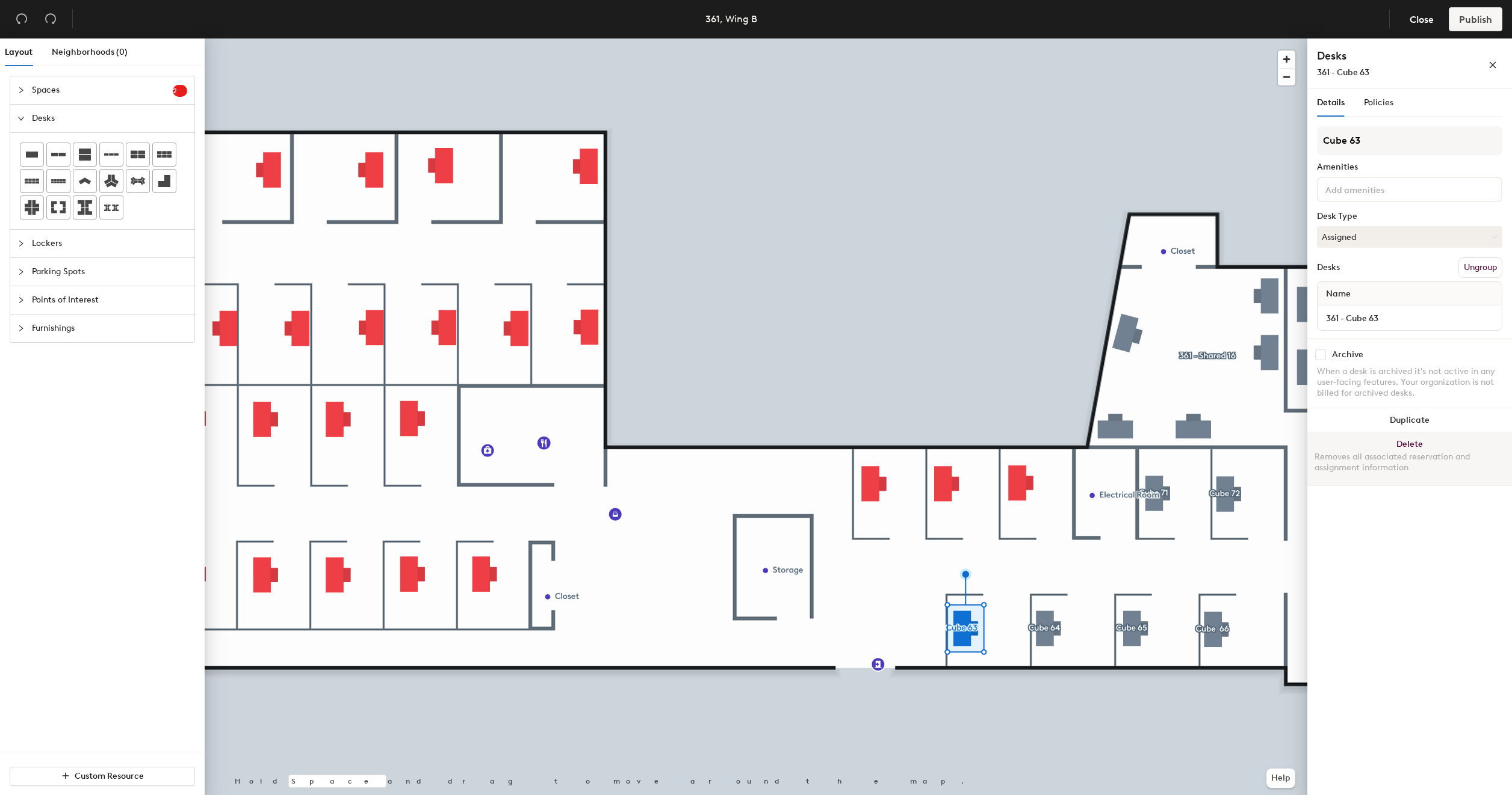
click at [999, 38] on div at bounding box center [756, 38] width 1102 height 0
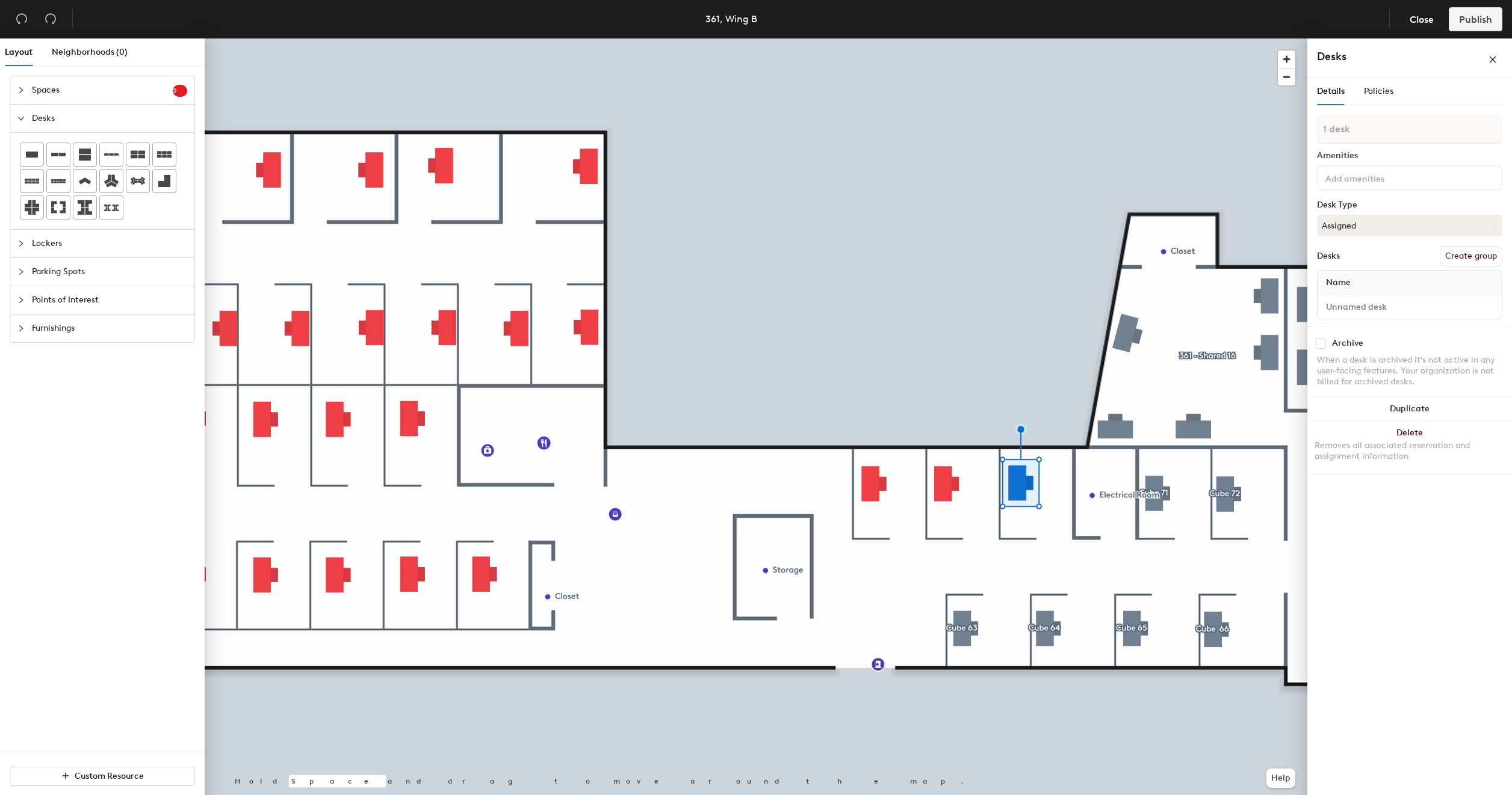
click at [1464, 251] on button "Create group" at bounding box center [1471, 256] width 62 height 20
click at [1389, 144] on input "Pod 12" at bounding box center [1409, 141] width 185 height 29
type input "Cube 70"
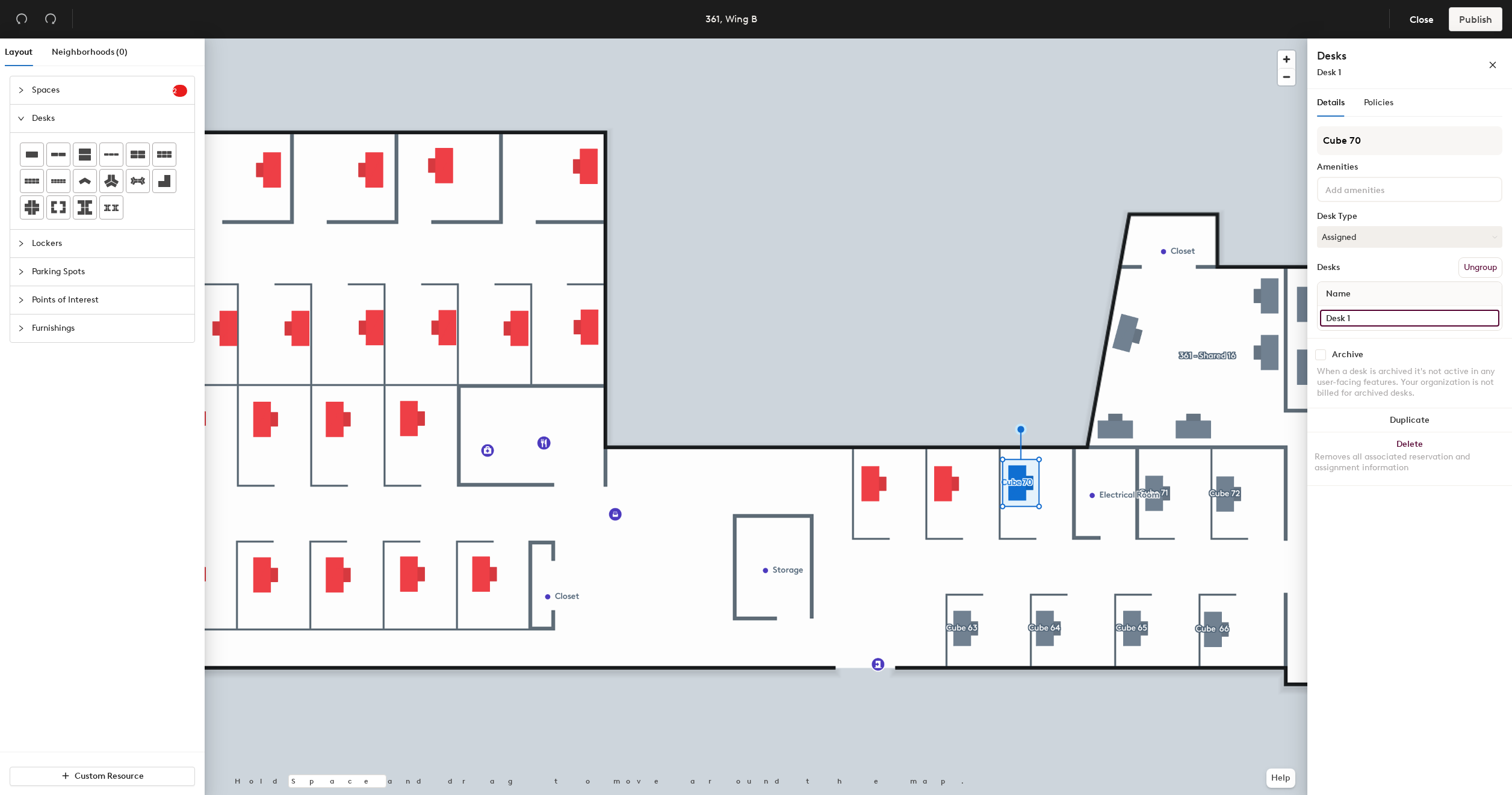
click at [1354, 320] on input "Desk 1" at bounding box center [1409, 318] width 179 height 17
type input "361-"
type input "361 - Cube 70"
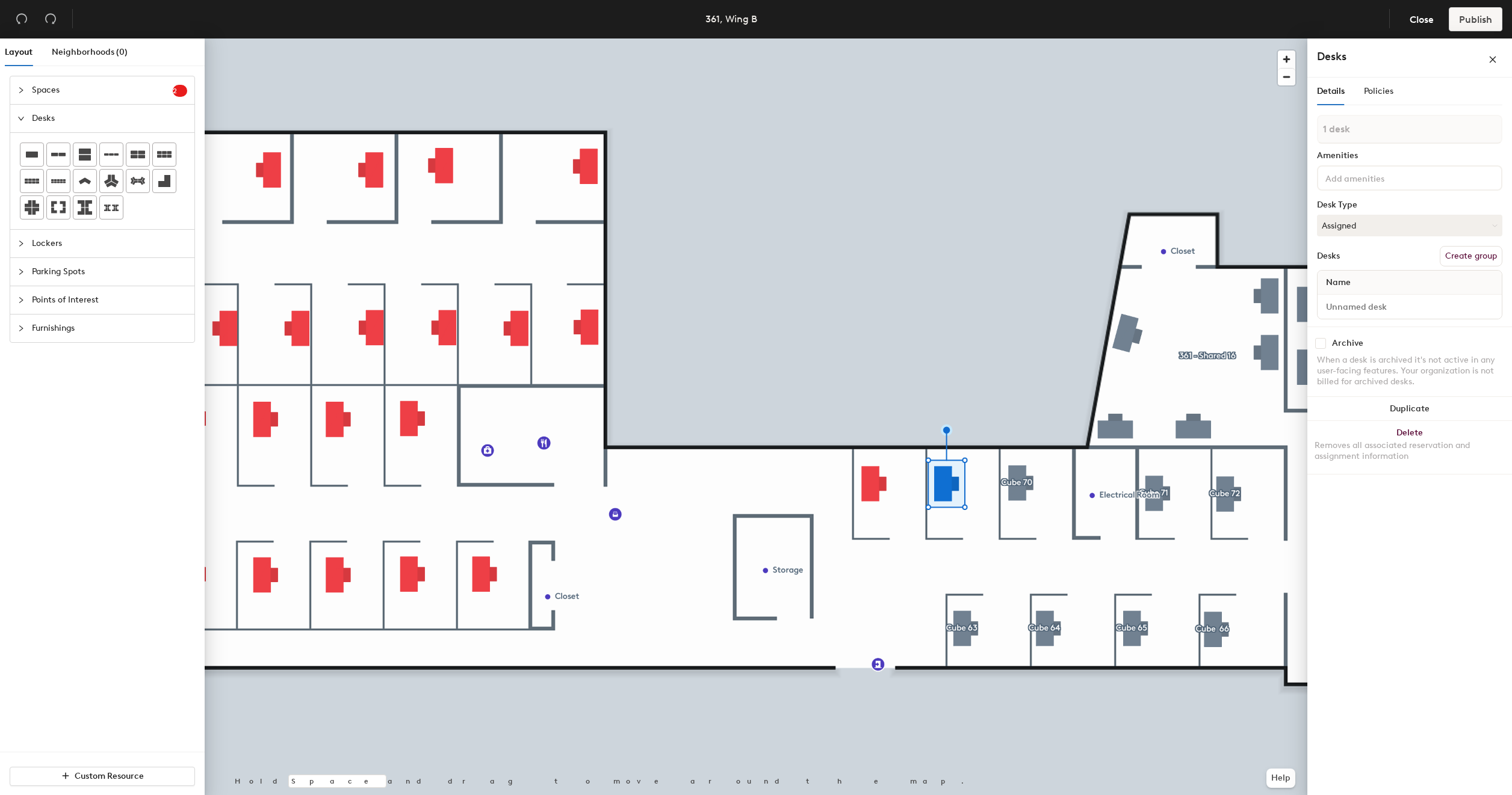
click at [1480, 254] on button "Create group" at bounding box center [1471, 256] width 62 height 20
click at [1381, 143] on input "Pod 13" at bounding box center [1409, 141] width 185 height 29
click at [1382, 143] on input "Pod 13" at bounding box center [1409, 141] width 185 height 29
click at [1383, 143] on input "Pod 13" at bounding box center [1409, 141] width 185 height 29
type input "P"
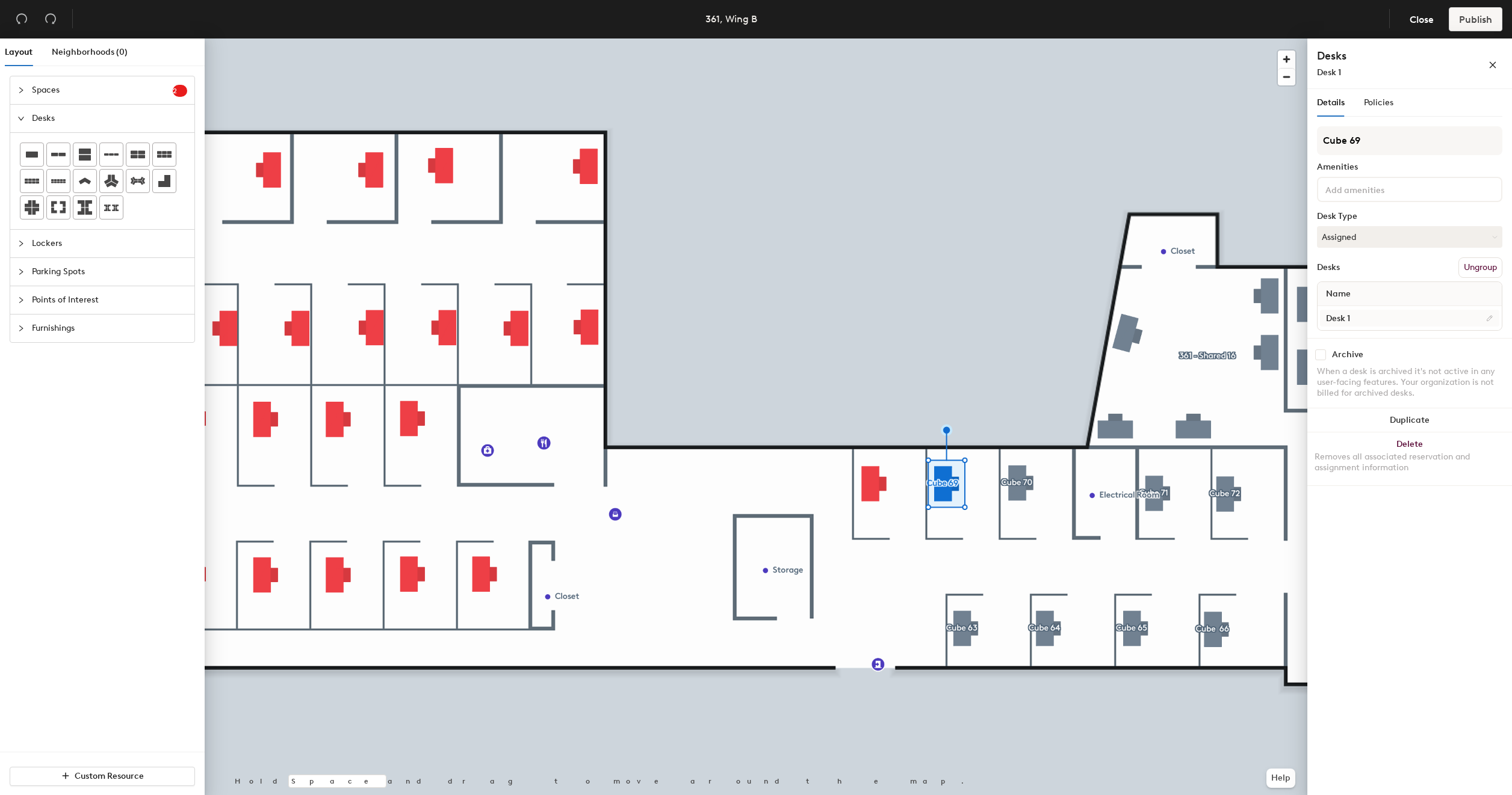
type input "Cube 69"
click at [1375, 313] on input "Desk 1" at bounding box center [1409, 318] width 179 height 17
type input "361 - Cube 69"
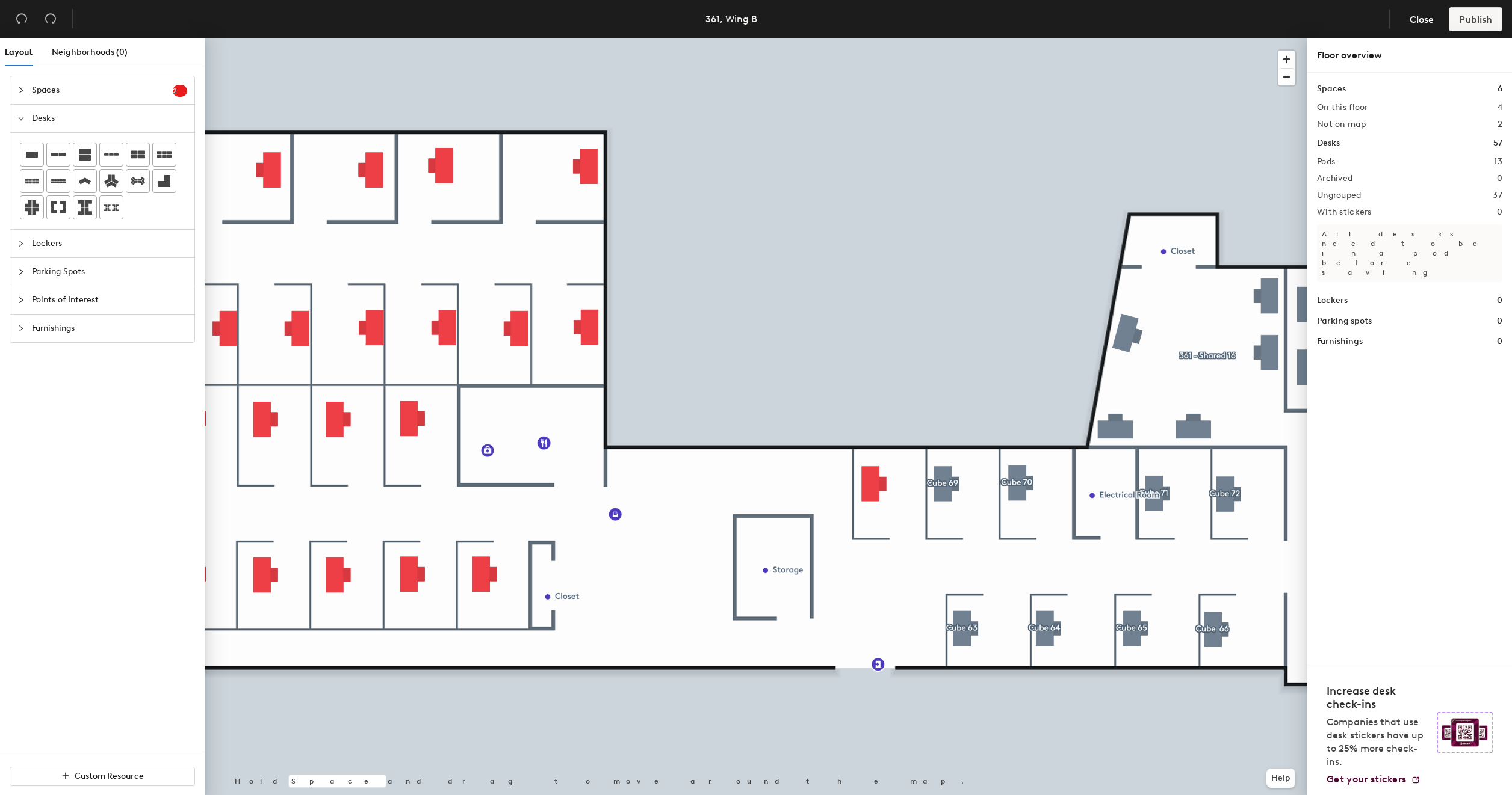
click at [874, 38] on div at bounding box center [756, 38] width 1102 height 0
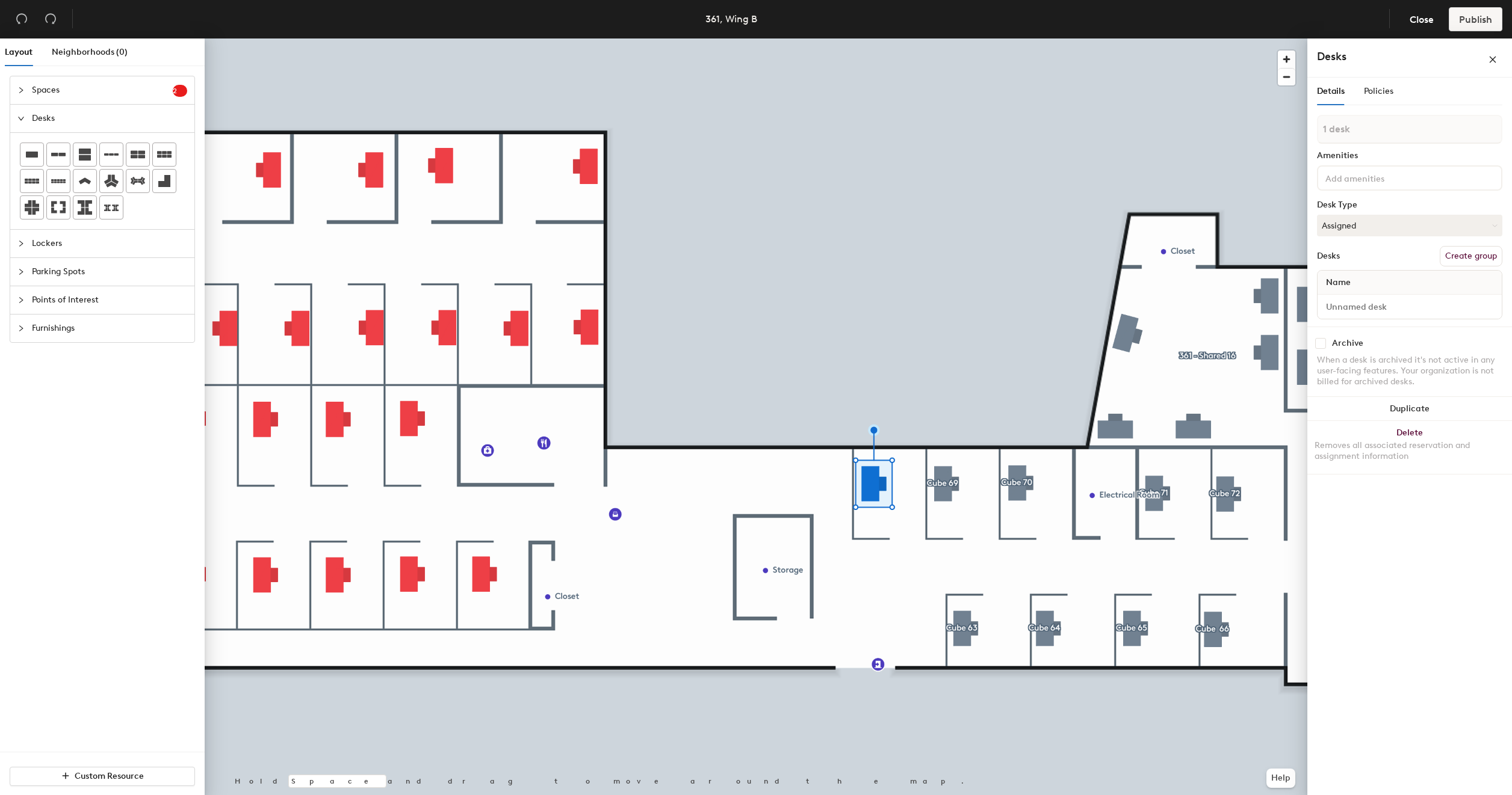
click at [1476, 260] on button "Create group" at bounding box center [1471, 256] width 62 height 20
click at [1372, 139] on input "Pod 14" at bounding box center [1409, 141] width 185 height 29
type input "Cube 68"
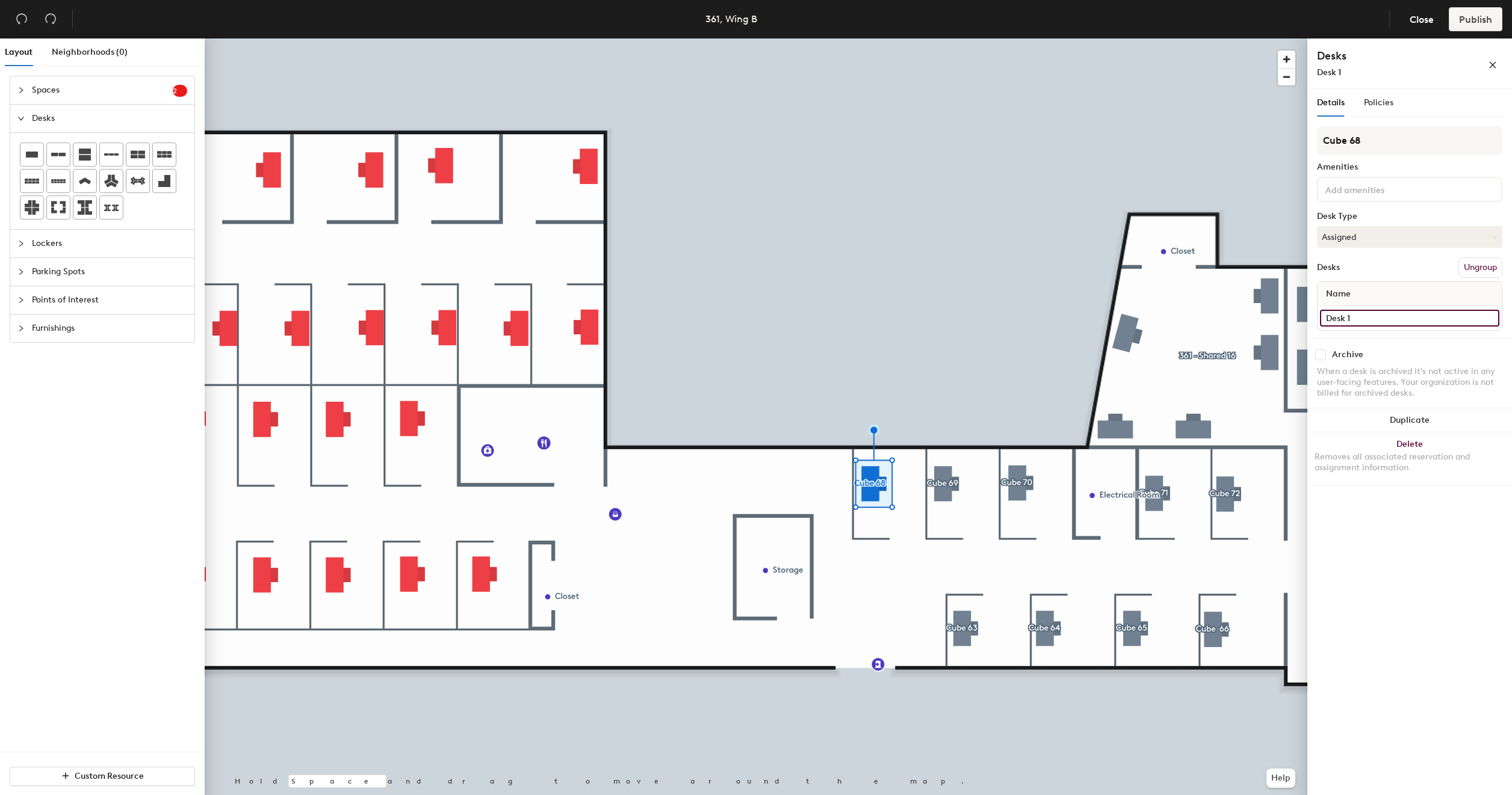
click at [1357, 313] on input "Desk 1" at bounding box center [1409, 318] width 179 height 17
type input "361 - Cube 68"
